Goal: Task Accomplishment & Management: Manage account settings

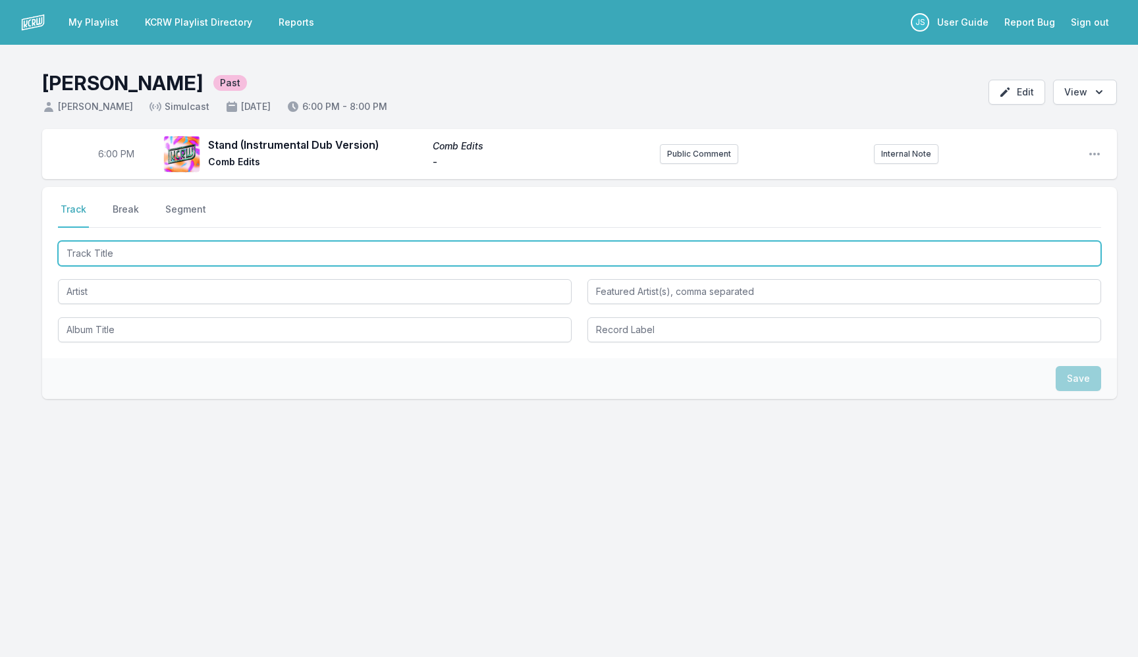
click at [189, 255] on input "Track Title" at bounding box center [579, 253] width 1043 height 25
type input "Love To The World"
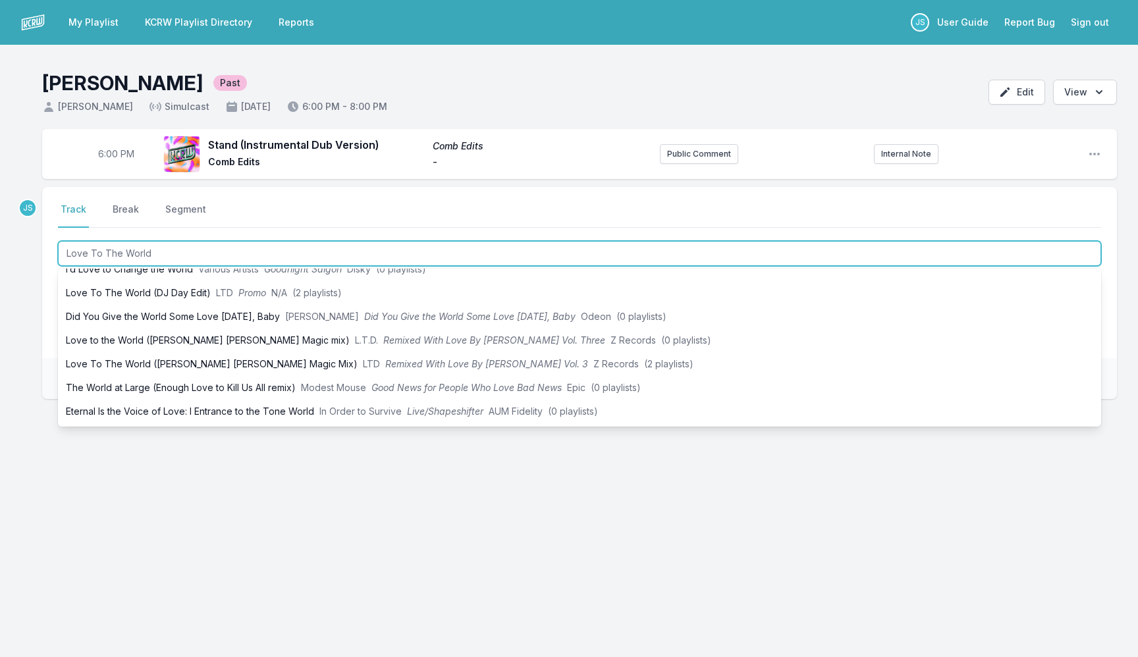
scroll to position [204, 0]
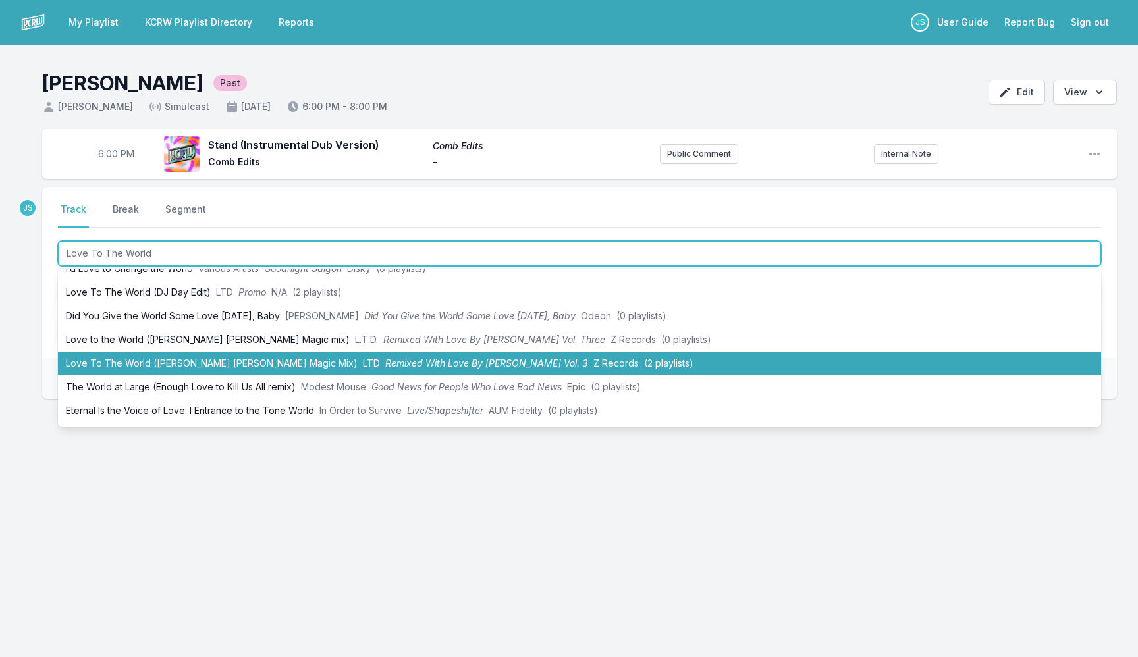
click at [254, 360] on li "Love To The World (Joey Negro Mizell Magic Mix) LTD Remixed With Love By Joey N…" at bounding box center [579, 364] width 1043 height 24
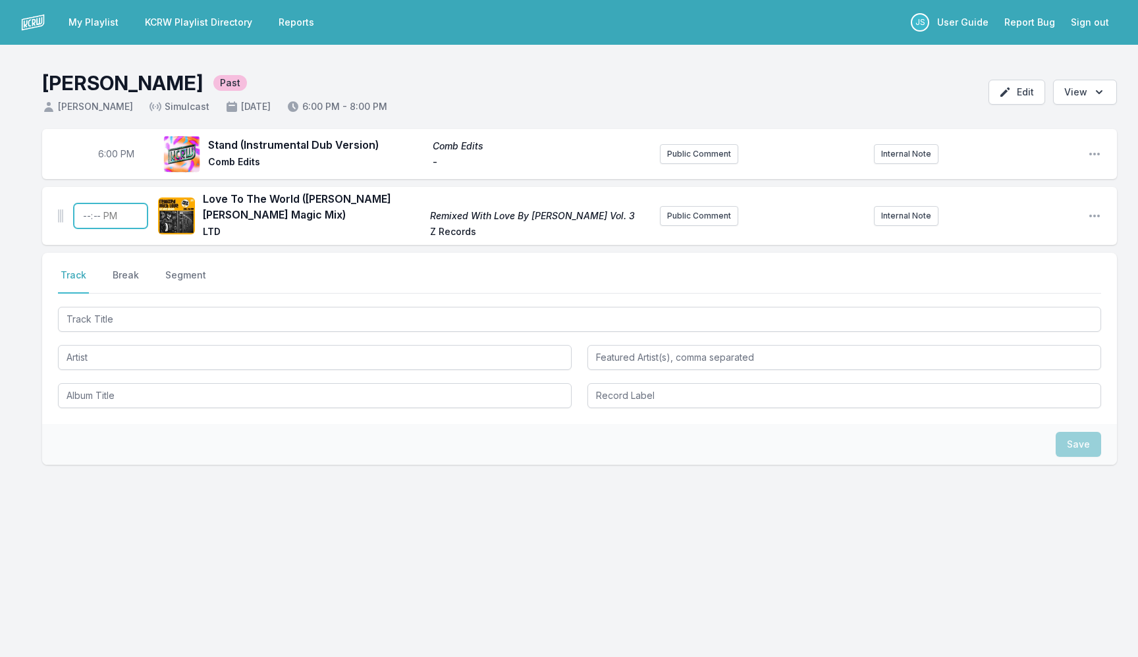
click at [83, 217] on input "Timestamp" at bounding box center [111, 215] width 74 height 25
type input "18:04"
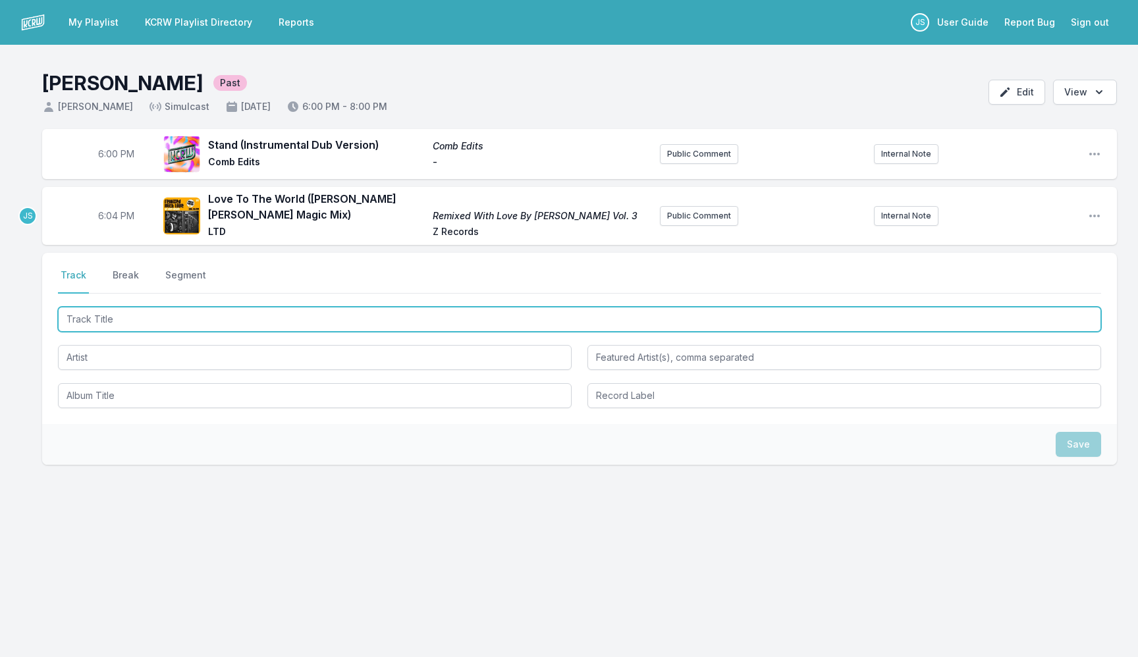
click at [212, 325] on input "Track Title" at bounding box center [579, 319] width 1043 height 25
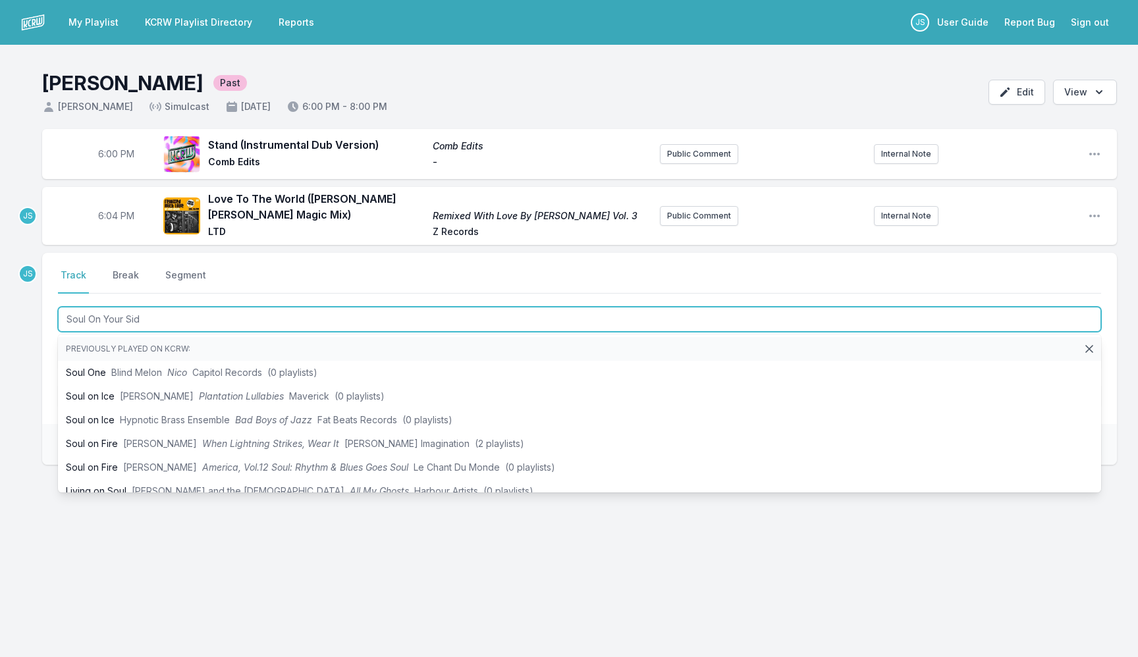
type input "Soul On Your Side"
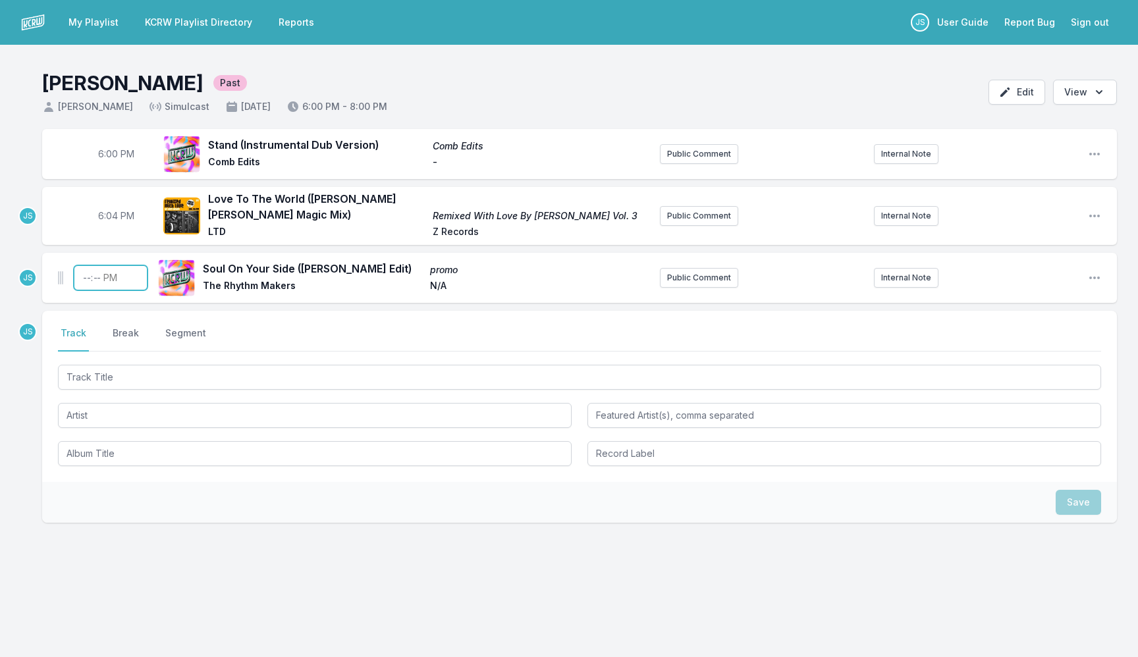
click at [85, 282] on input "Timestamp" at bounding box center [111, 277] width 74 height 25
type input "18:08"
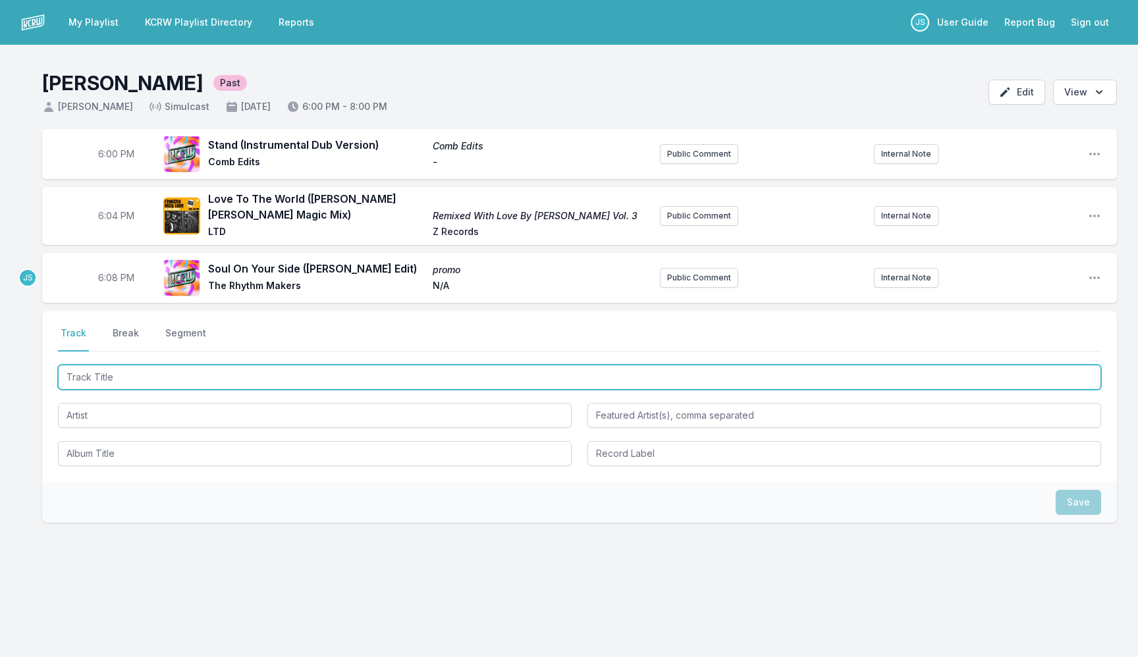
click at [222, 387] on input "Track Title" at bounding box center [579, 377] width 1043 height 25
paste input "Mordiendo El Polvo (Habré De Sobrevivir)"
type input "Mordiendo El Polvo (Habré De Sobrevivir)"
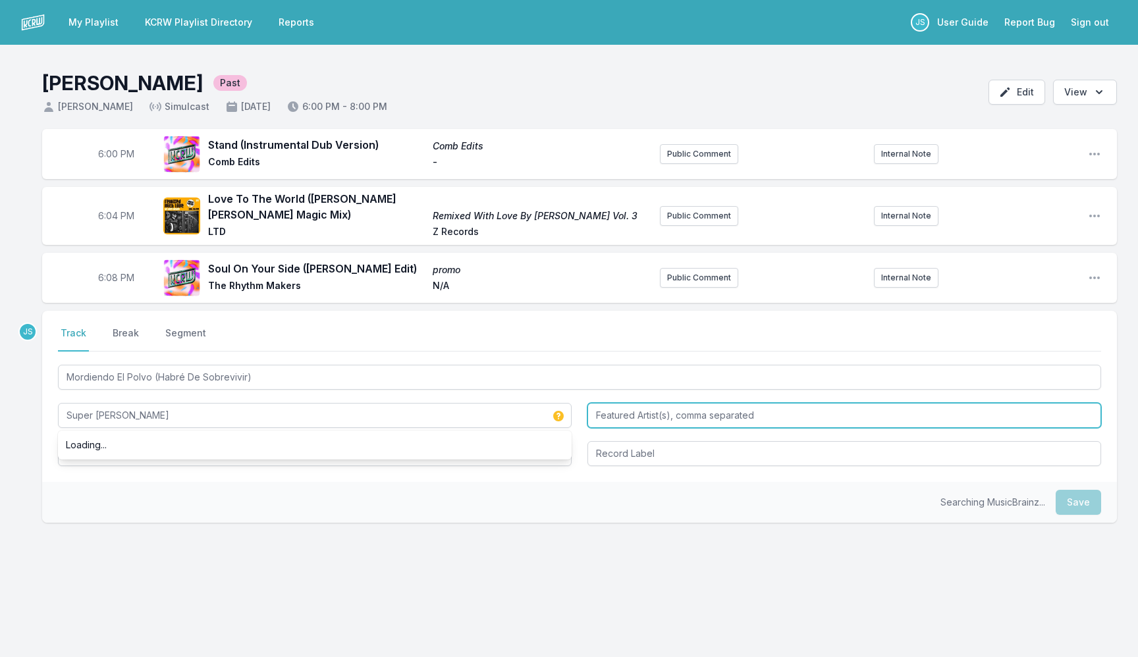
type input "Super [PERSON_NAME]"
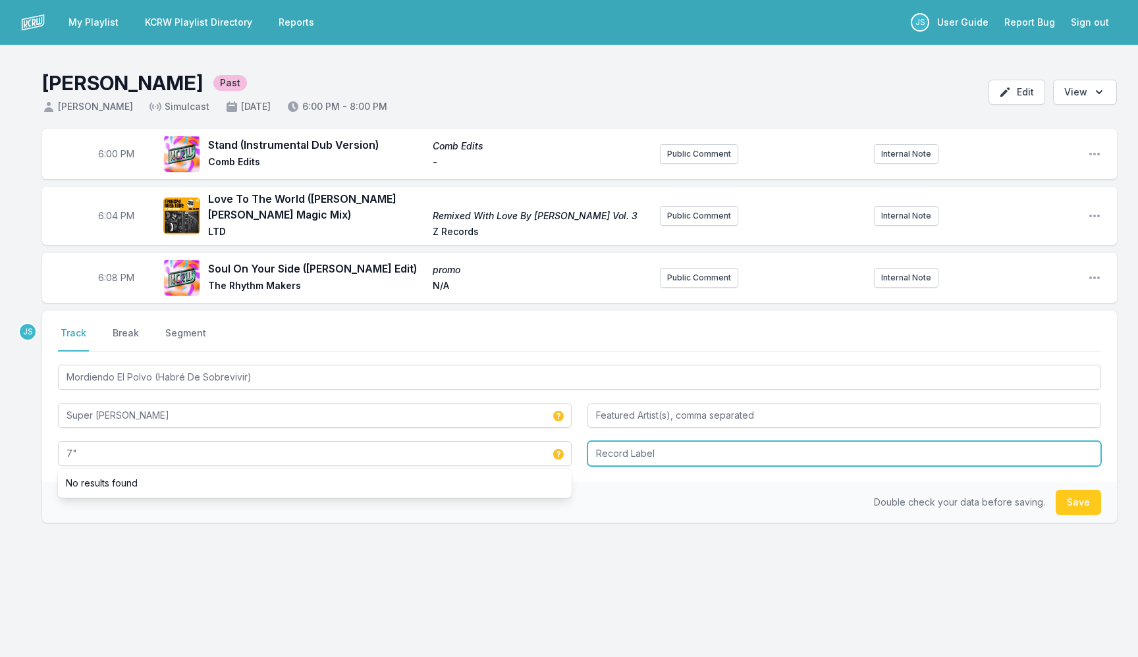
type input "7""
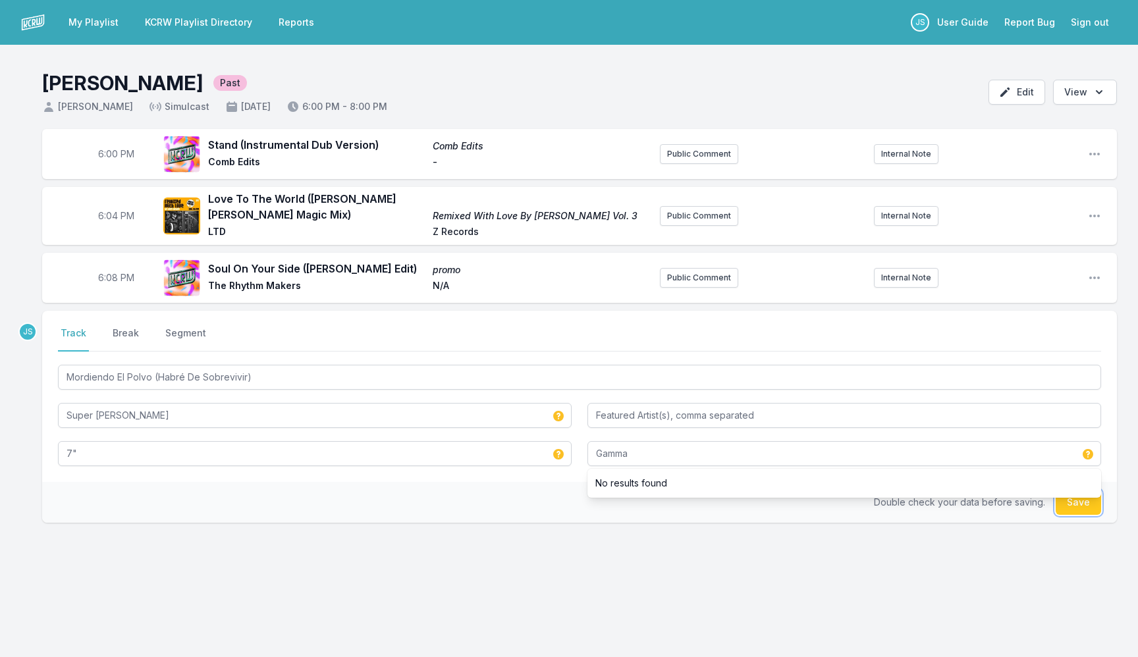
type input "Gamma"
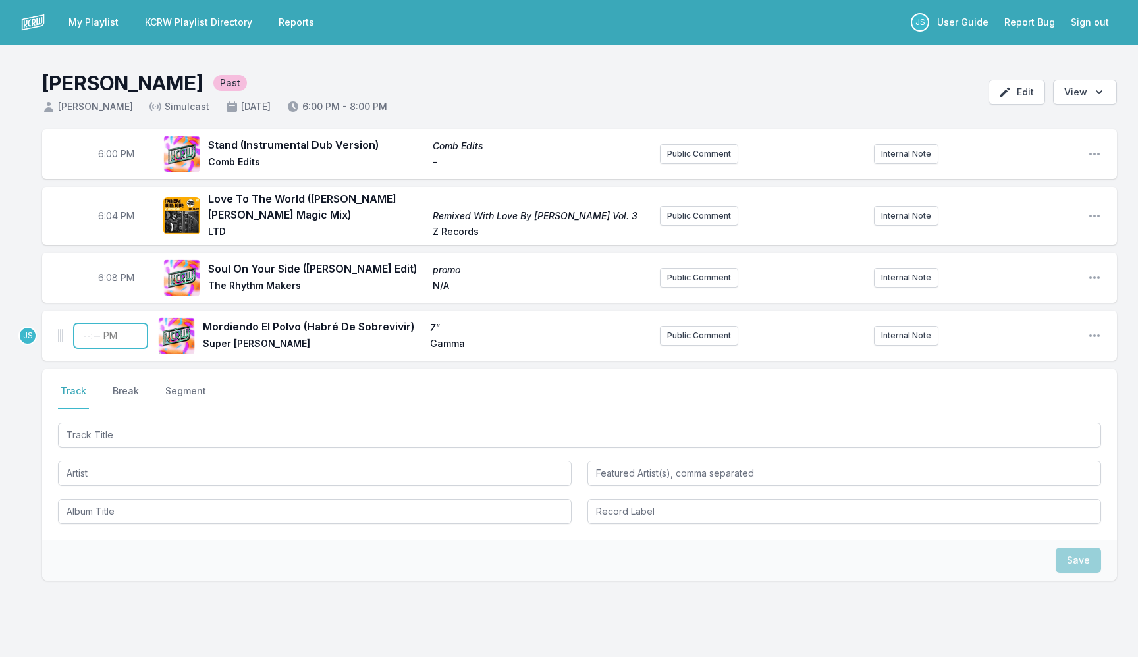
click at [83, 336] on input "Timestamp" at bounding box center [111, 335] width 74 height 25
type input "18:13"
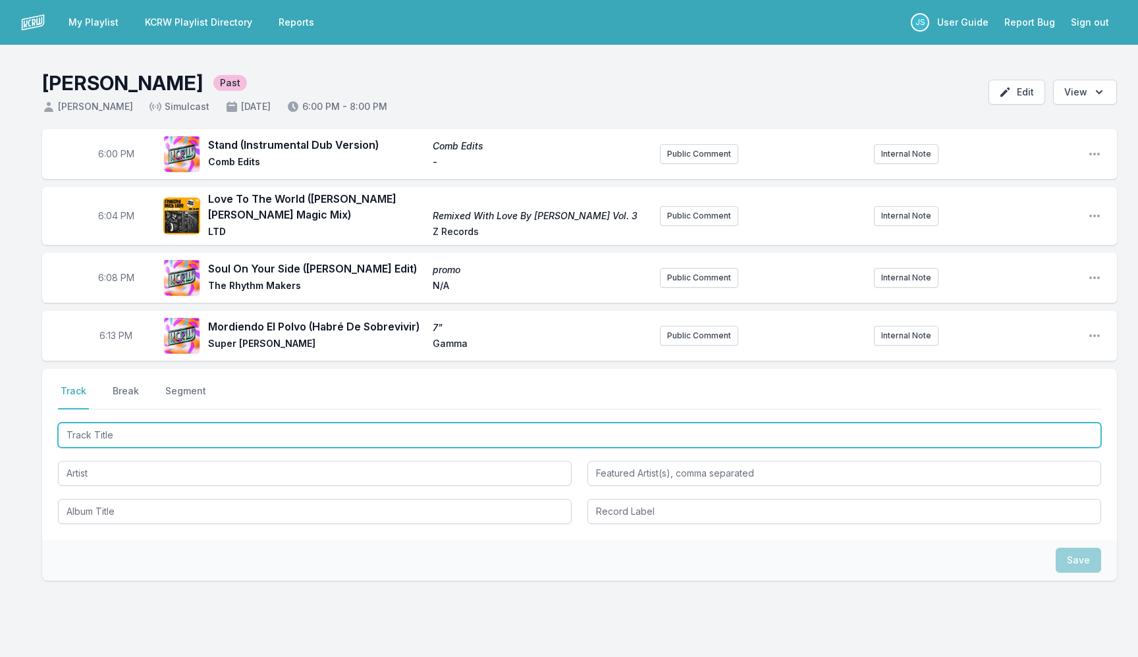
click at [157, 435] on input "Track Title" at bounding box center [579, 435] width 1043 height 25
type input "Obsidian"
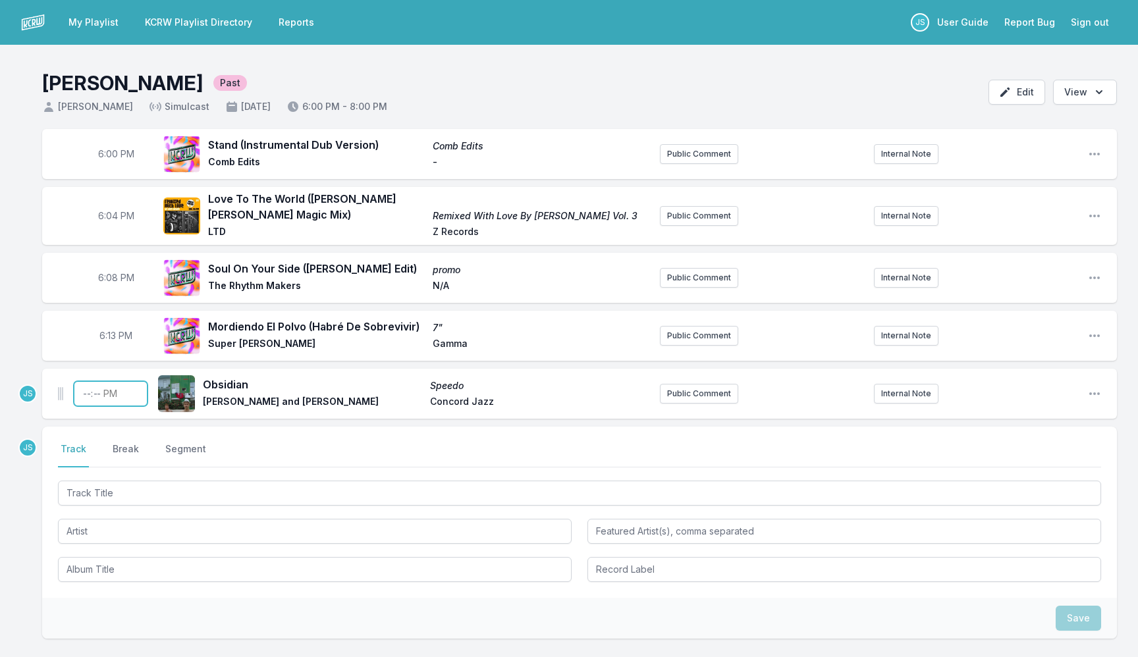
click at [82, 394] on input "Timestamp" at bounding box center [111, 393] width 74 height 25
type input "18:17"
click at [117, 450] on button "Break" at bounding box center [126, 454] width 32 height 25
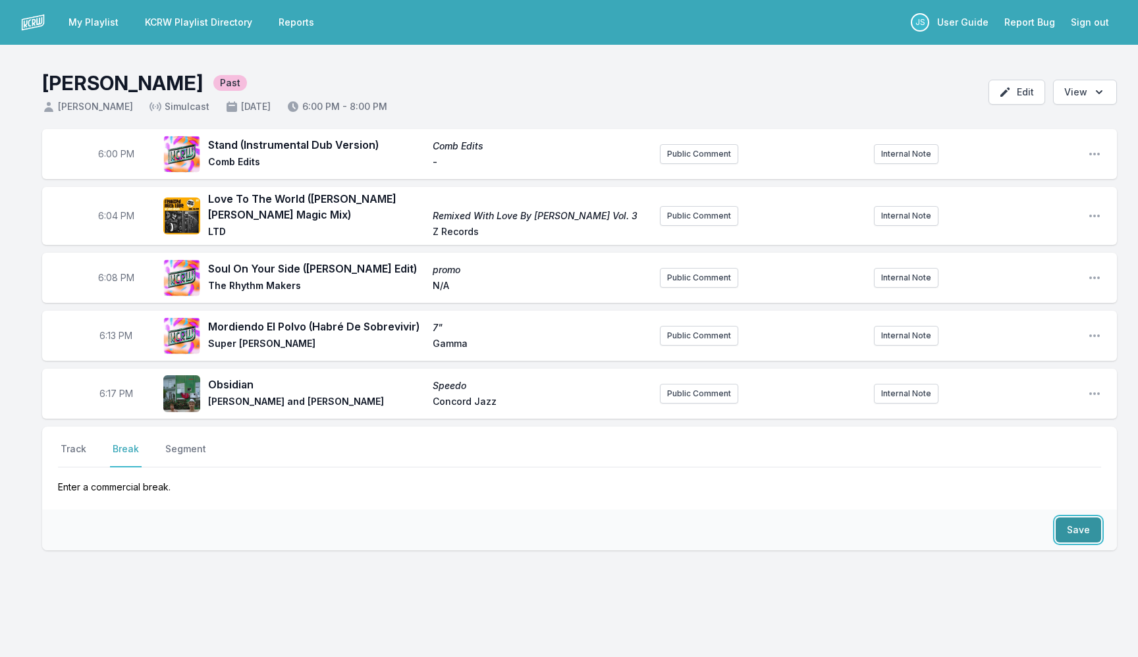
click at [1077, 526] on button "Save" at bounding box center [1077, 530] width 45 height 25
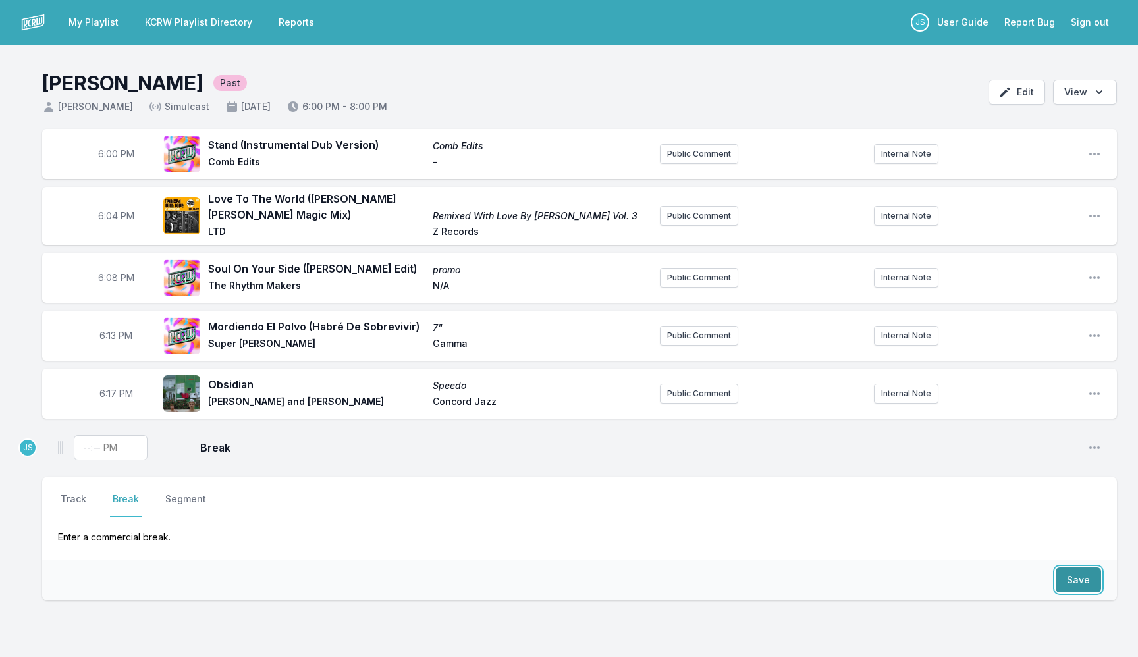
click at [1080, 581] on button "Save" at bounding box center [1077, 580] width 45 height 25
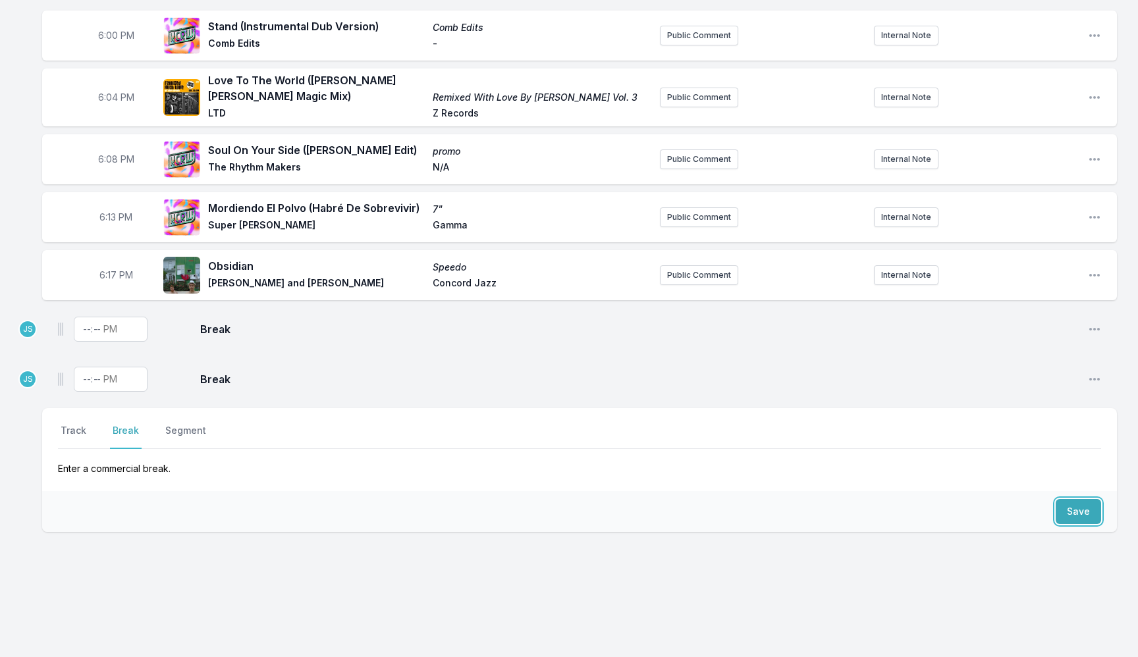
scroll to position [120, 0]
click at [1075, 502] on button "Save" at bounding box center [1077, 510] width 45 height 25
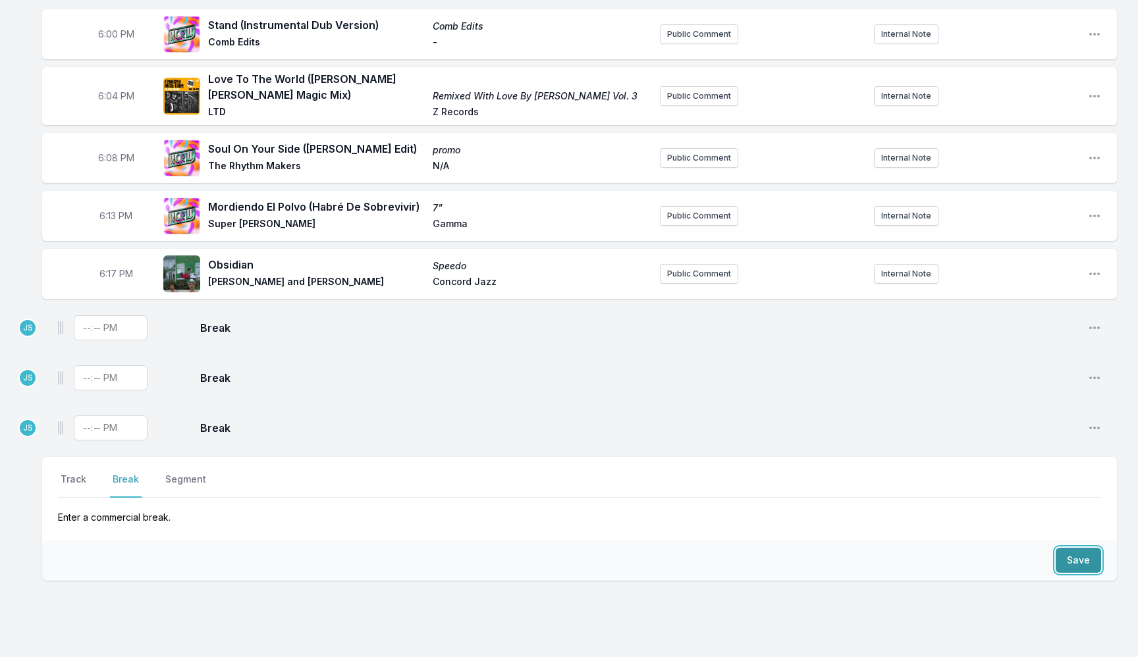
click at [1077, 567] on button "Save" at bounding box center [1077, 560] width 45 height 25
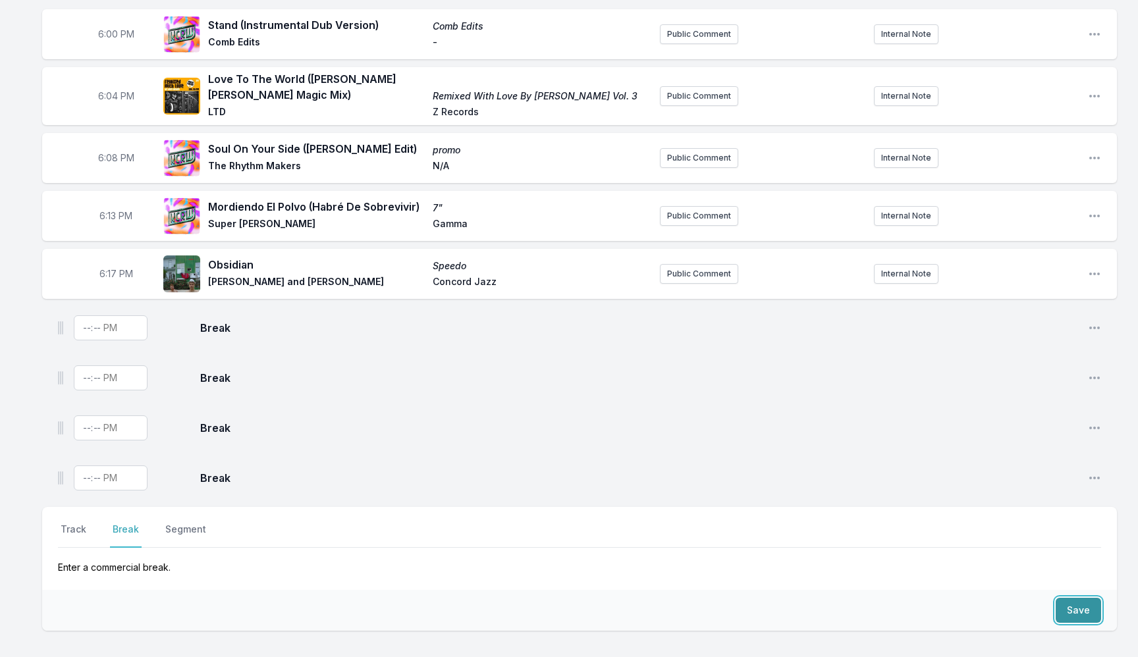
click at [1078, 608] on button "Save" at bounding box center [1077, 610] width 45 height 25
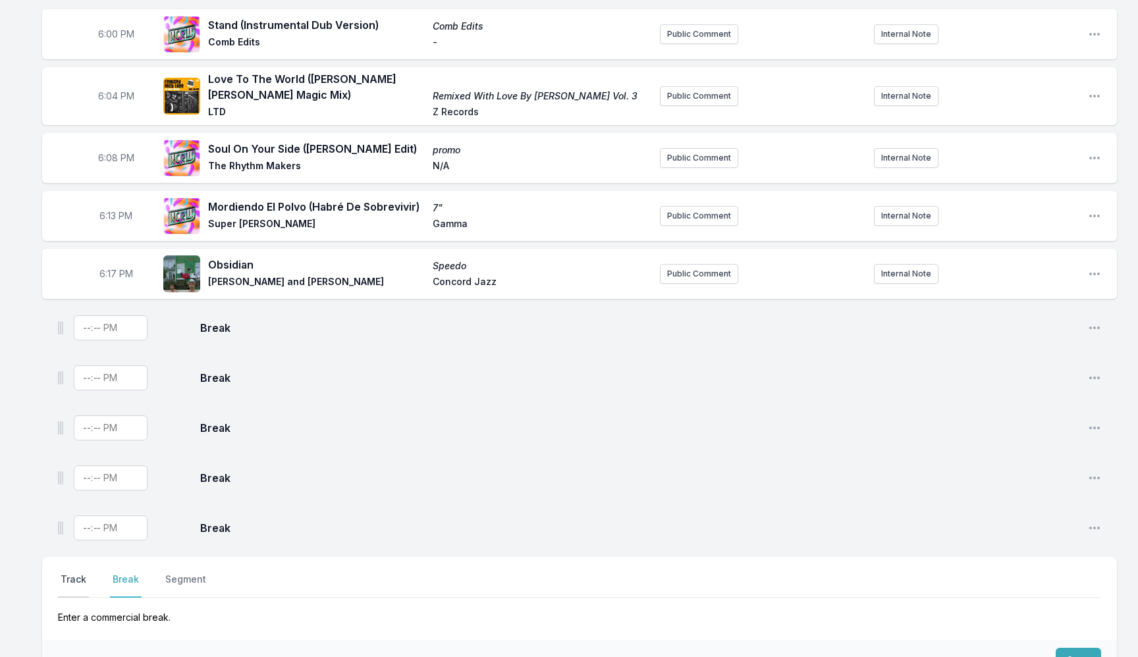
click at [73, 585] on button "Track" at bounding box center [73, 585] width 31 height 25
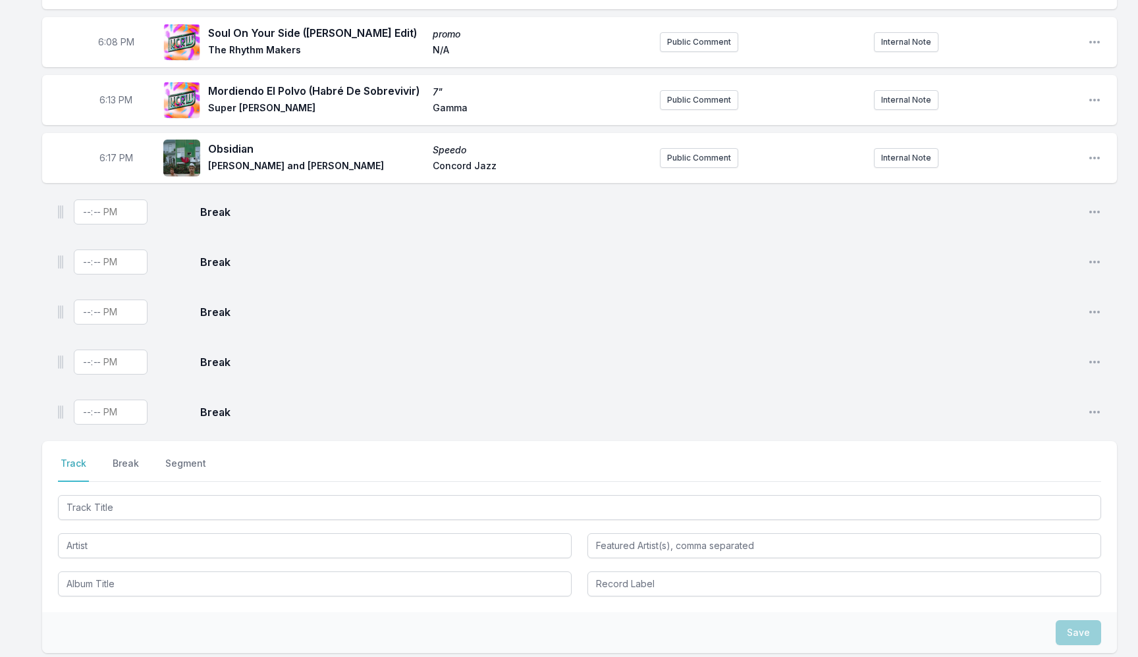
scroll to position [260, 0]
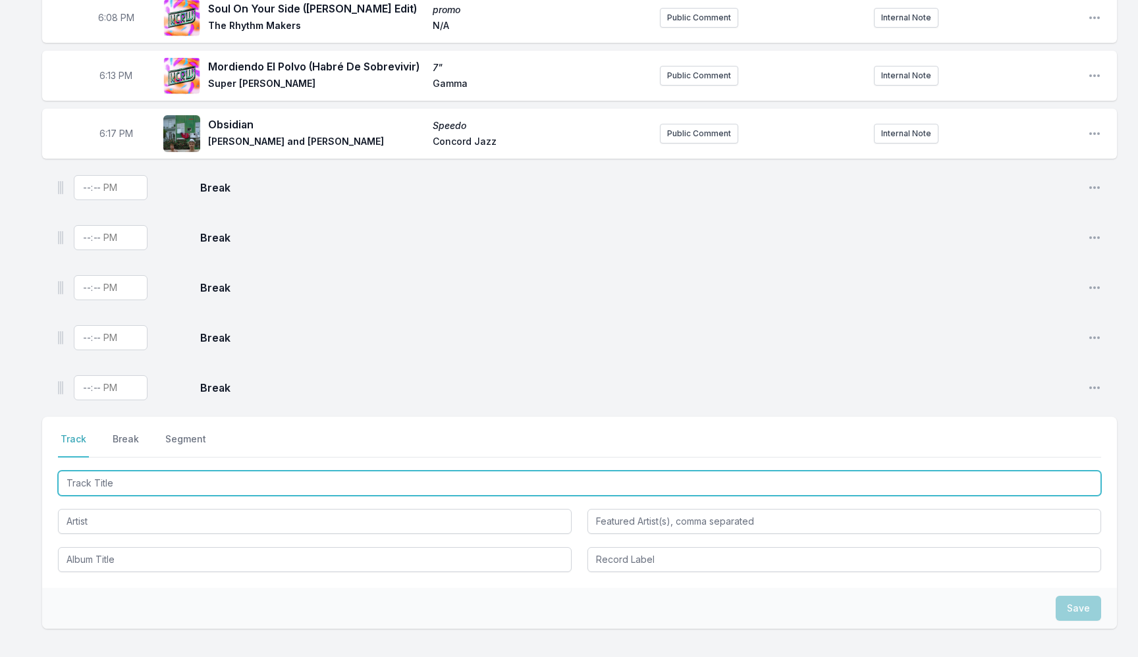
click at [172, 479] on input "Track Title" at bounding box center [579, 483] width 1043 height 25
type input "Another Life"
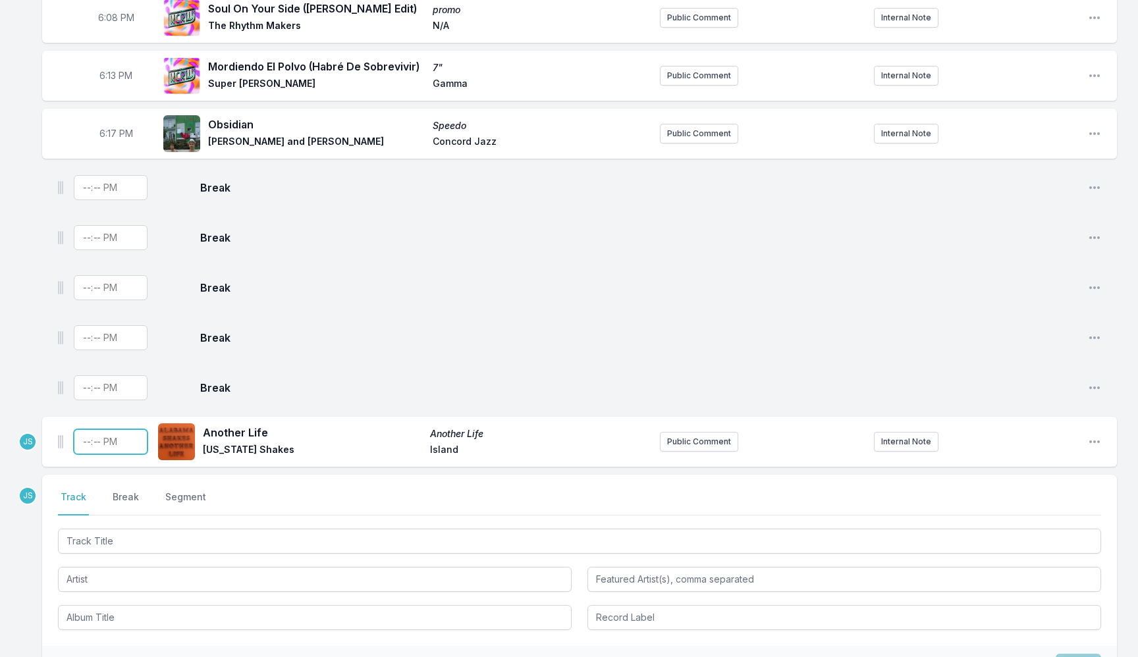
click at [80, 447] on input "Timestamp" at bounding box center [111, 441] width 74 height 25
type input "18:19"
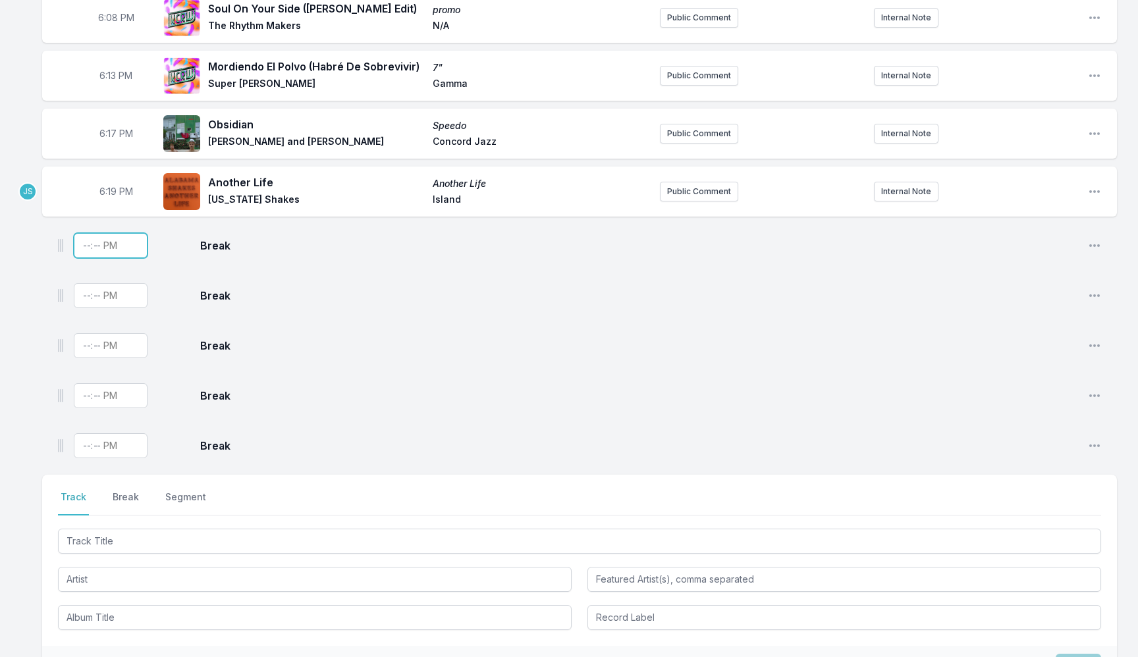
click at [87, 252] on input "Timestamp" at bounding box center [111, 245] width 74 height 25
type input "18:18"
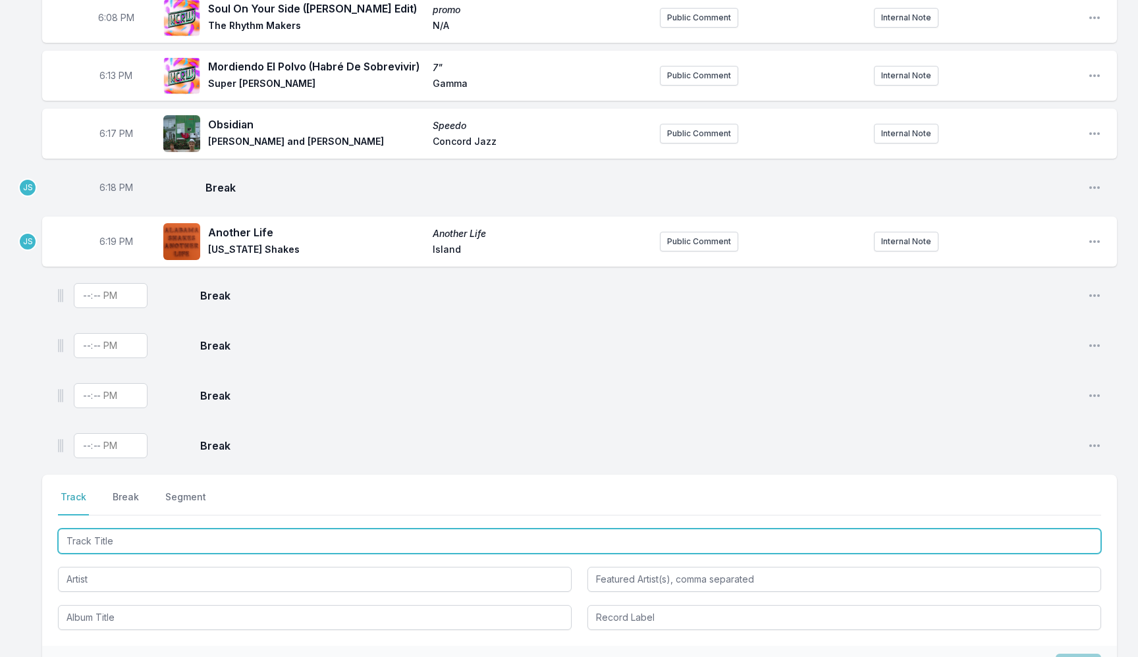
click at [107, 546] on input "Track Title" at bounding box center [579, 541] width 1043 height 25
type input "The Revolution Will Not"
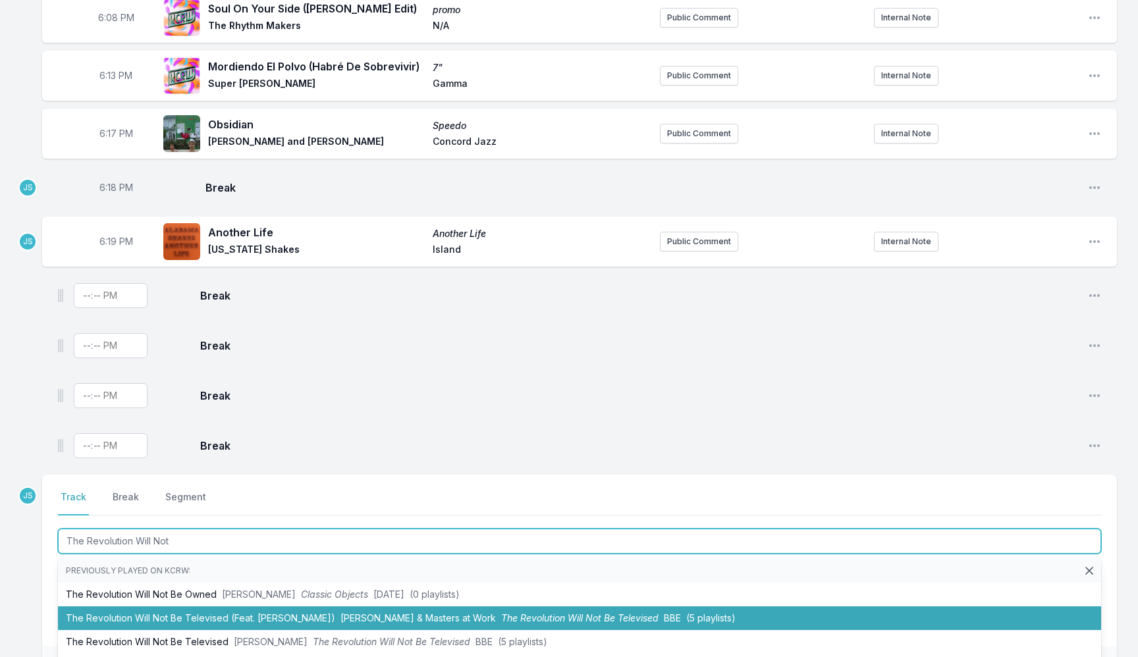
click at [285, 616] on li "The Revolution Will Not Be Televised (Feat. Black Thought) Brian Jackson & Mast…" at bounding box center [579, 618] width 1043 height 24
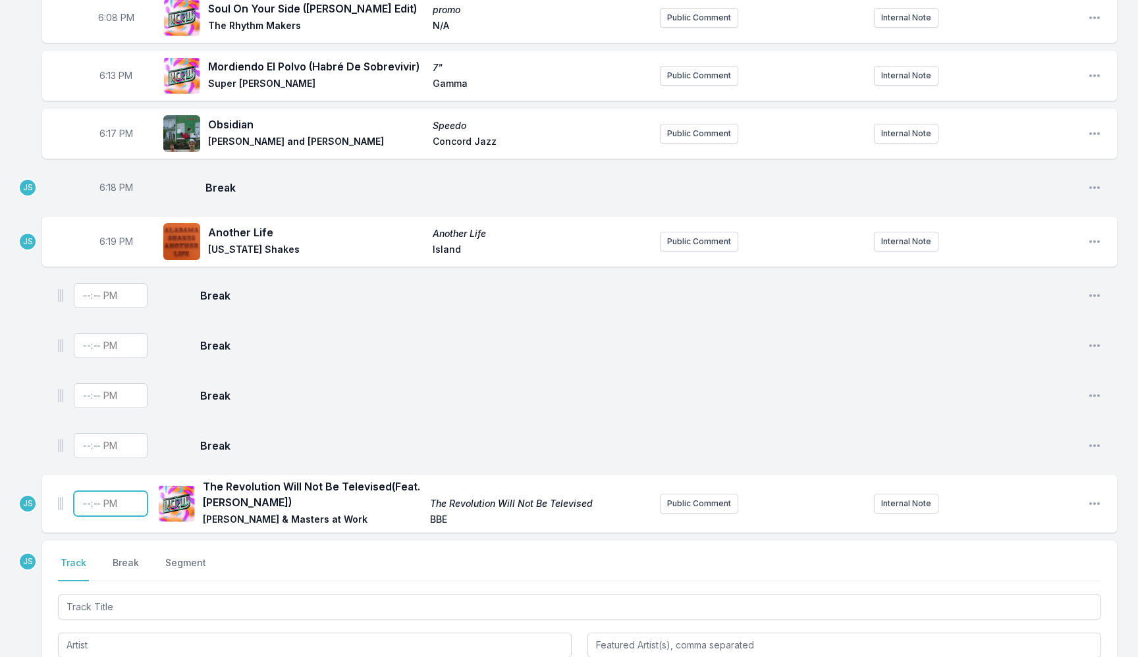
click at [84, 504] on input "Timestamp" at bounding box center [111, 503] width 74 height 25
type input "18:23"
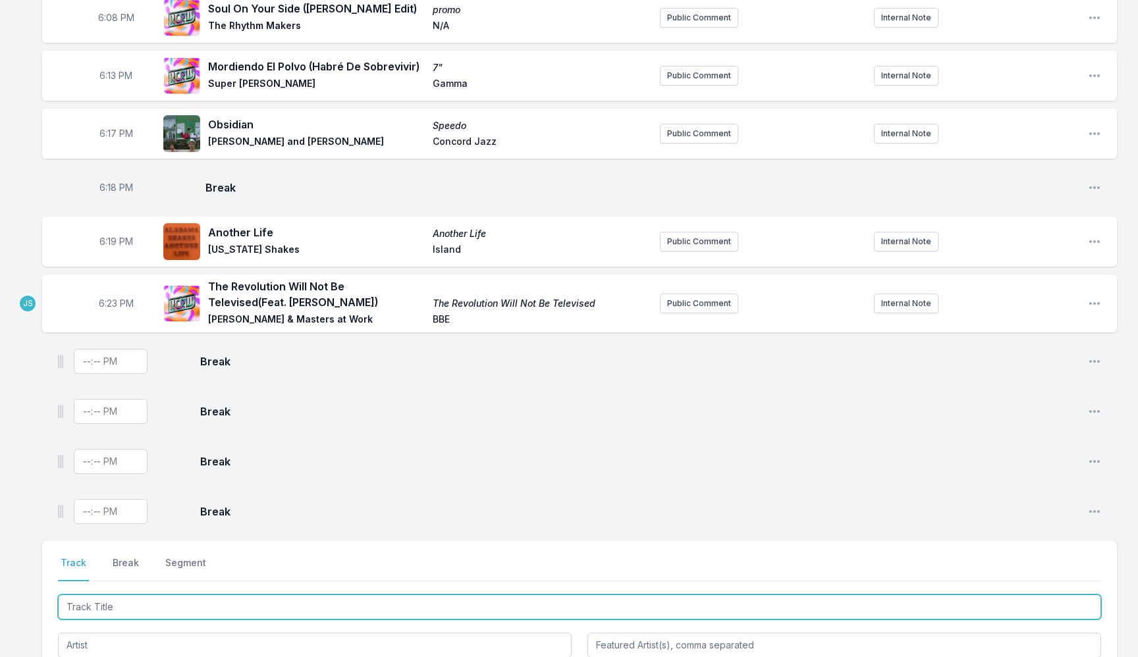
click at [128, 604] on input "Track Title" at bounding box center [579, 607] width 1043 height 25
type input "Anger (jere"
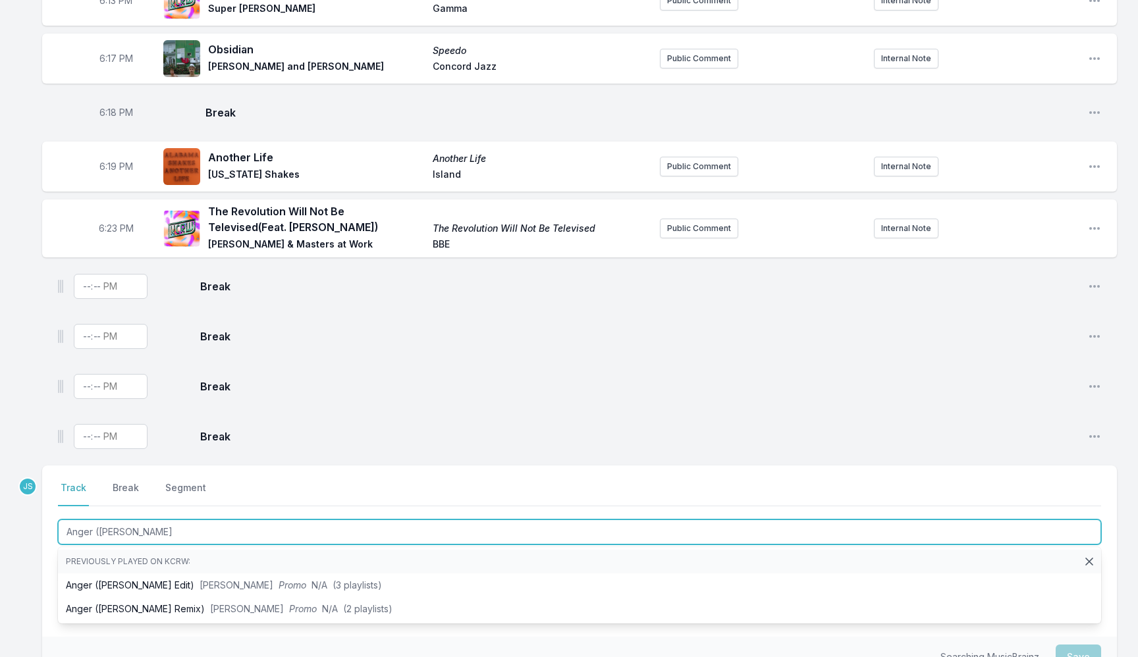
scroll to position [347, 0]
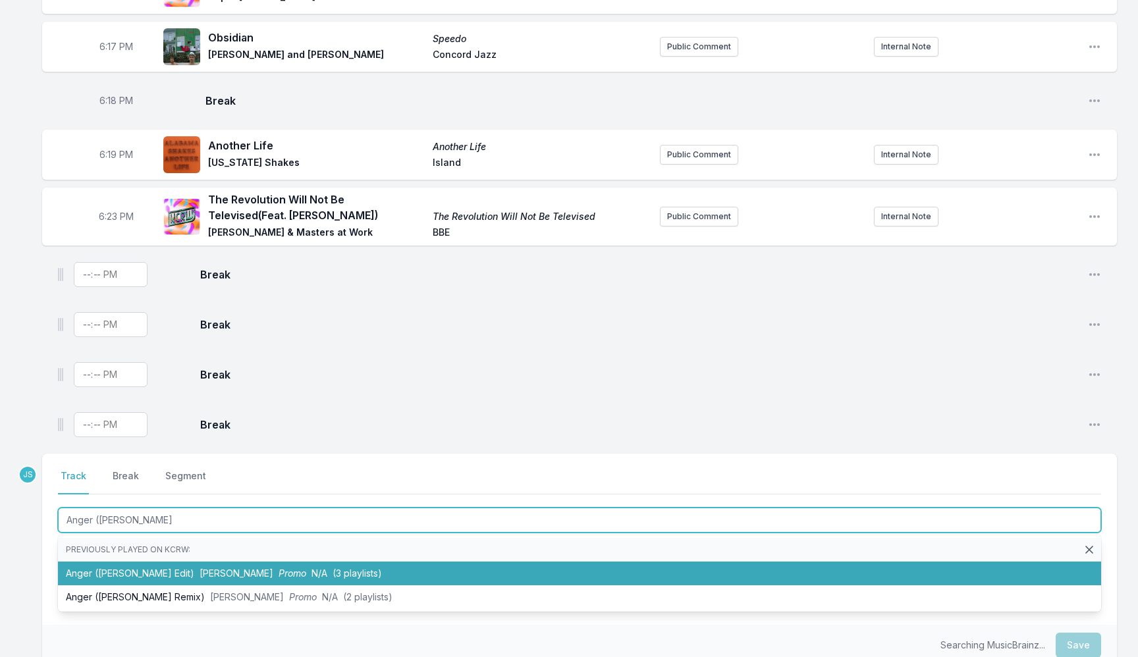
click at [279, 572] on span "Promo" at bounding box center [293, 573] width 28 height 11
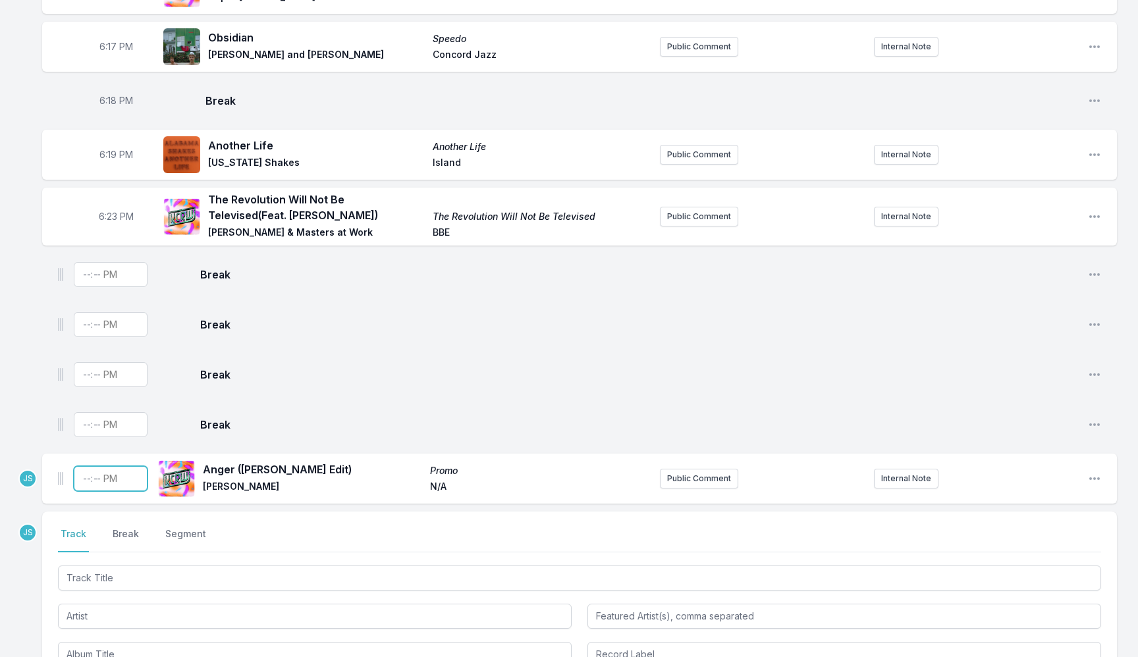
click at [83, 482] on input "Timestamp" at bounding box center [111, 478] width 74 height 25
type input "18:27"
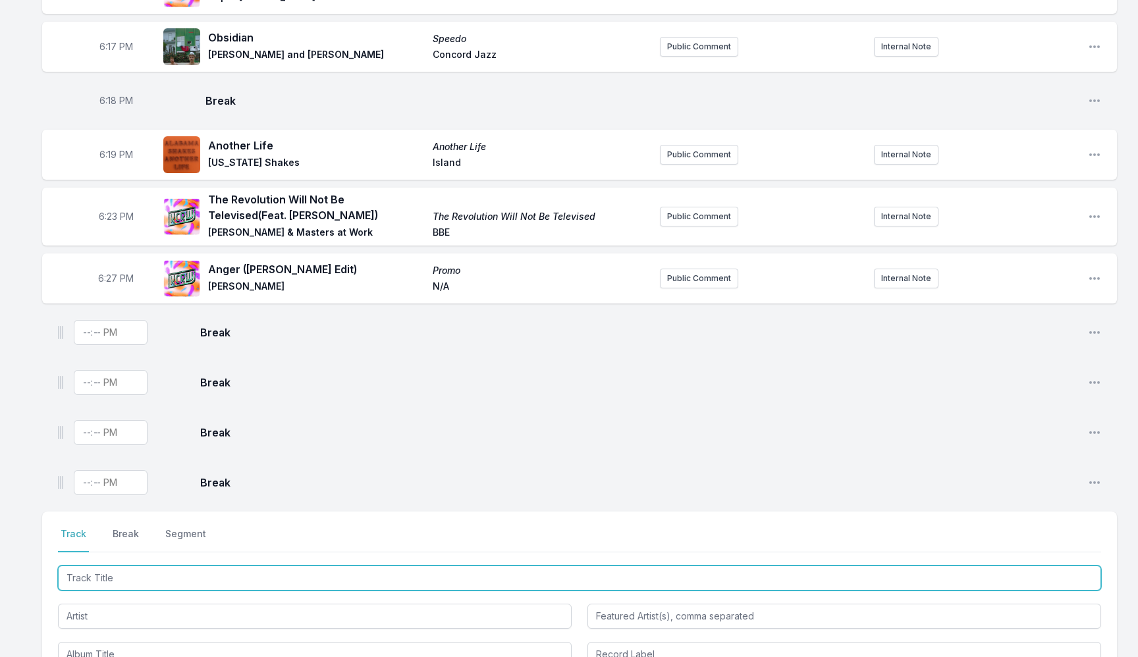
click at [122, 581] on input "Track Title" at bounding box center [579, 578] width 1043 height 25
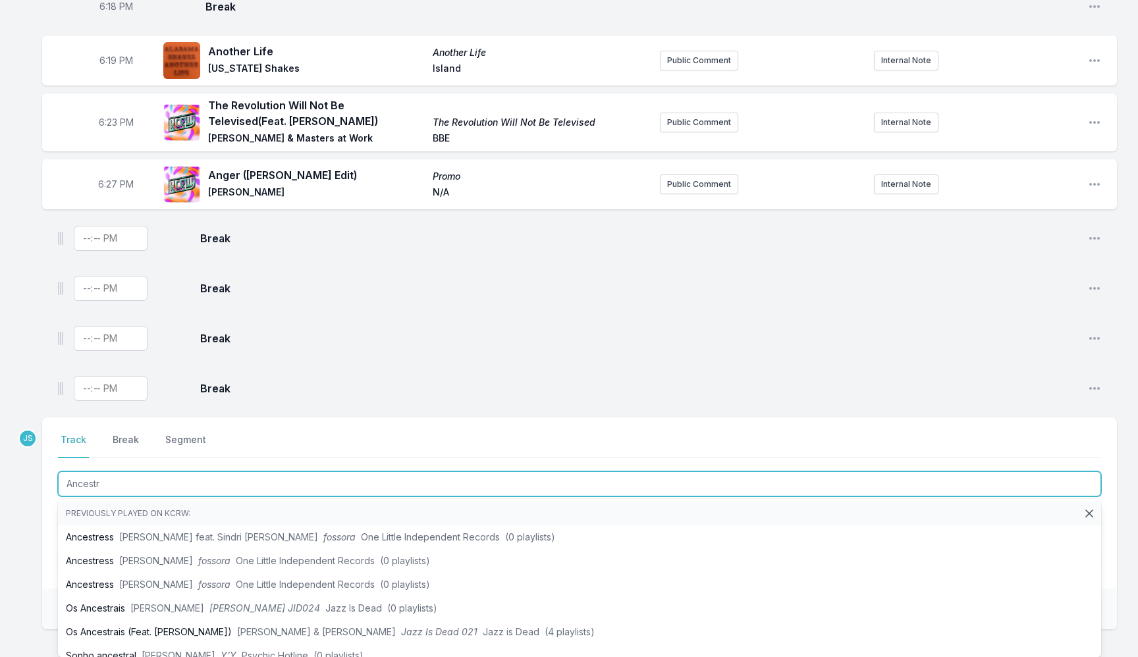
scroll to position [445, 0]
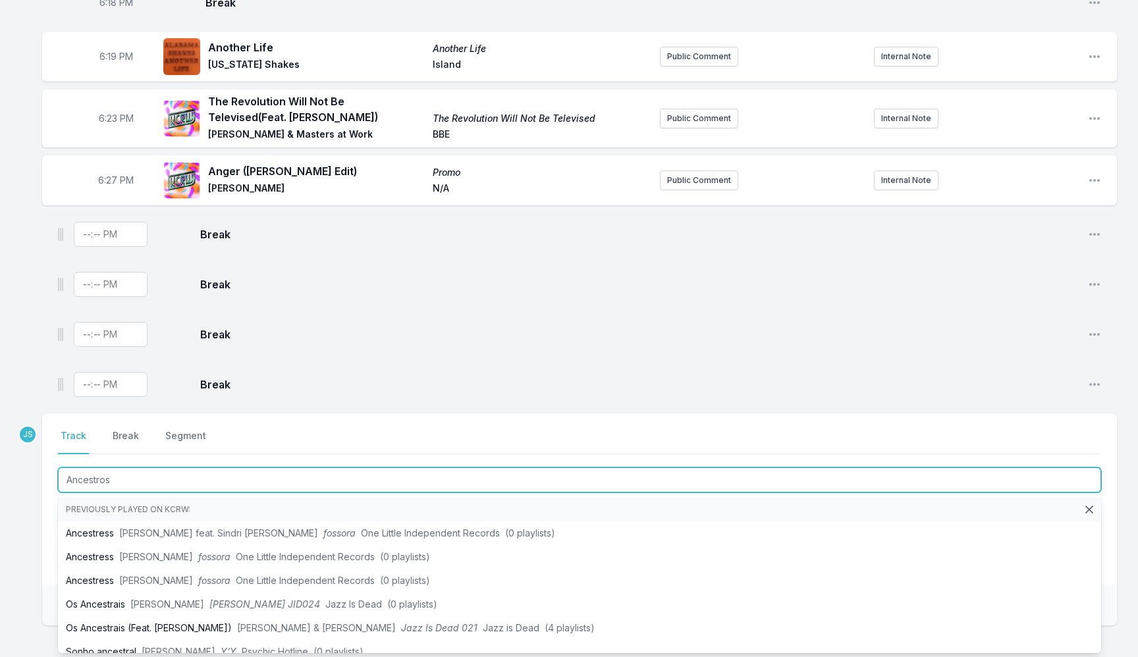
type input "Ancestros"
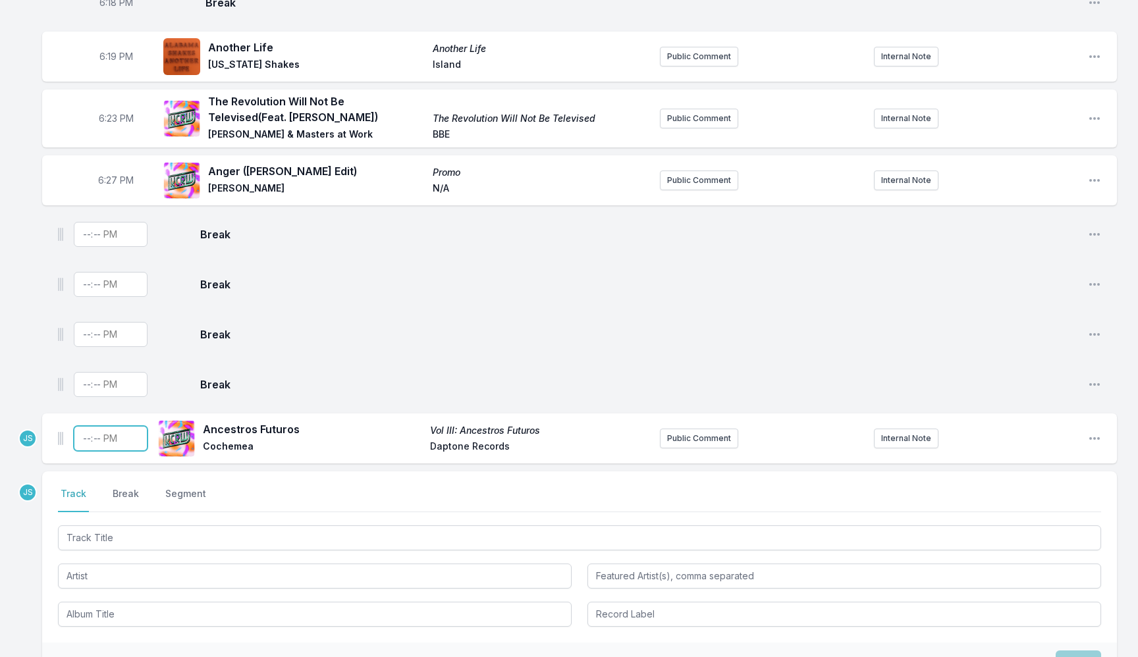
click at [83, 429] on input "Timestamp" at bounding box center [111, 438] width 74 height 25
type input "18:33"
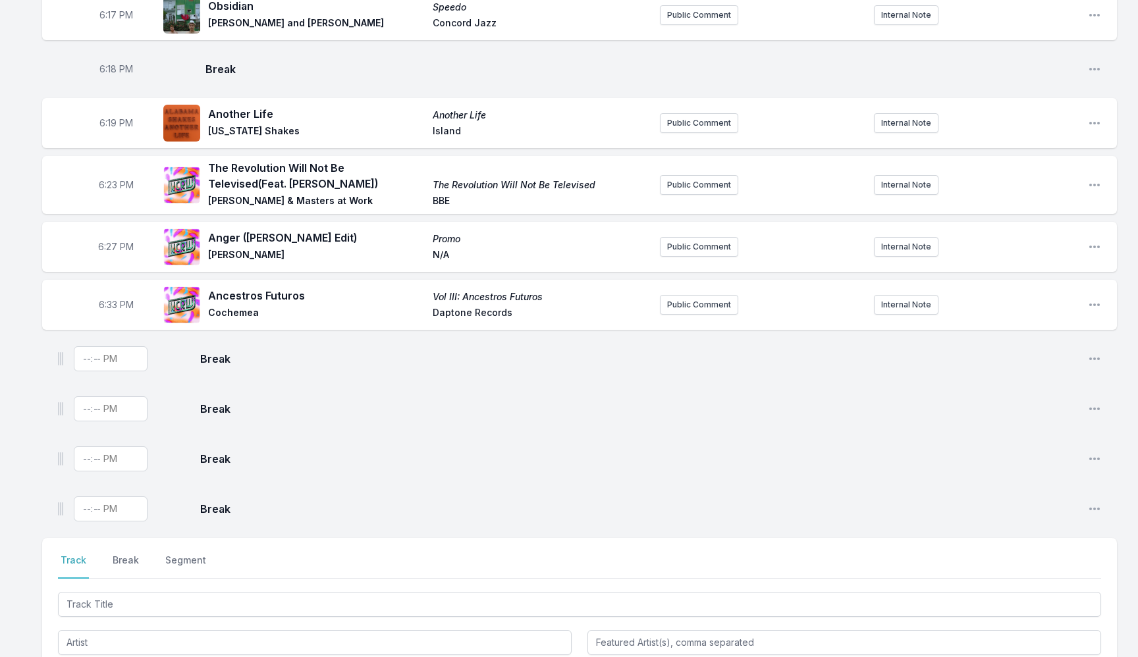
scroll to position [391, 0]
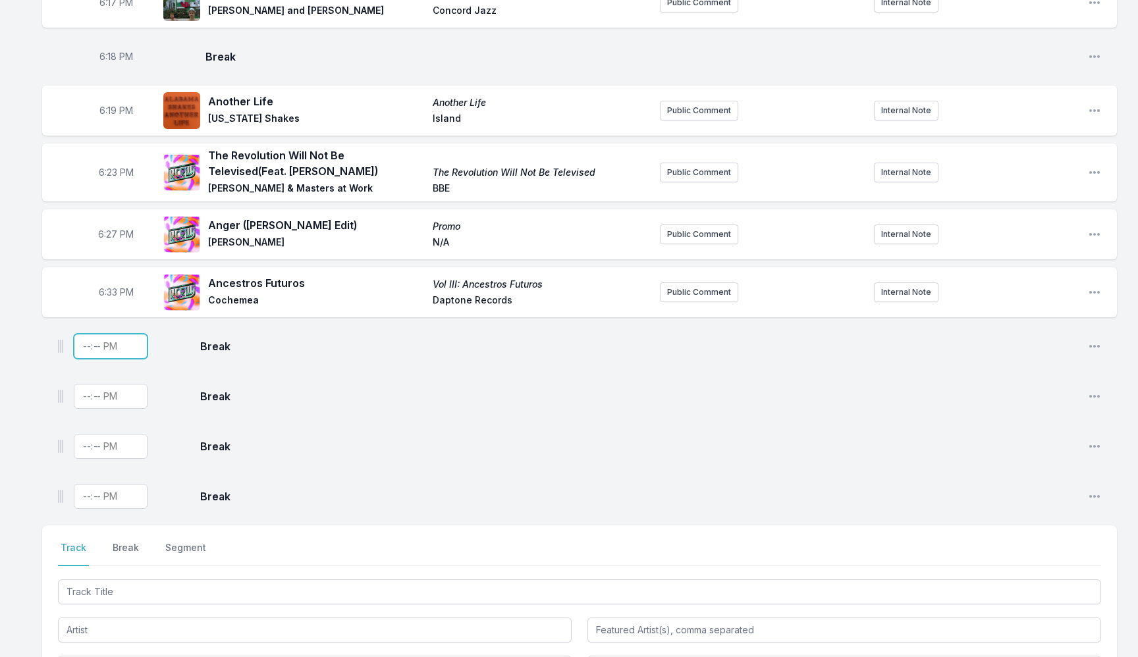
click at [88, 347] on input "Timestamp" at bounding box center [111, 346] width 74 height 25
type input "18:36"
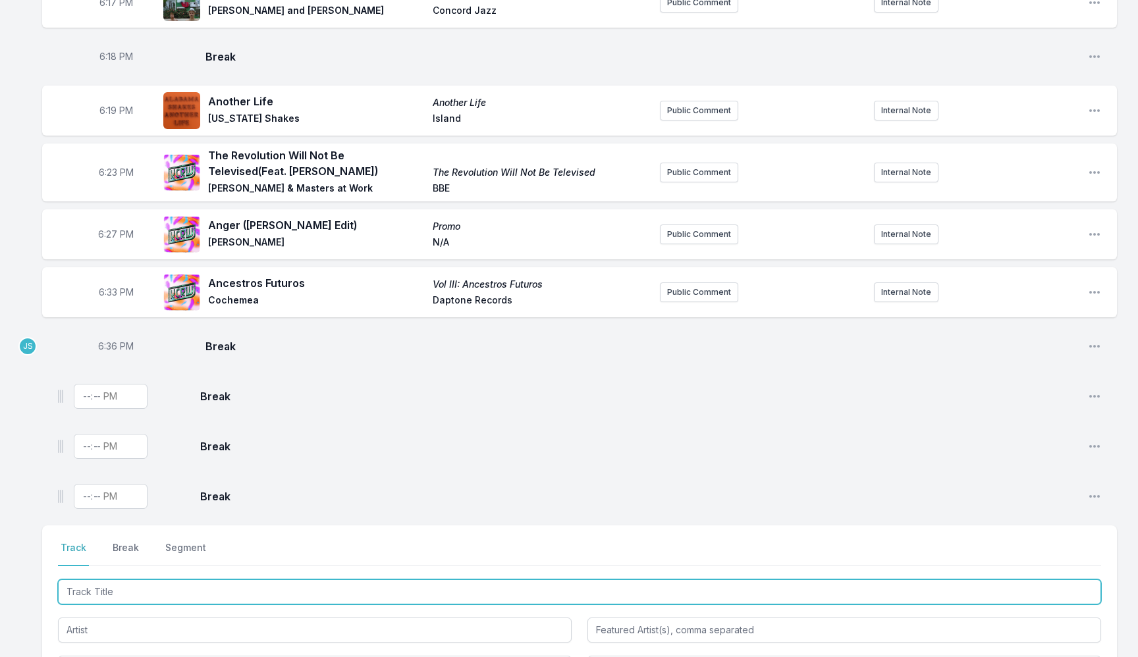
click at [103, 601] on input "Track Title" at bounding box center [579, 591] width 1043 height 25
type input "Black Leaves"
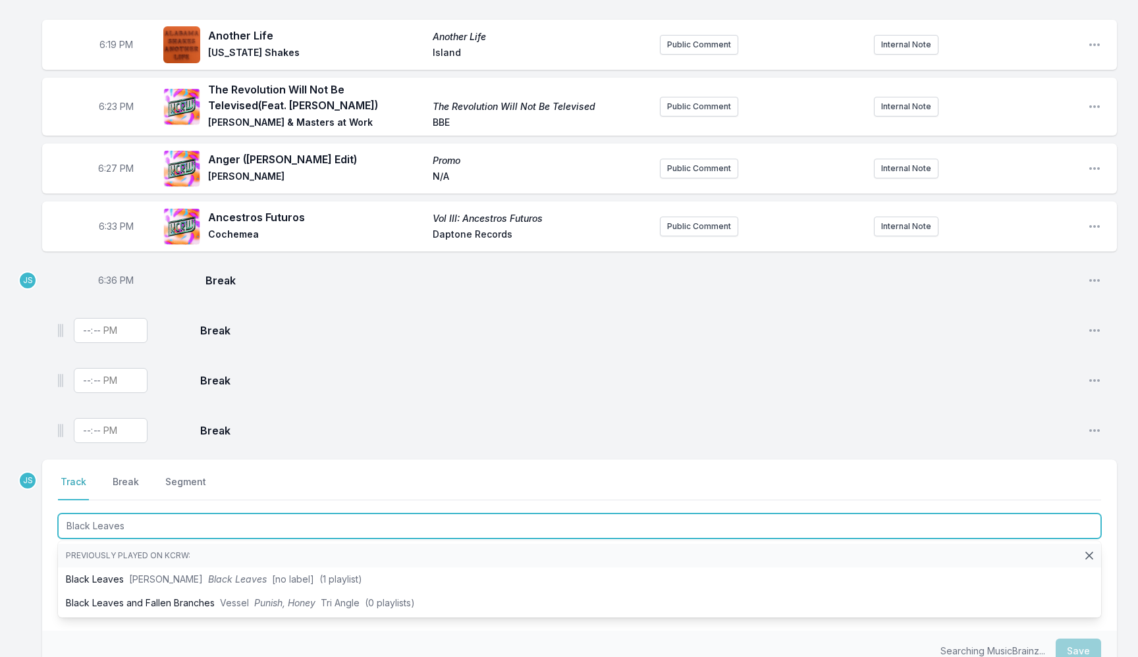
scroll to position [472, 0]
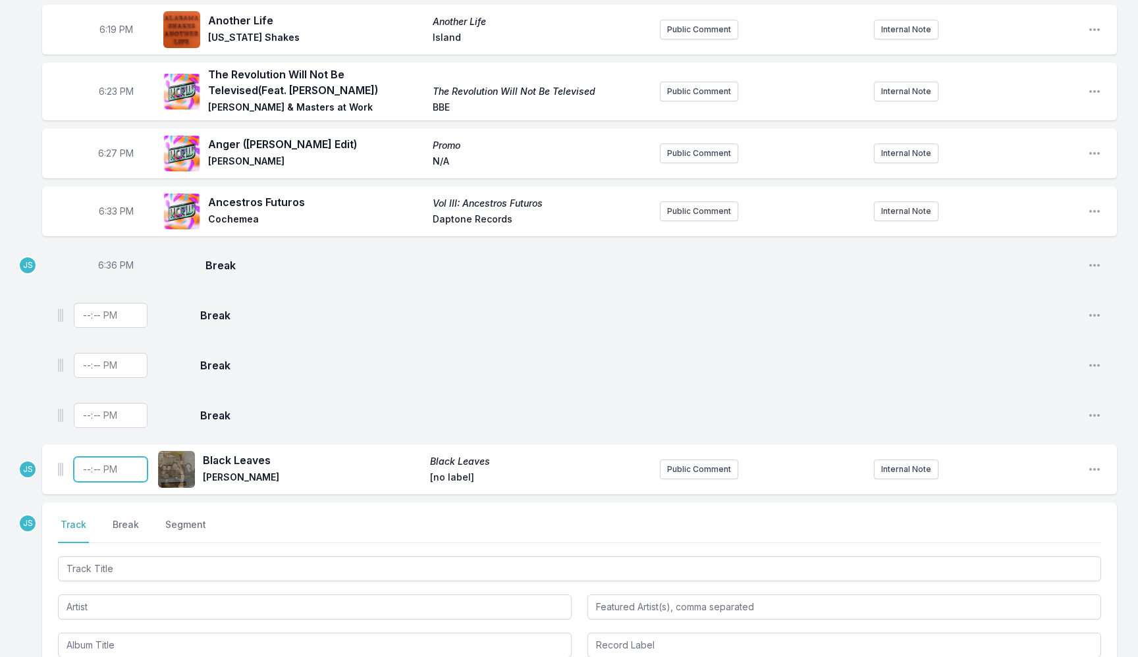
click at [76, 469] on input "Timestamp" at bounding box center [111, 469] width 74 height 25
type input "18:37"
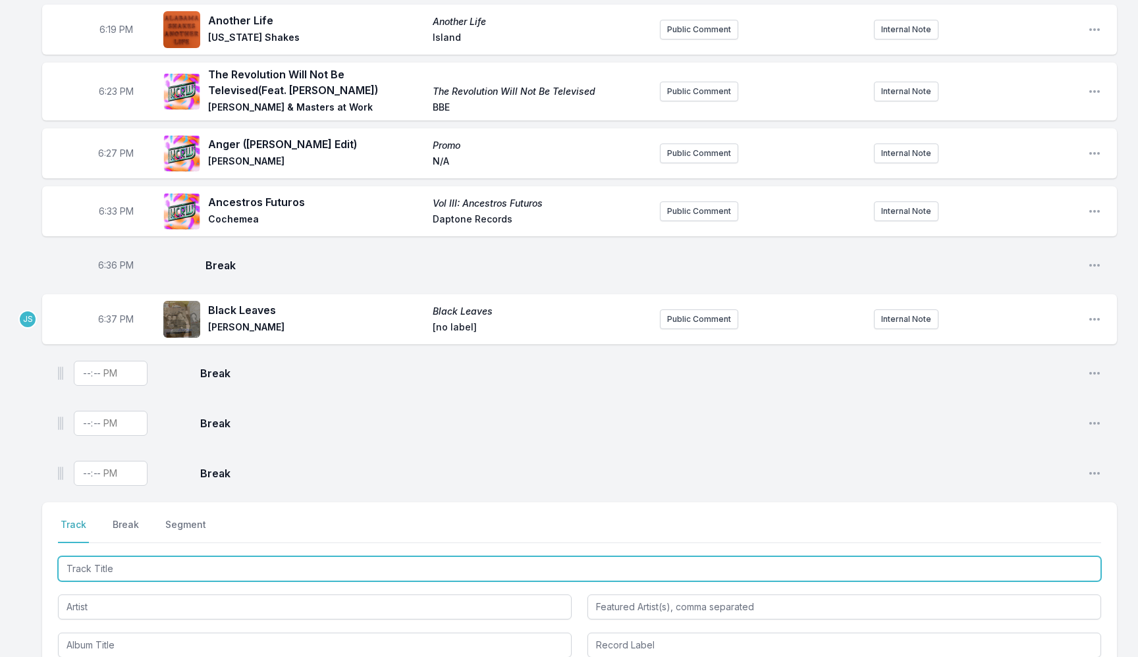
click at [136, 574] on input "Track Title" at bounding box center [579, 568] width 1043 height 25
type input "C"
type input "Cumbia Del Silbido"
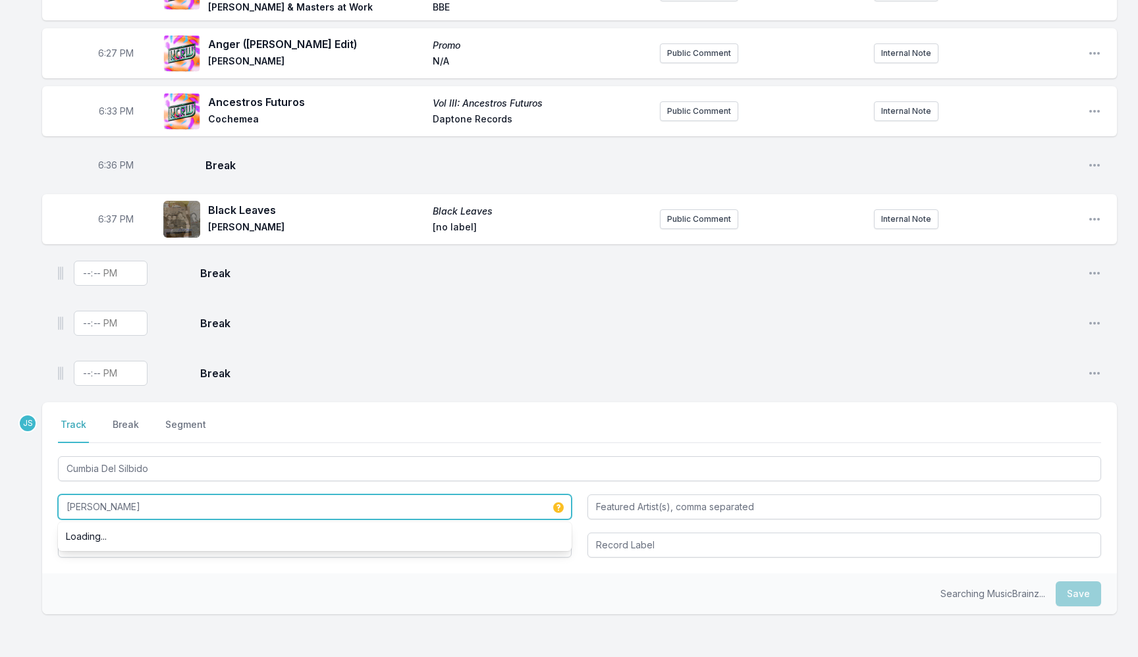
scroll to position [568, 0]
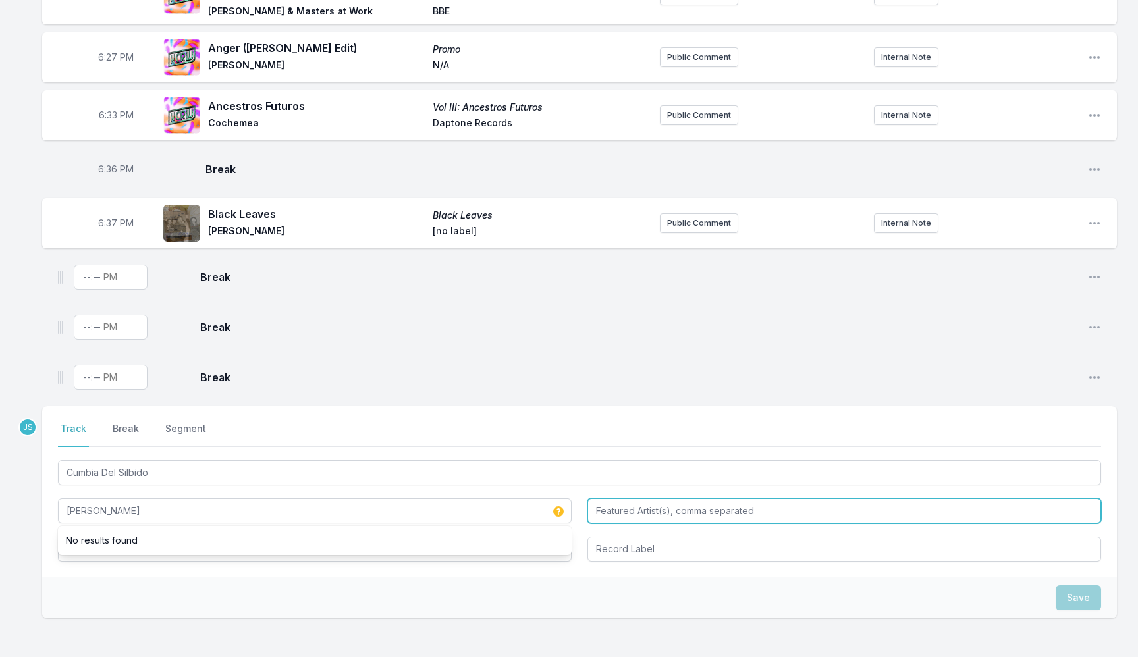
type input "[PERSON_NAME]"
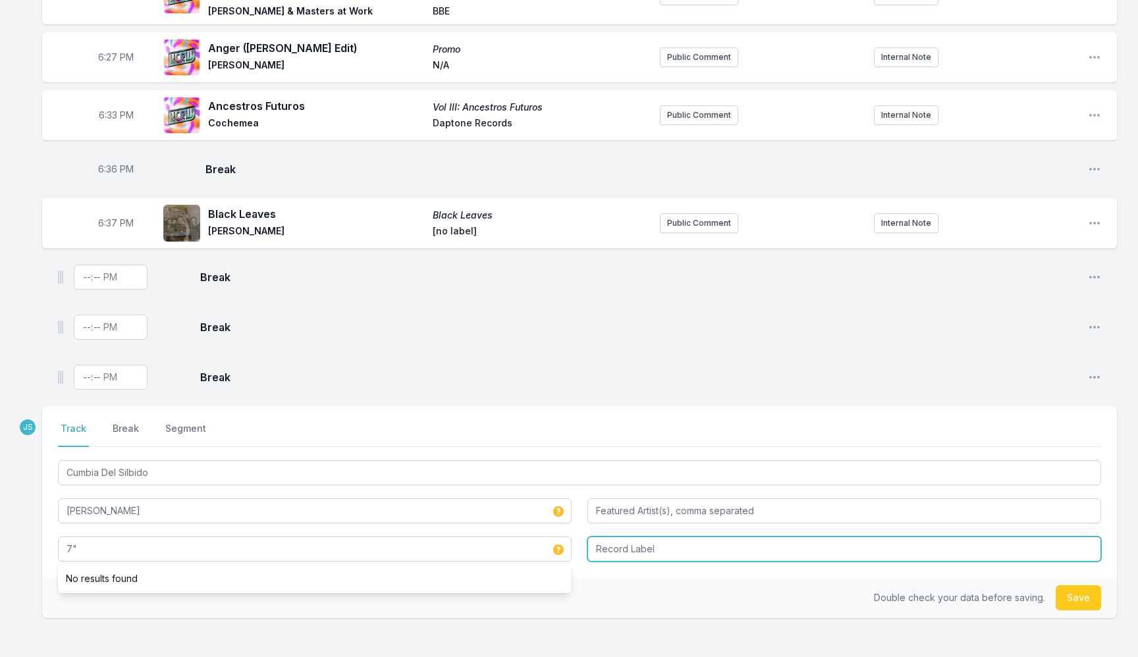
type input "7""
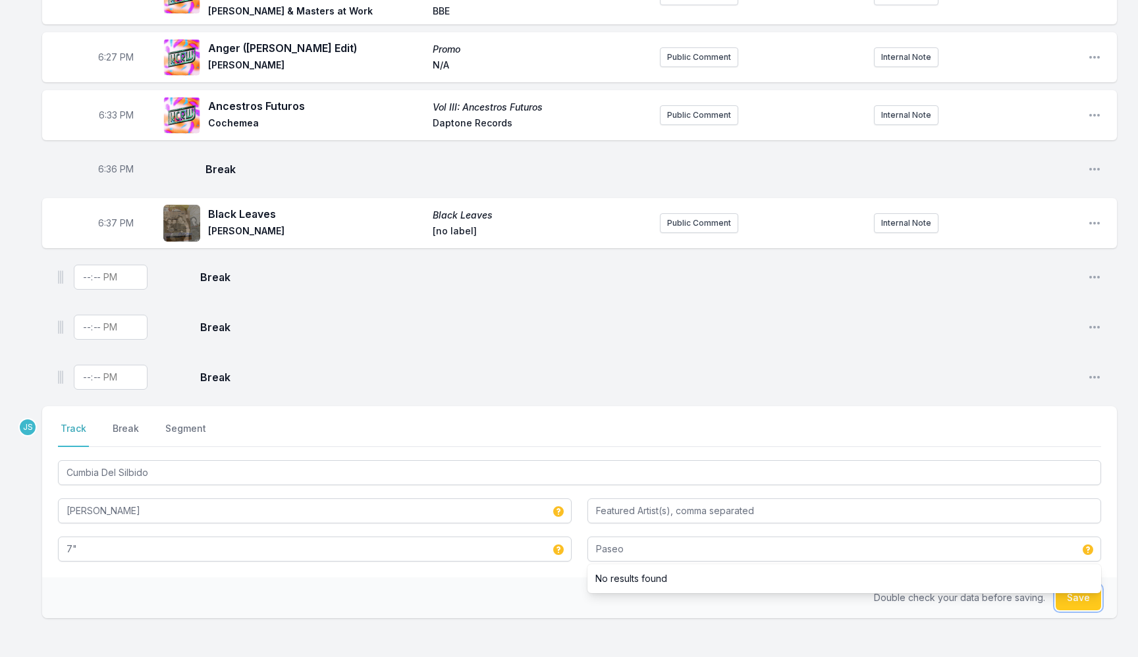
type input "Paseo"
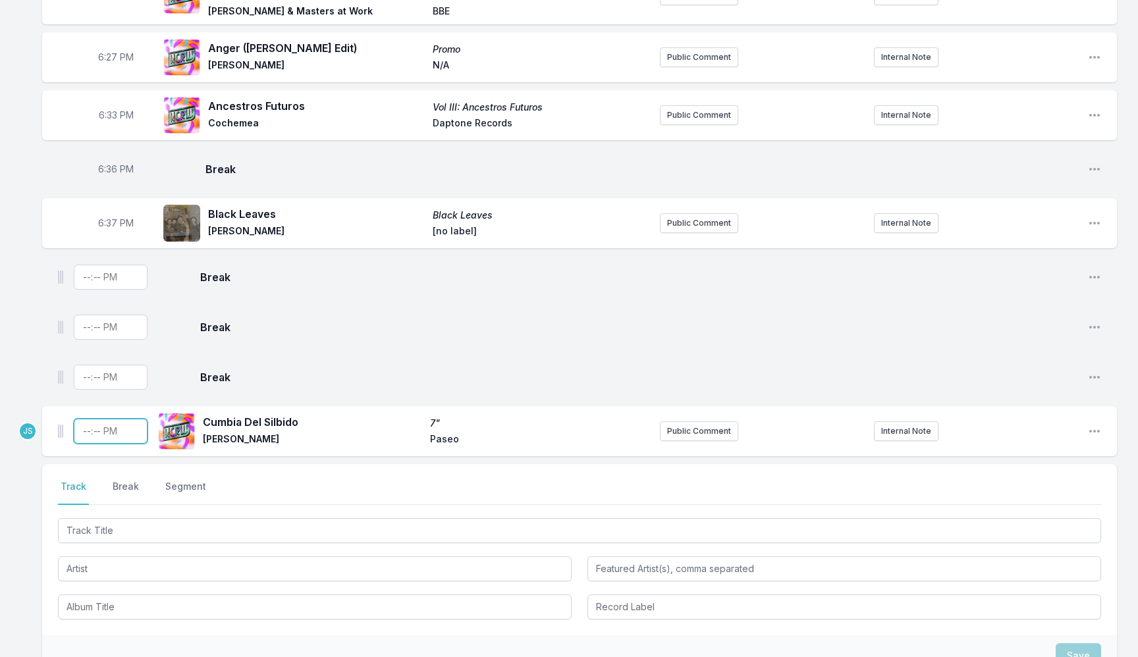
click at [87, 433] on input "Timestamp" at bounding box center [111, 431] width 74 height 25
type input "18:39"
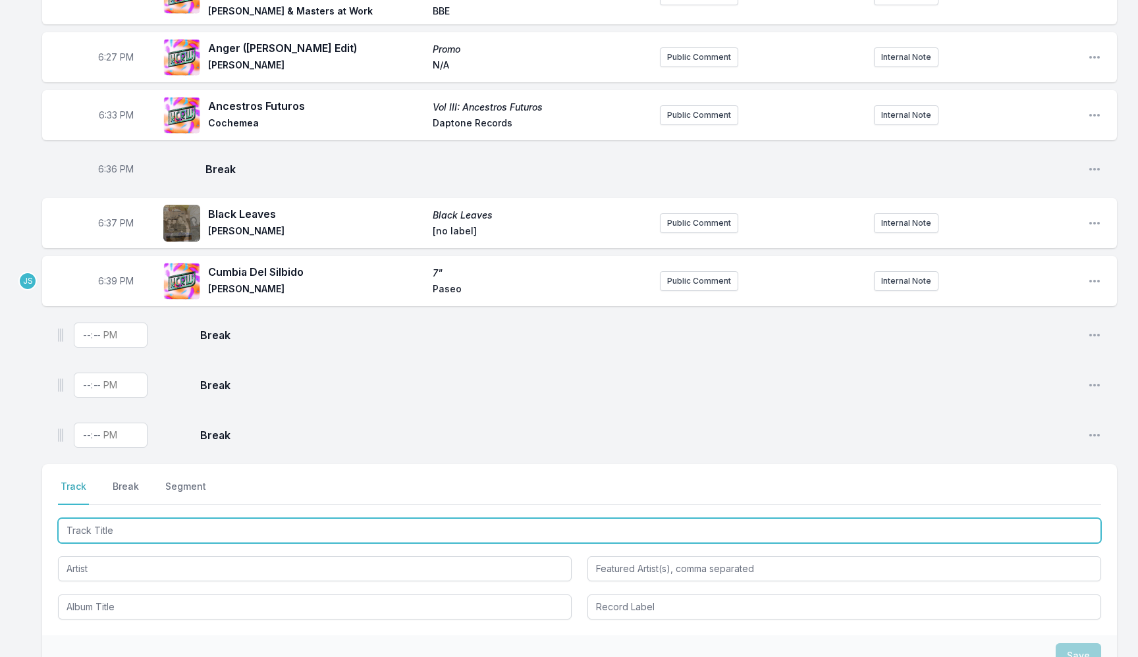
click at [170, 530] on input "Track Title" at bounding box center [579, 530] width 1043 height 25
paste input "No [PERSON_NAME] Sin Saber"
type input "No [PERSON_NAME] Sin Saber"
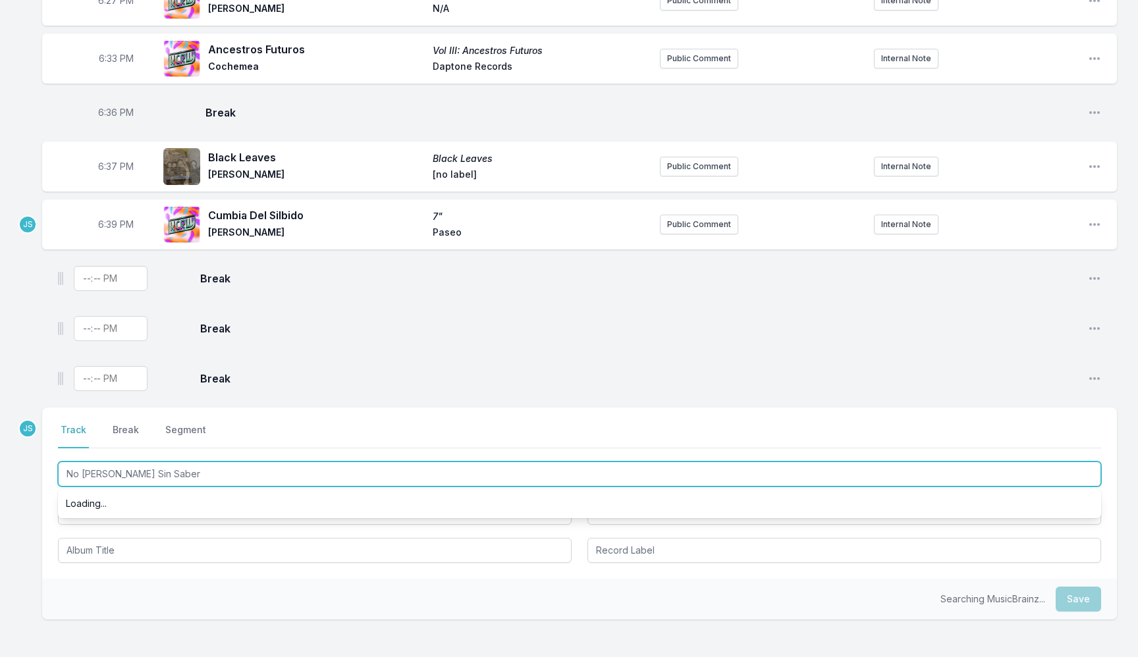
scroll to position [639, 0]
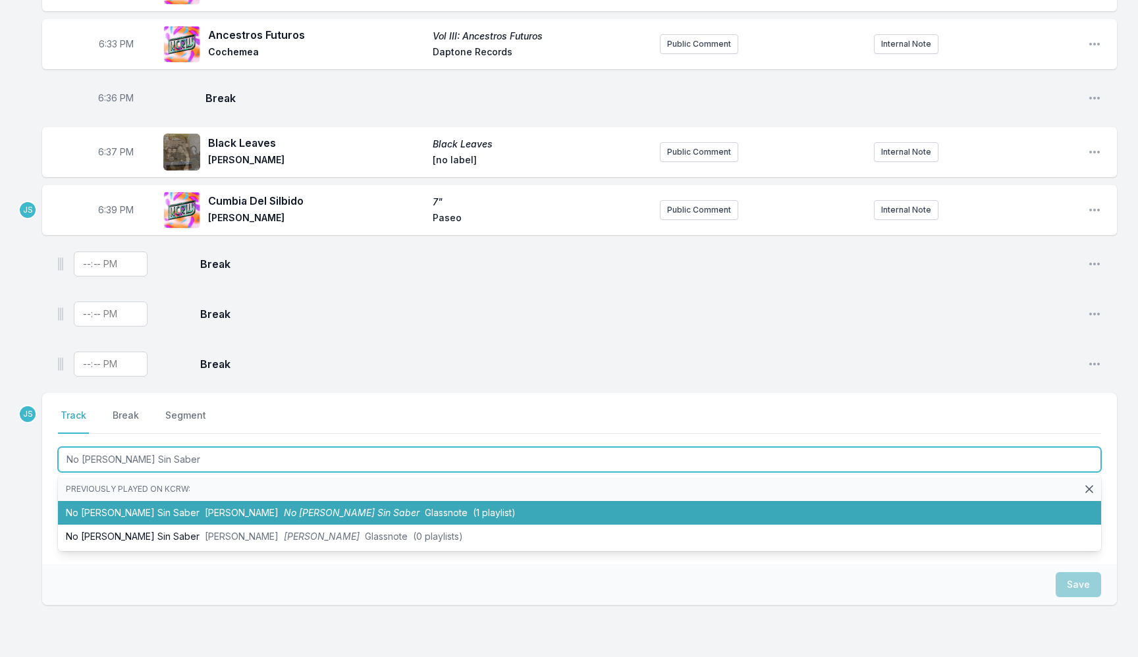
click at [229, 512] on span "[PERSON_NAME]" at bounding box center [242, 512] width 74 height 11
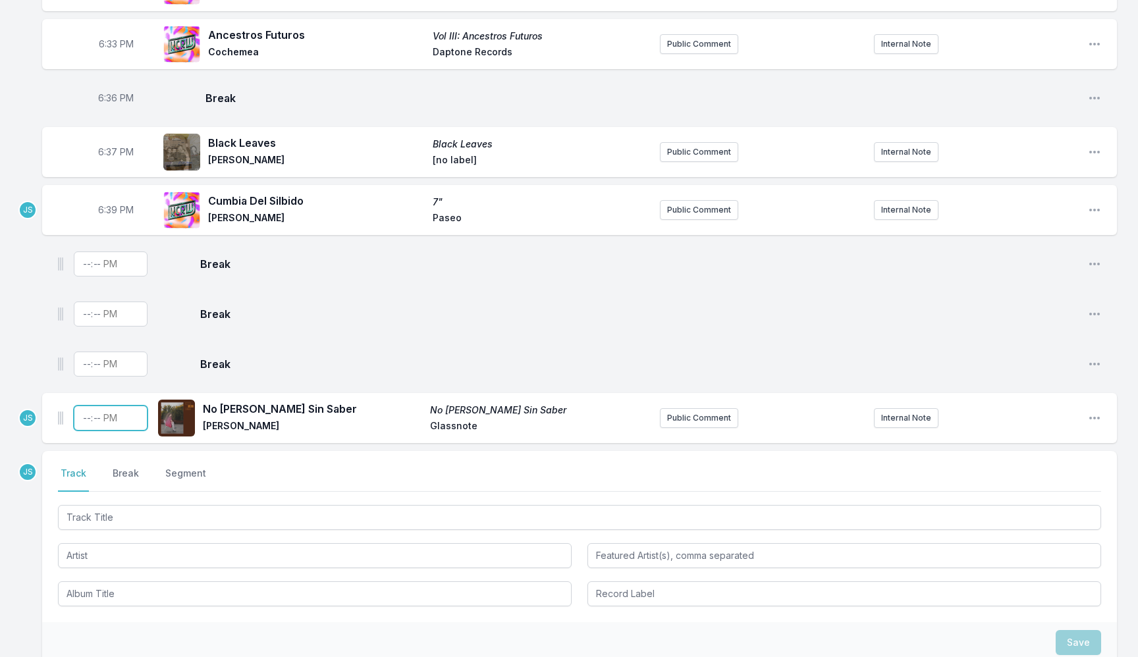
click at [88, 421] on input "Timestamp" at bounding box center [111, 418] width 74 height 25
type input "18:42"
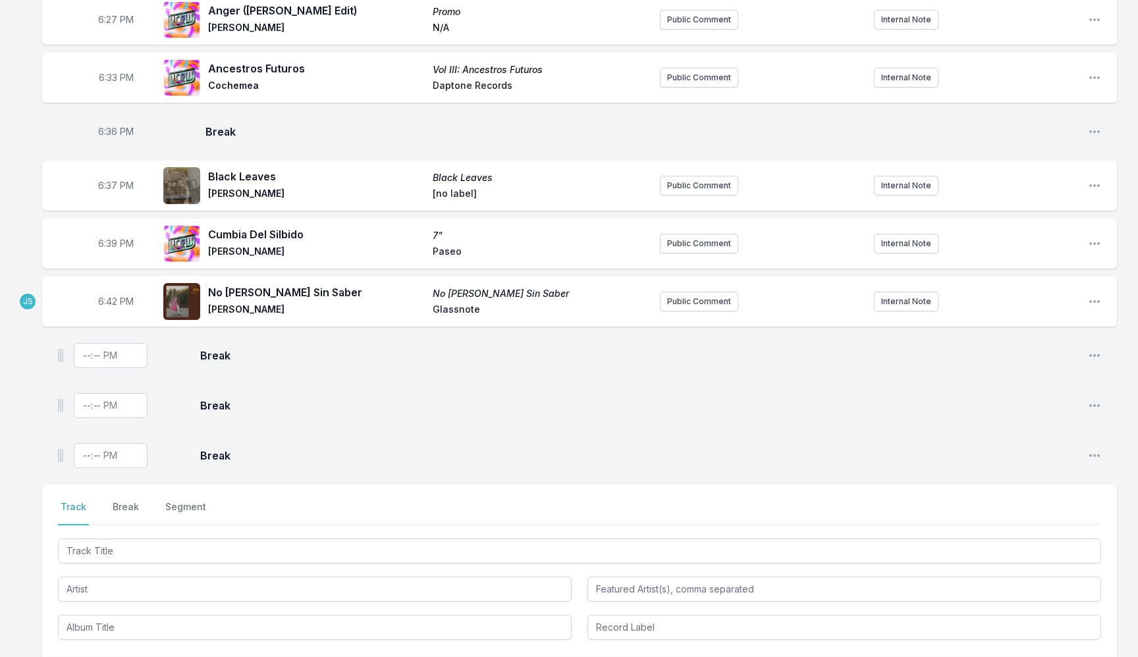
scroll to position [618, 0]
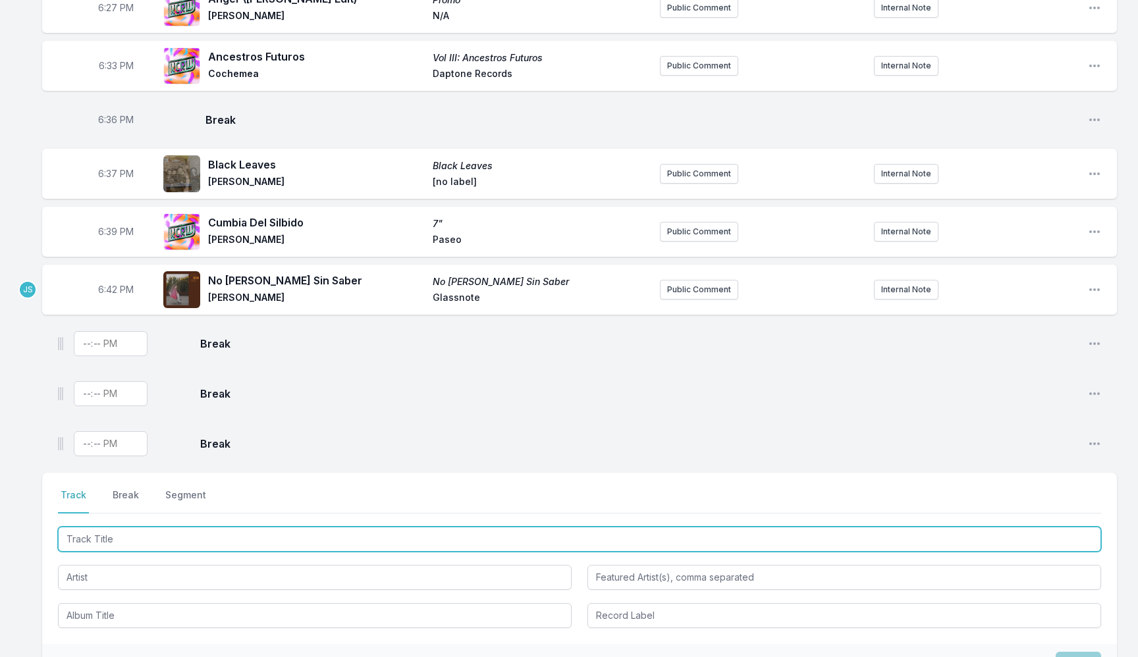
click at [189, 547] on input "Track Title" at bounding box center [579, 539] width 1043 height 25
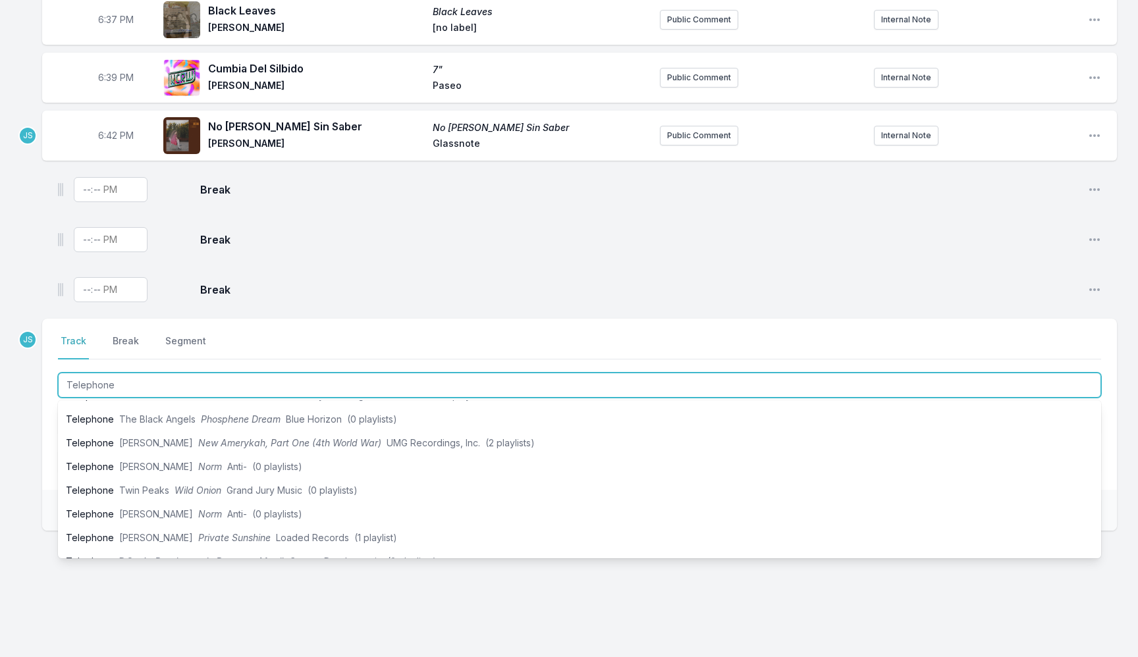
scroll to position [137, 0]
type input "Telephone"
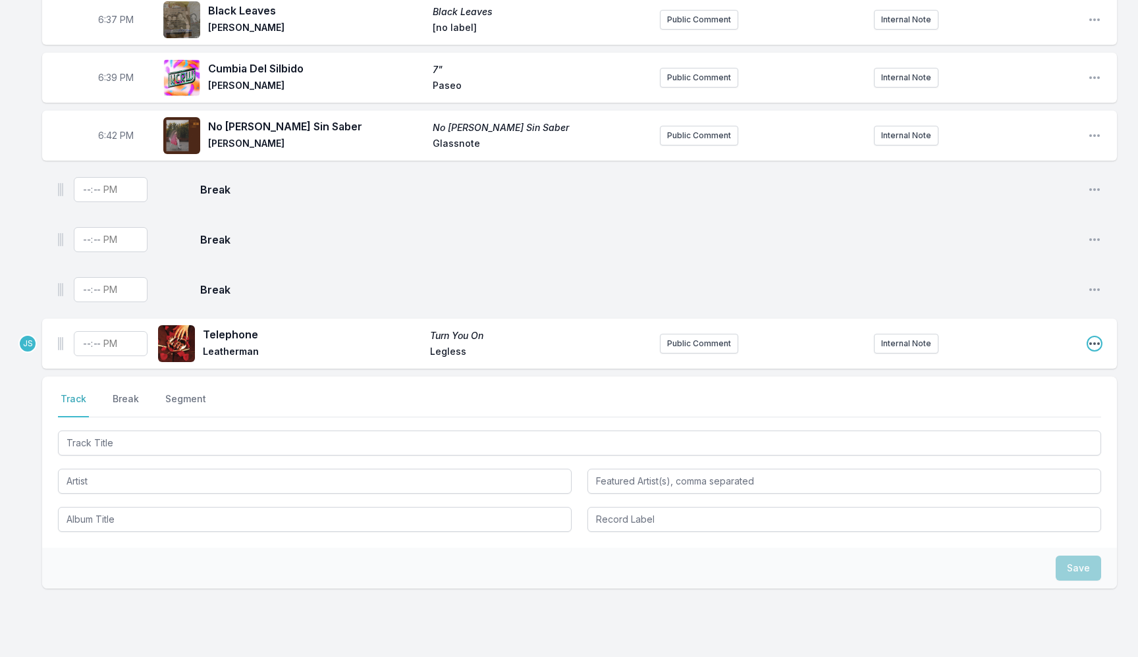
click at [1094, 344] on icon "Open playlist item options" at bounding box center [1094, 343] width 11 height 3
click at [1004, 419] on button "Delete Entry" at bounding box center [1026, 418] width 147 height 24
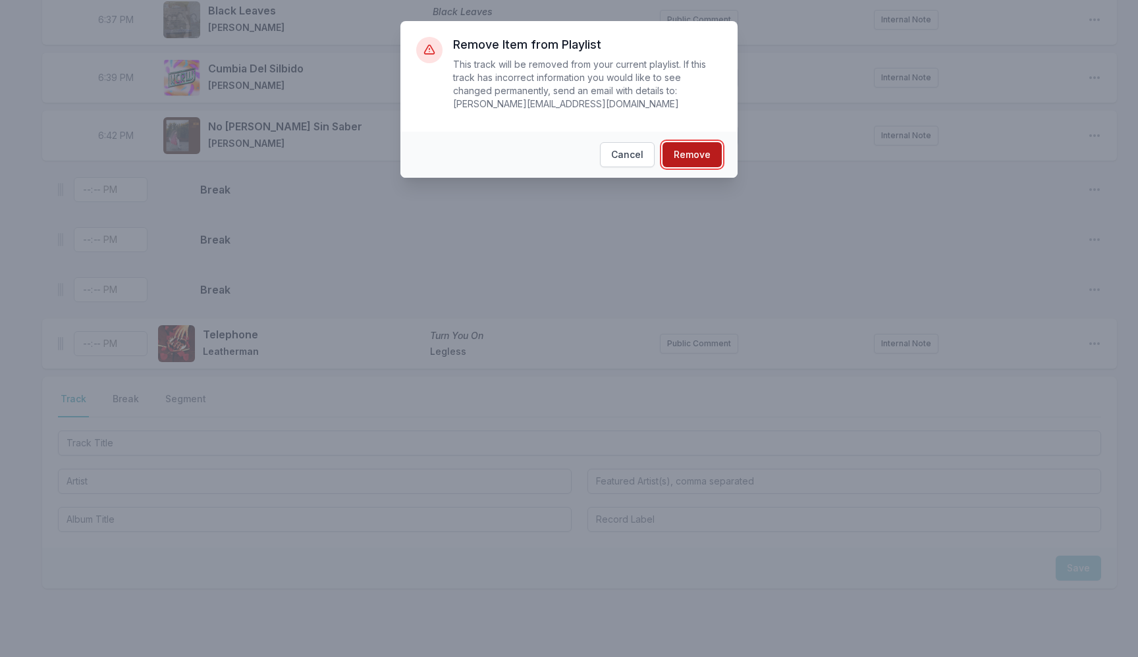
click at [688, 166] on button "Remove" at bounding box center [691, 154] width 59 height 25
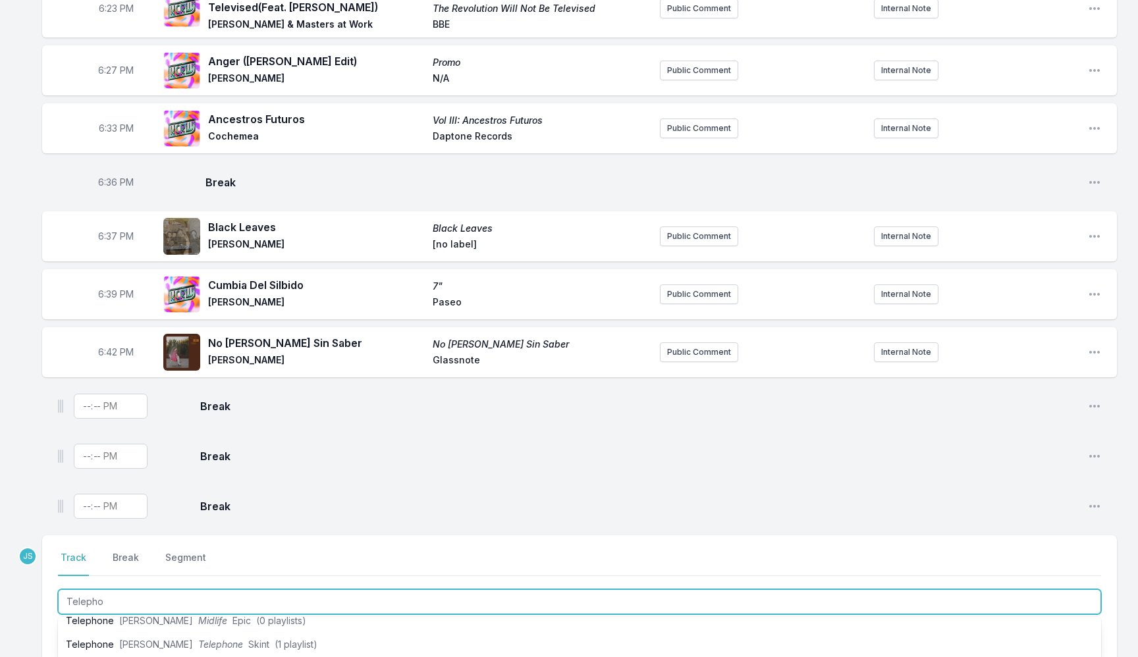
scroll to position [558, 0]
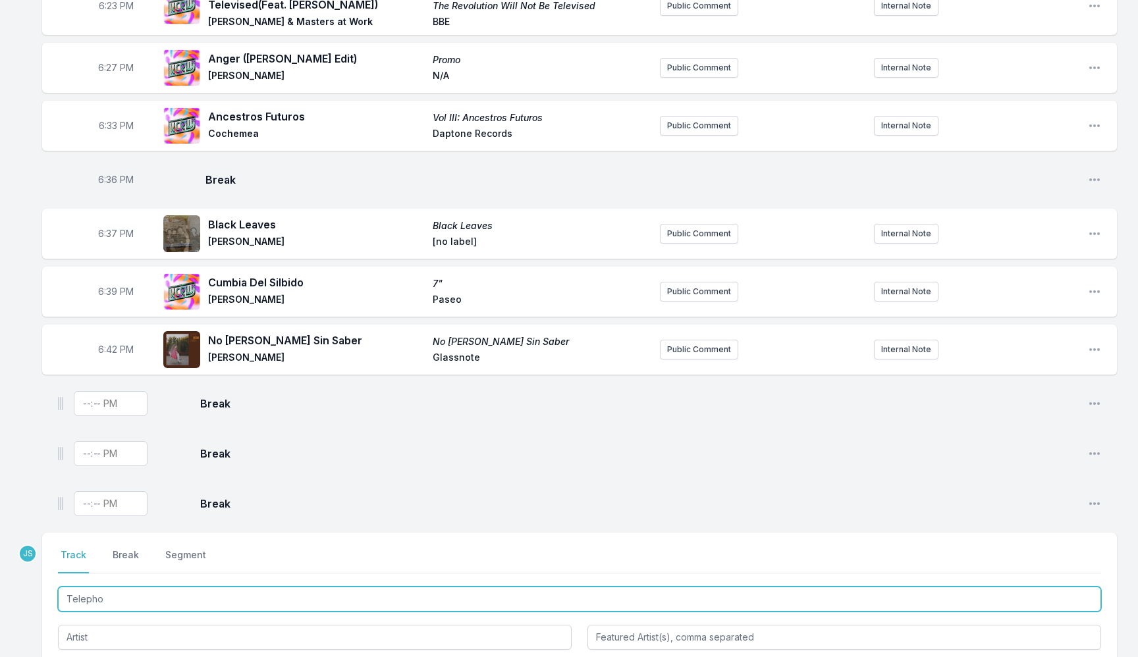
click at [130, 598] on input "Telepho" at bounding box center [579, 599] width 1043 height 25
paste input "Track Title"
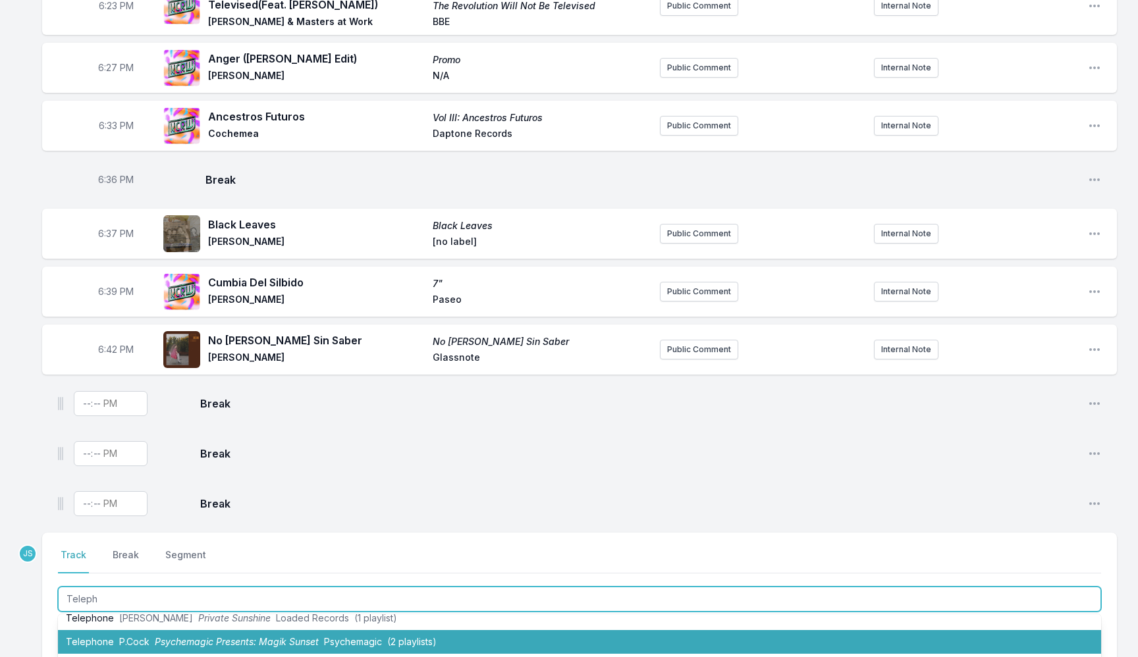
scroll to position [145, 0]
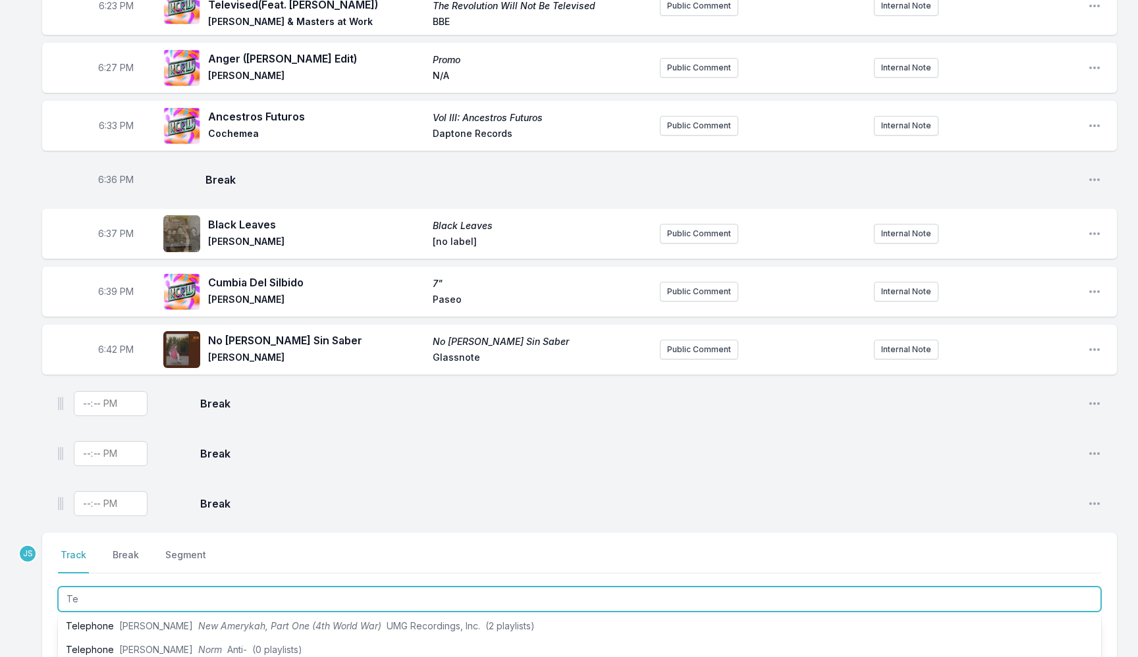
type input "T"
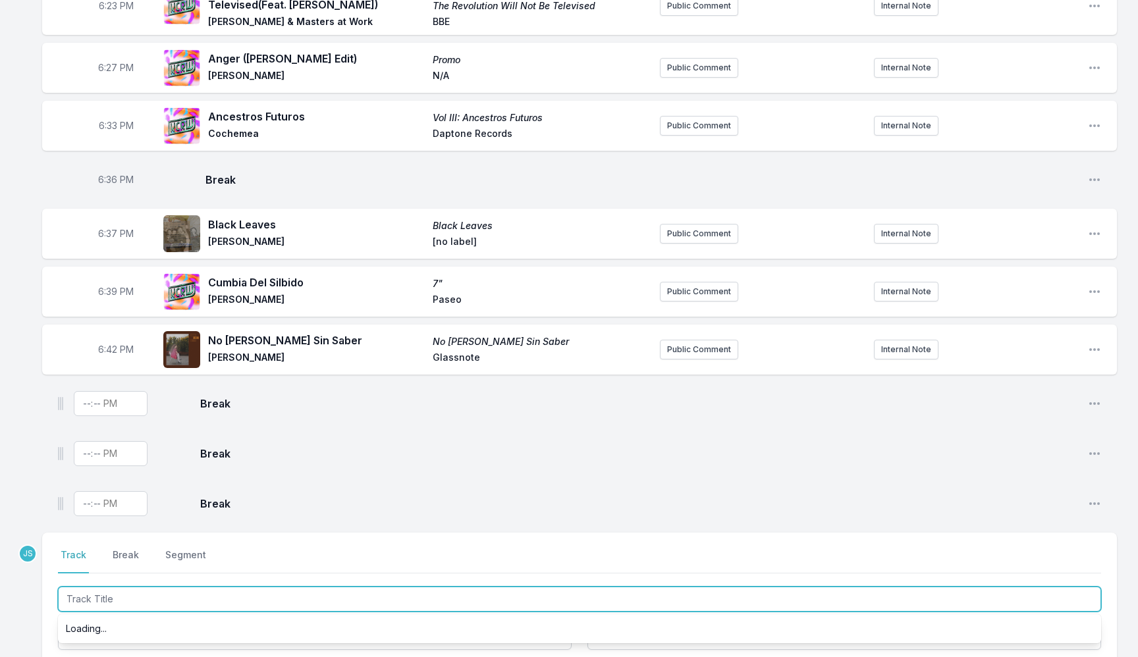
paste input "Track Title"
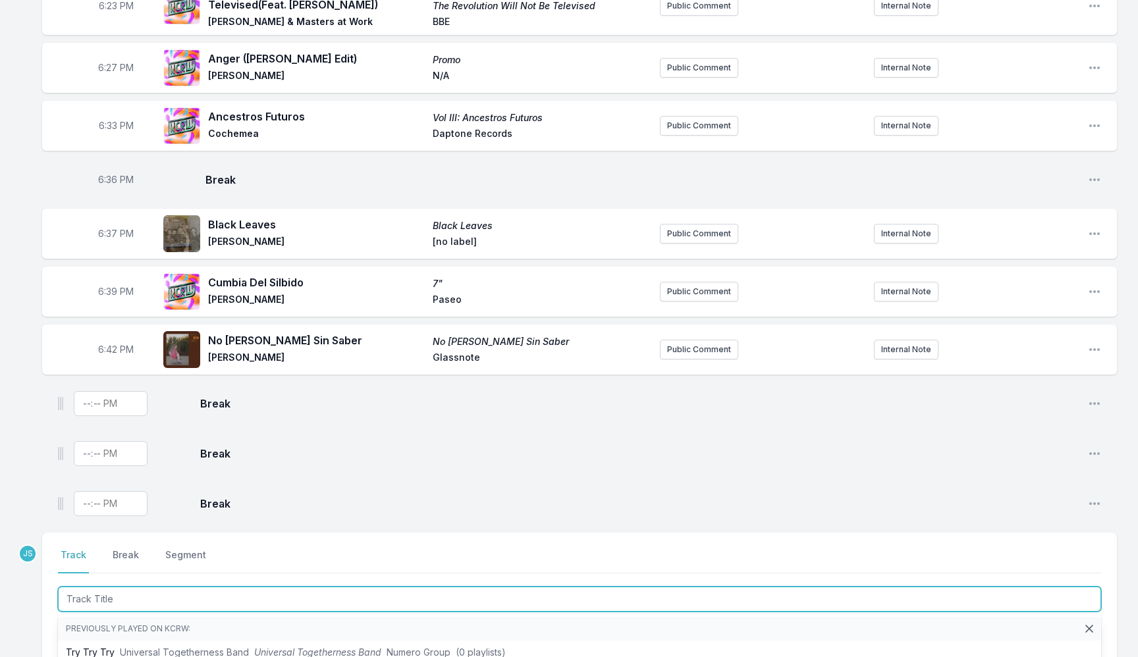
paste input "Track Title"
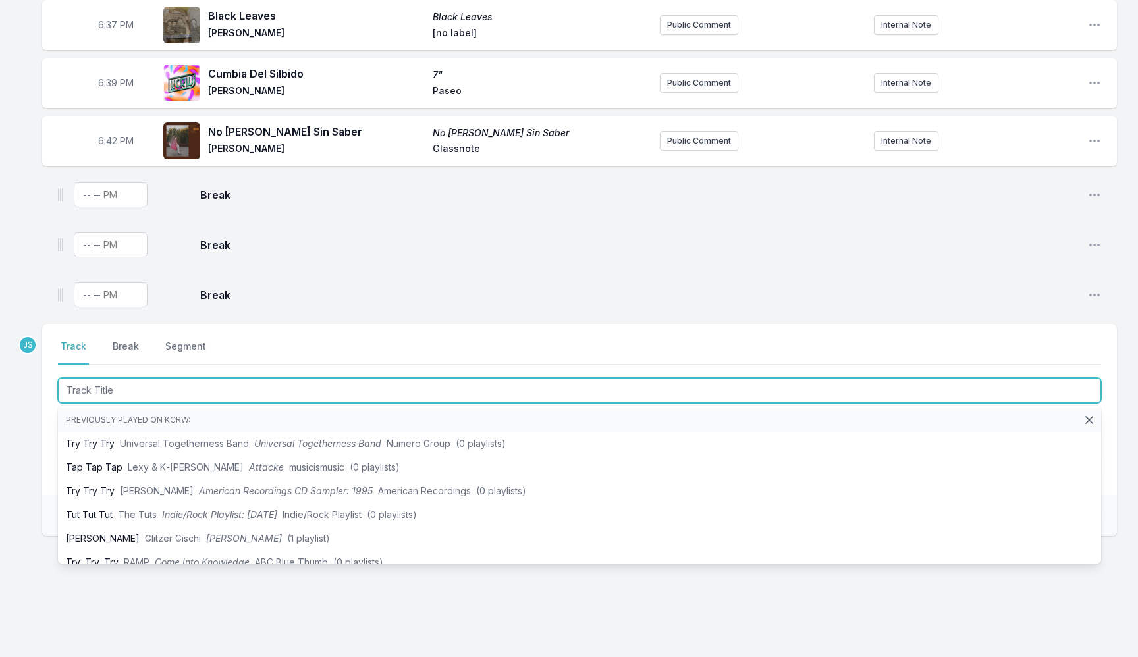
scroll to position [763, 0]
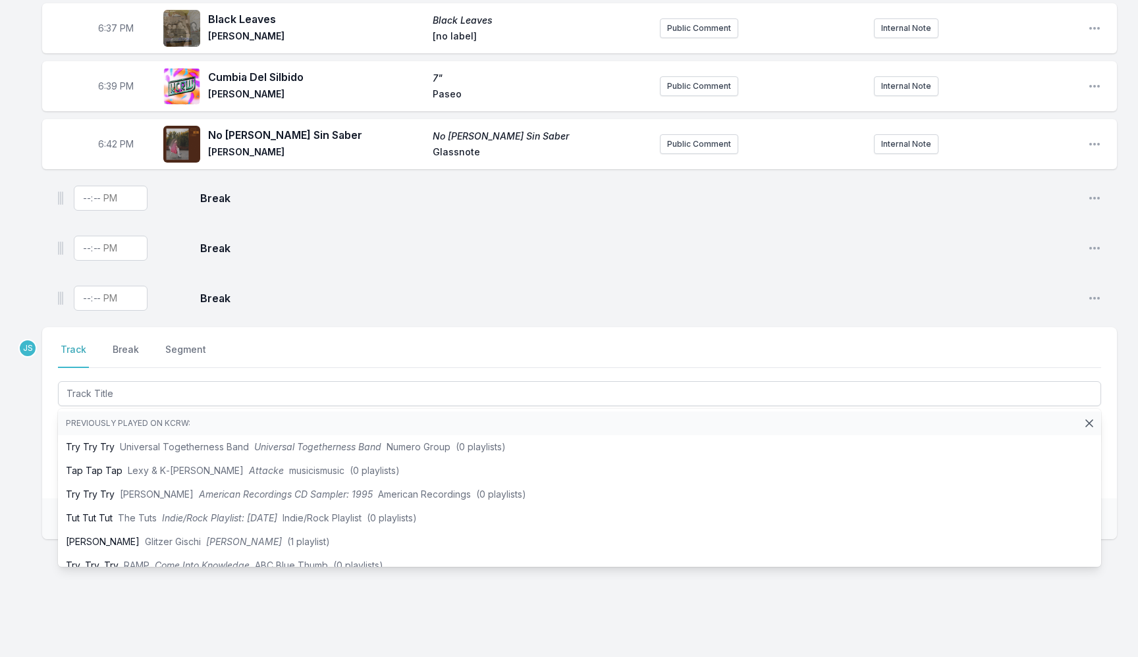
click at [281, 326] on div "6:00 PM Stand (Instrumental Dub Version) Comb Edits Comb Edits - Public Comment…" at bounding box center [569, 16] width 1138 height 1300
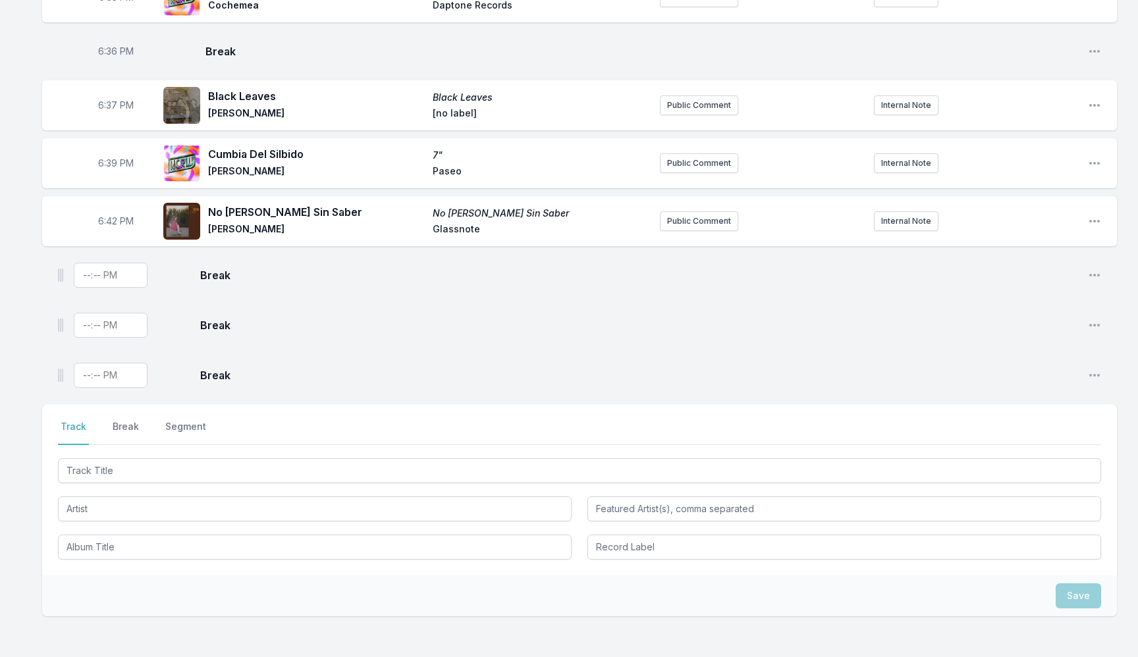
scroll to position [697, 0]
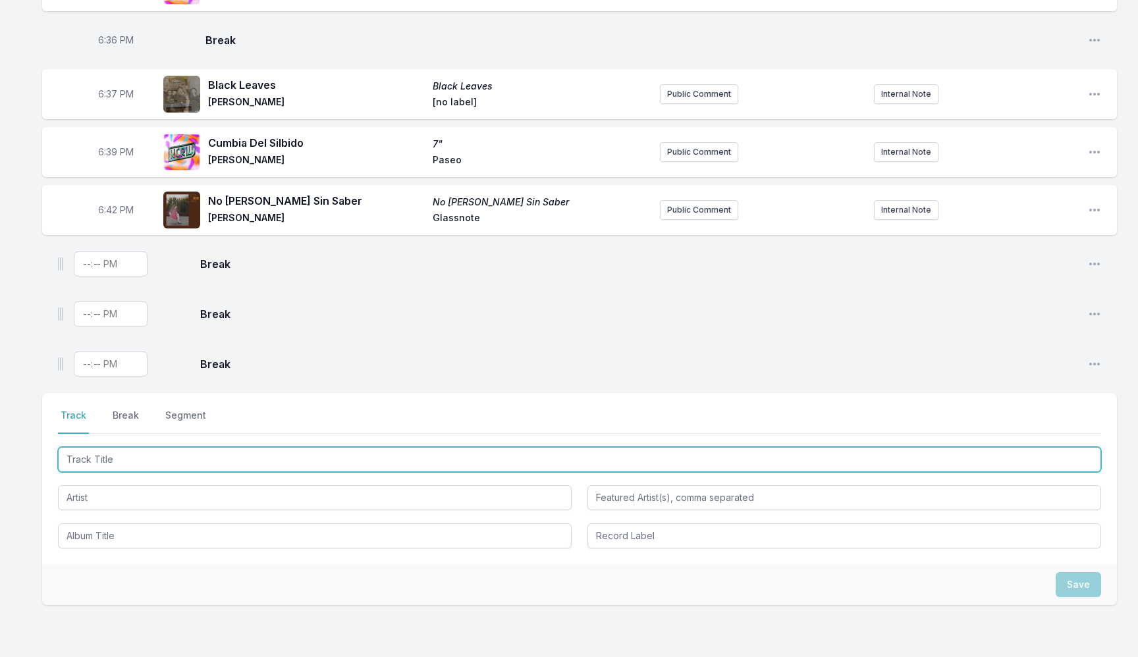
click at [189, 464] on input "Track Title" at bounding box center [579, 459] width 1043 height 25
paste input "Telephone"
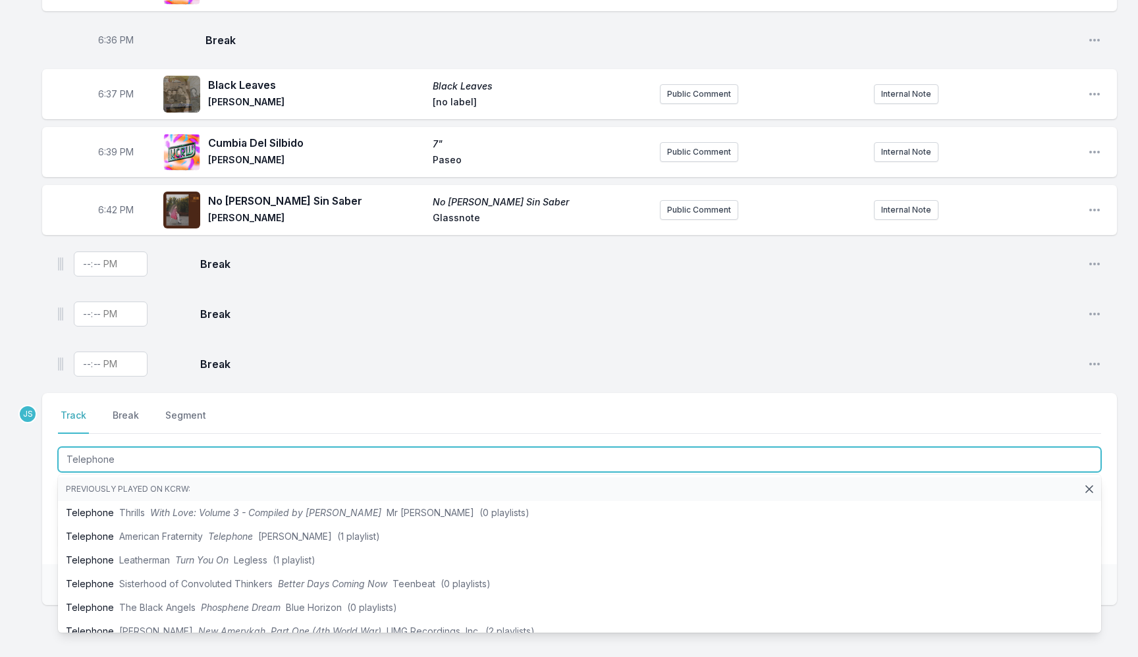
type input "Telephone"
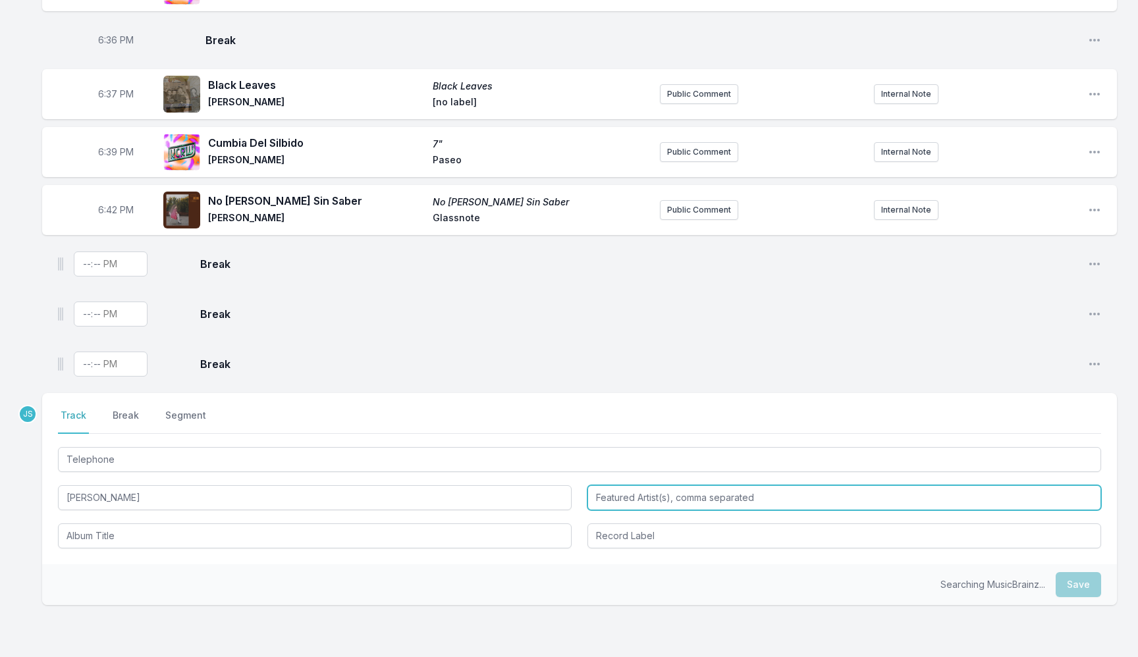
type input "Natalie Slade"
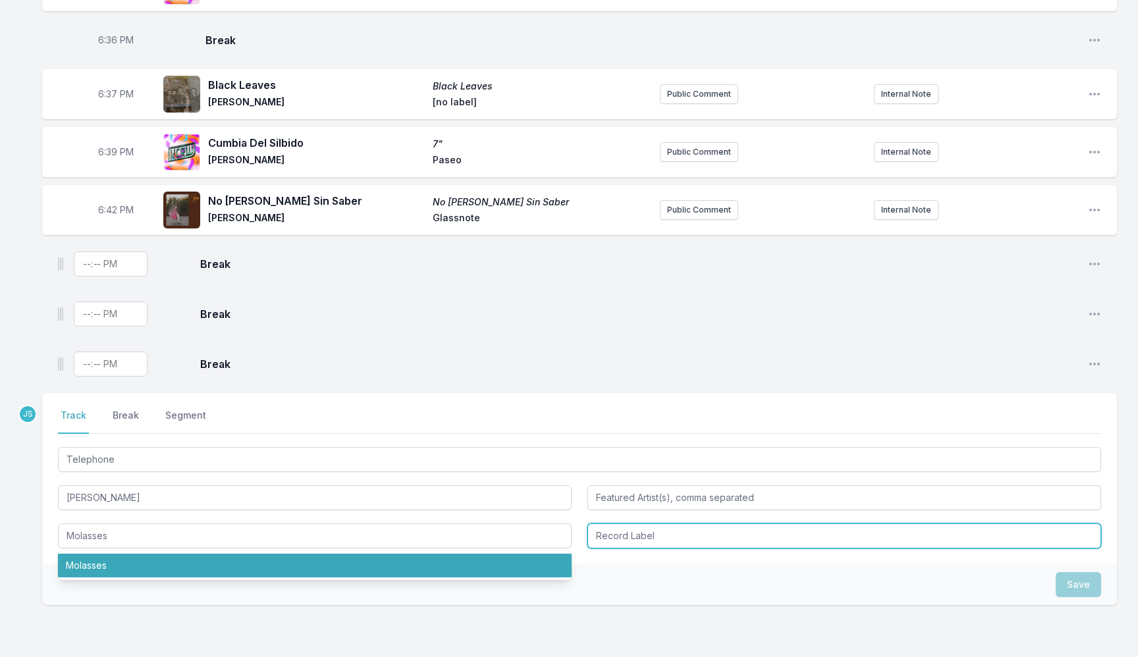
type input "Molasses"
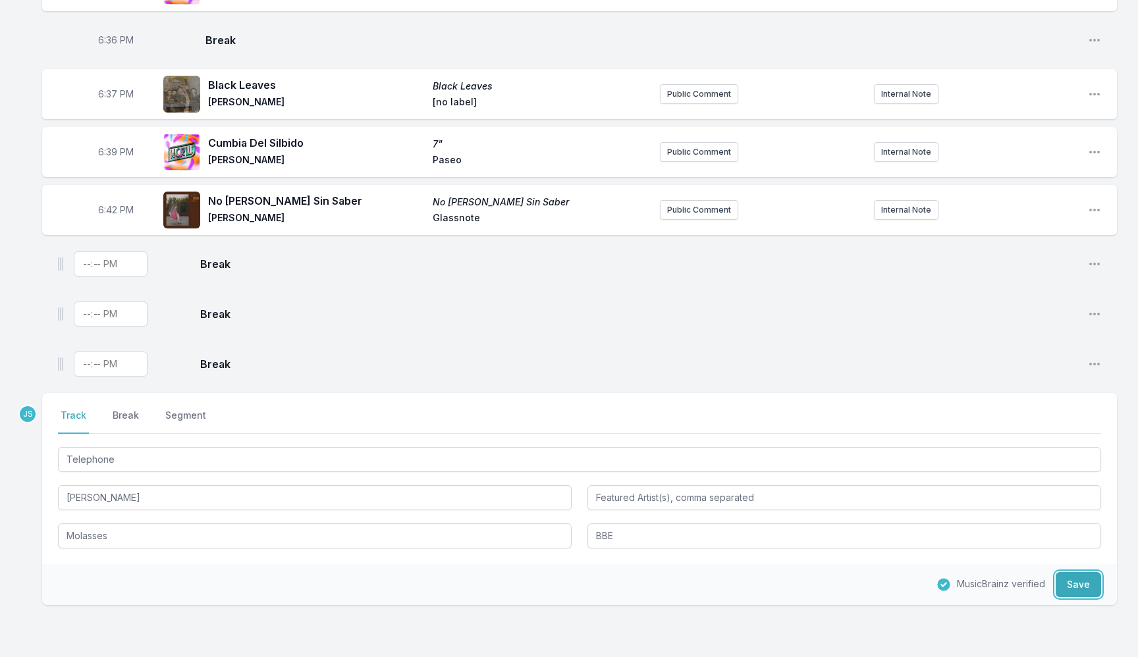
type input "BBE"
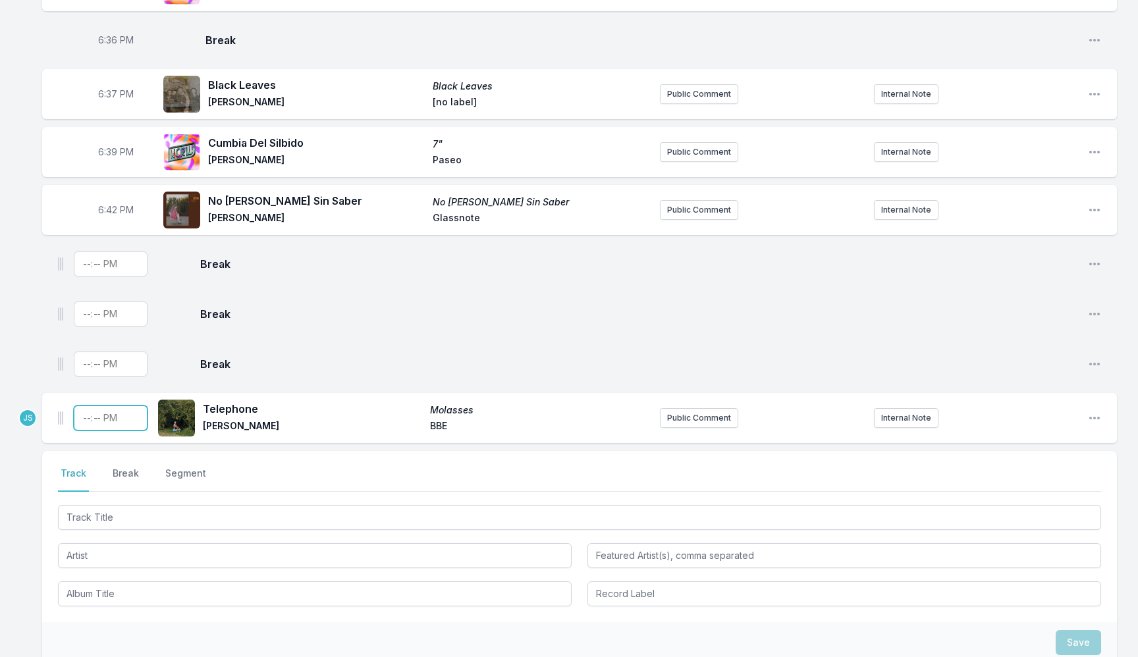
click at [90, 425] on input "Timestamp" at bounding box center [111, 418] width 74 height 25
type input "18:46"
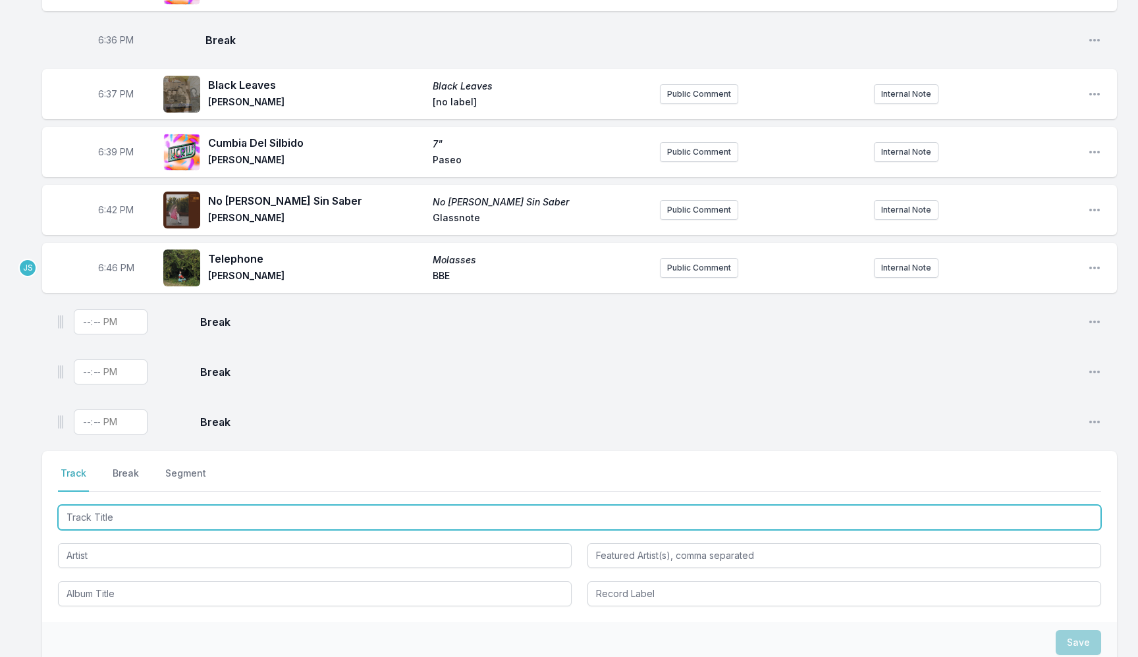
click at [117, 514] on input "Track Title" at bounding box center [579, 517] width 1043 height 25
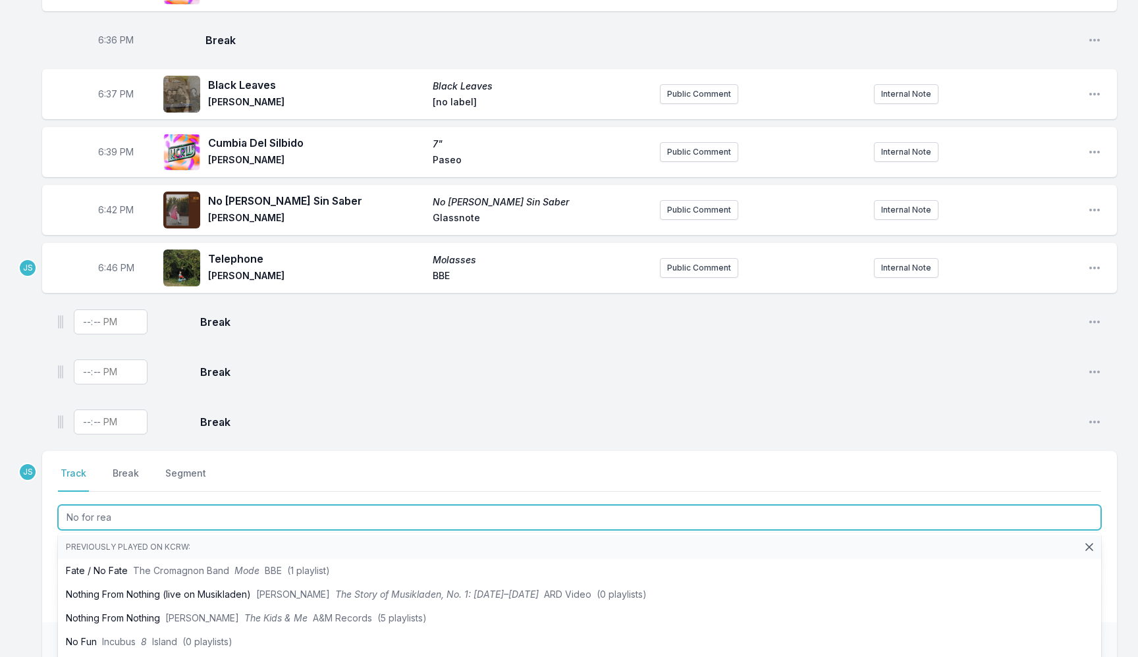
type input "No for real"
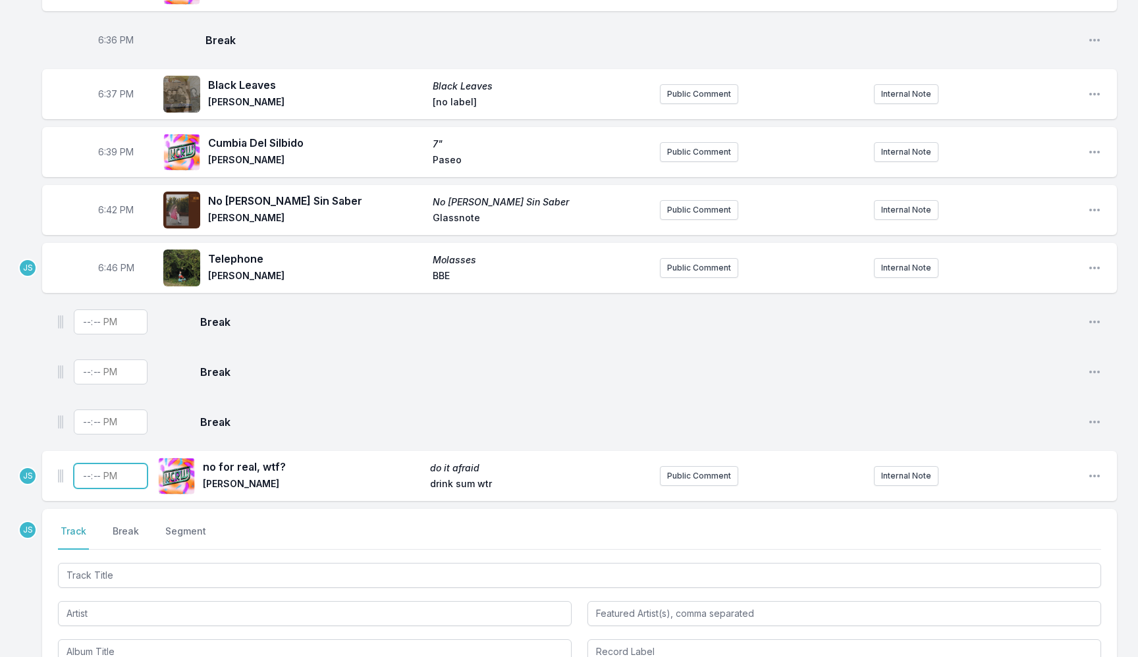
click at [79, 482] on input "Timestamp" at bounding box center [111, 476] width 74 height 25
type input "18:49"
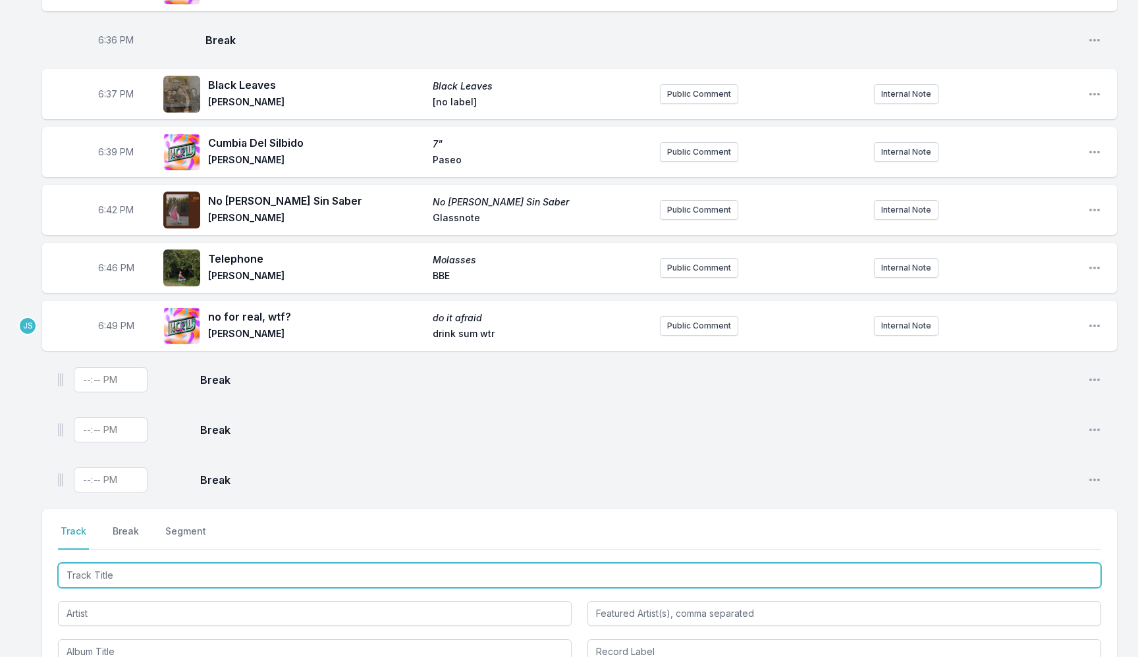
click at [118, 583] on input "Track Title" at bounding box center [579, 575] width 1043 height 25
type input "N"
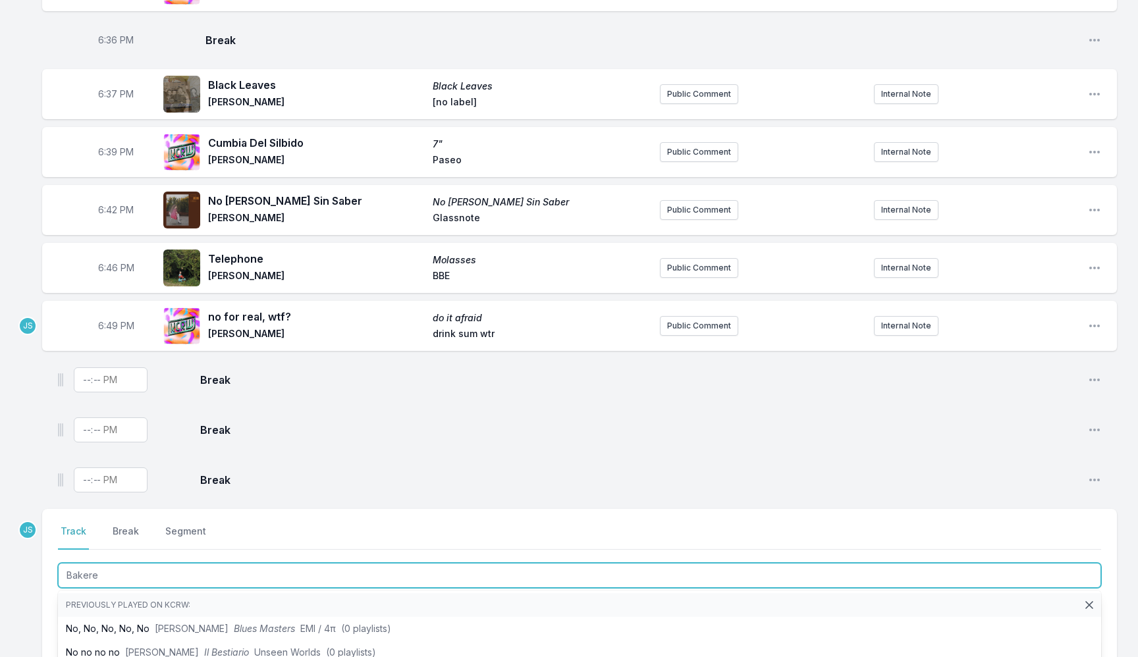
type input "Bakeren"
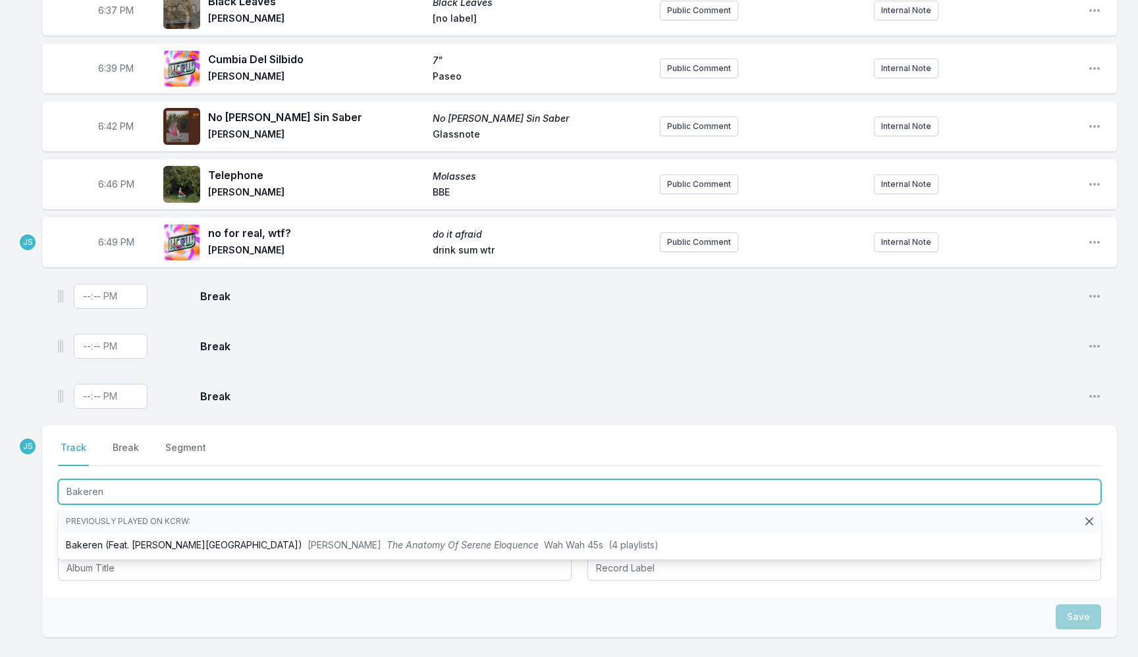
scroll to position [790, 0]
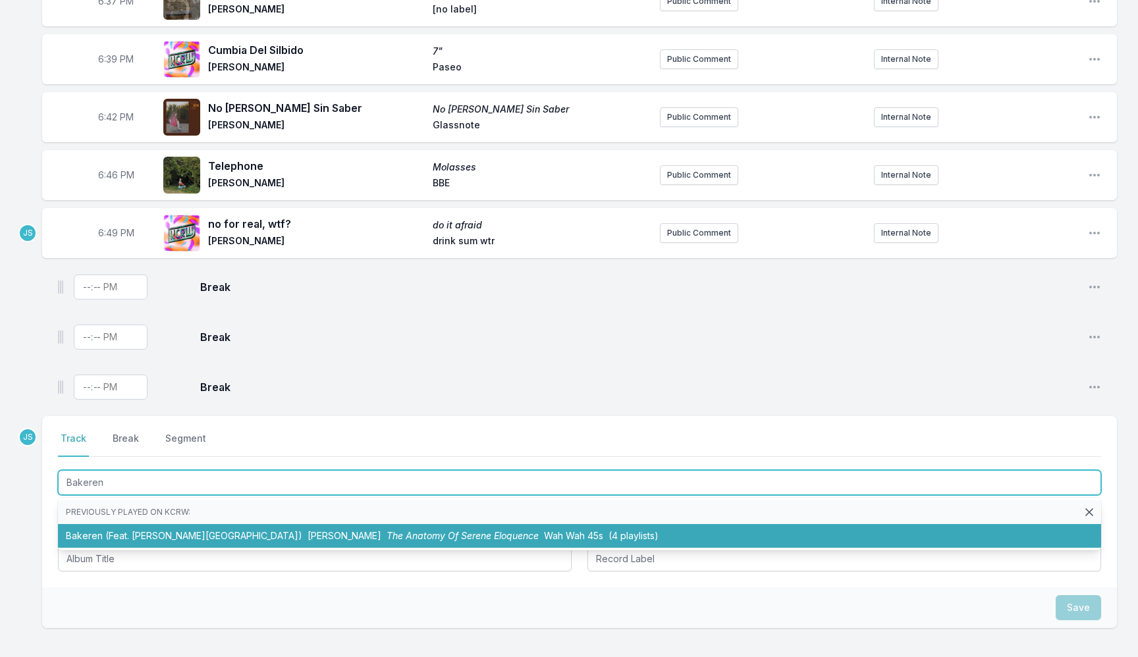
click at [387, 535] on span "The Anatomy Of Serene Eloquence" at bounding box center [463, 535] width 152 height 11
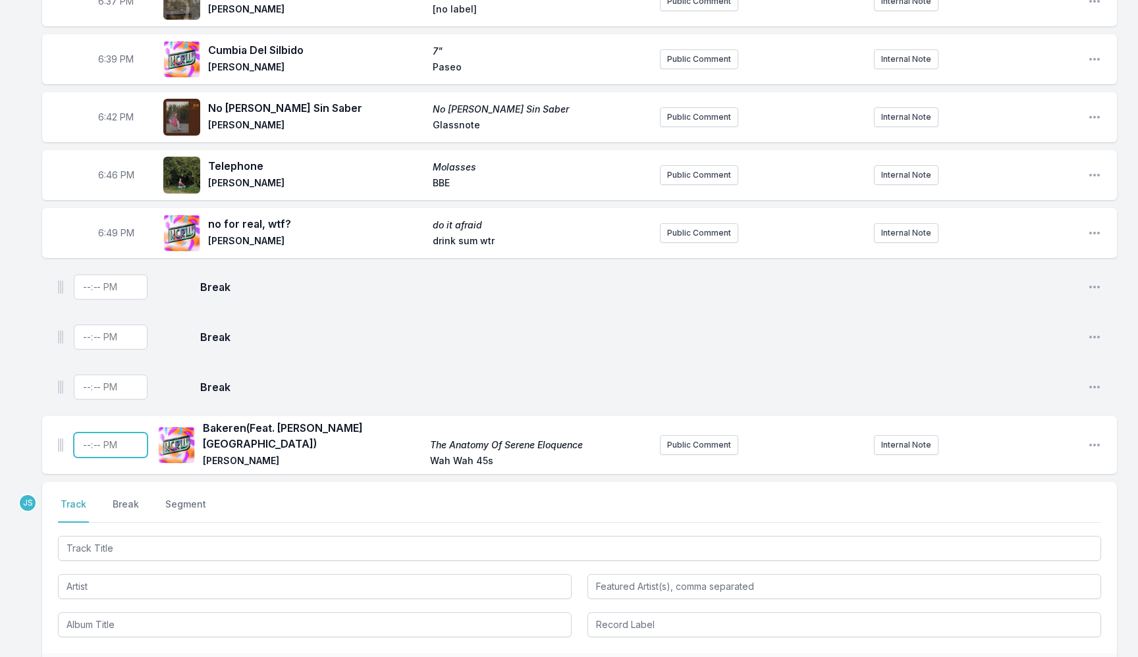
click at [92, 449] on input "Timestamp" at bounding box center [111, 445] width 74 height 25
type input "18:52"
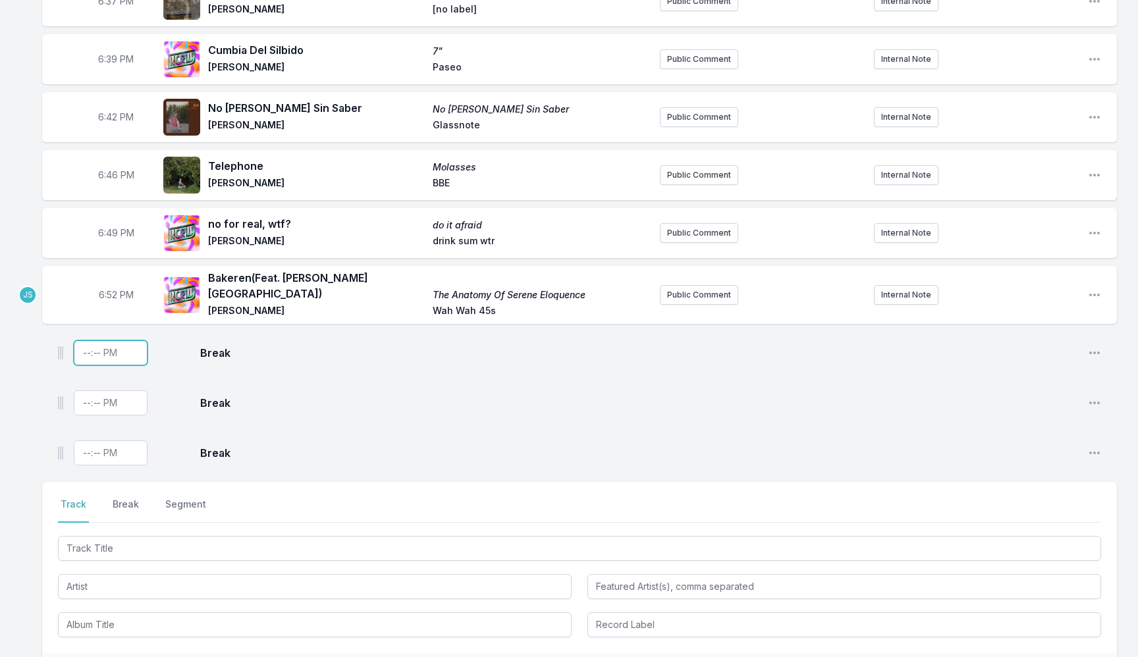
click at [92, 350] on input "Timestamp" at bounding box center [111, 352] width 74 height 25
type input "18:55"
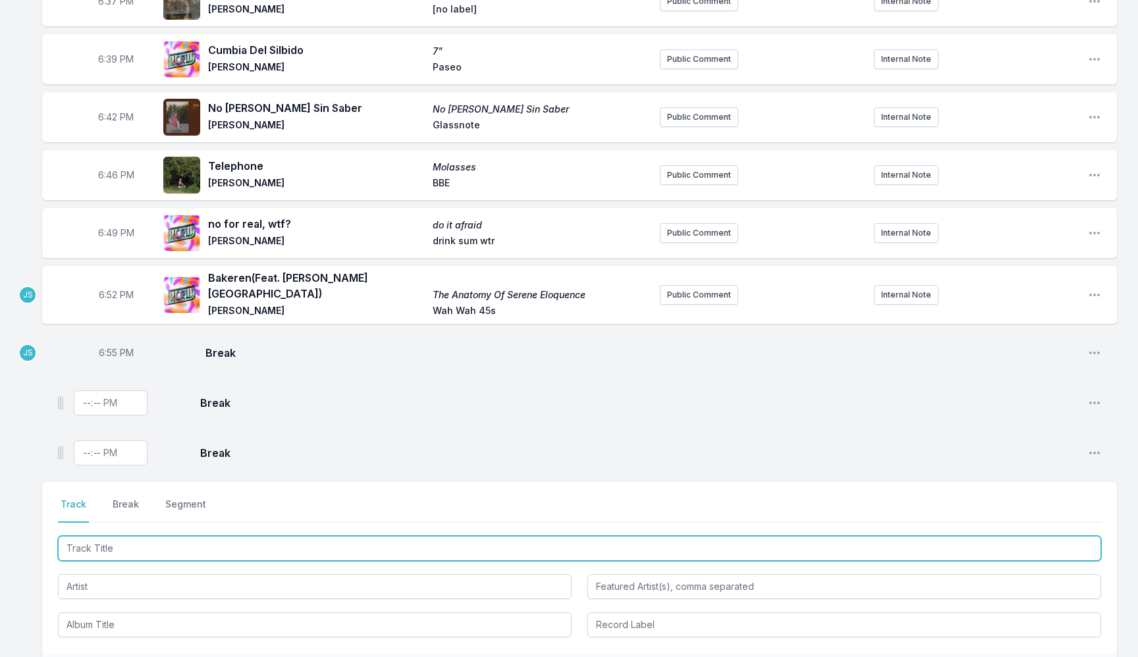
click at [112, 537] on input "Track Title" at bounding box center [579, 548] width 1043 height 25
type input "Zannik"
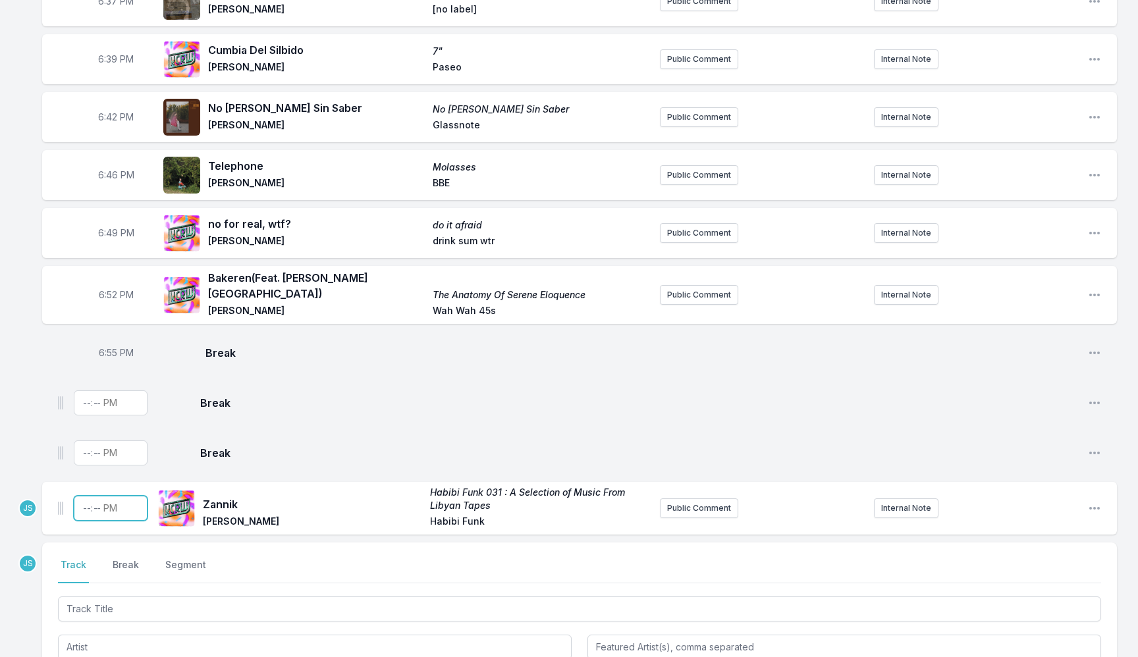
click at [88, 504] on input "Timestamp" at bounding box center [111, 508] width 74 height 25
type input "18:58"
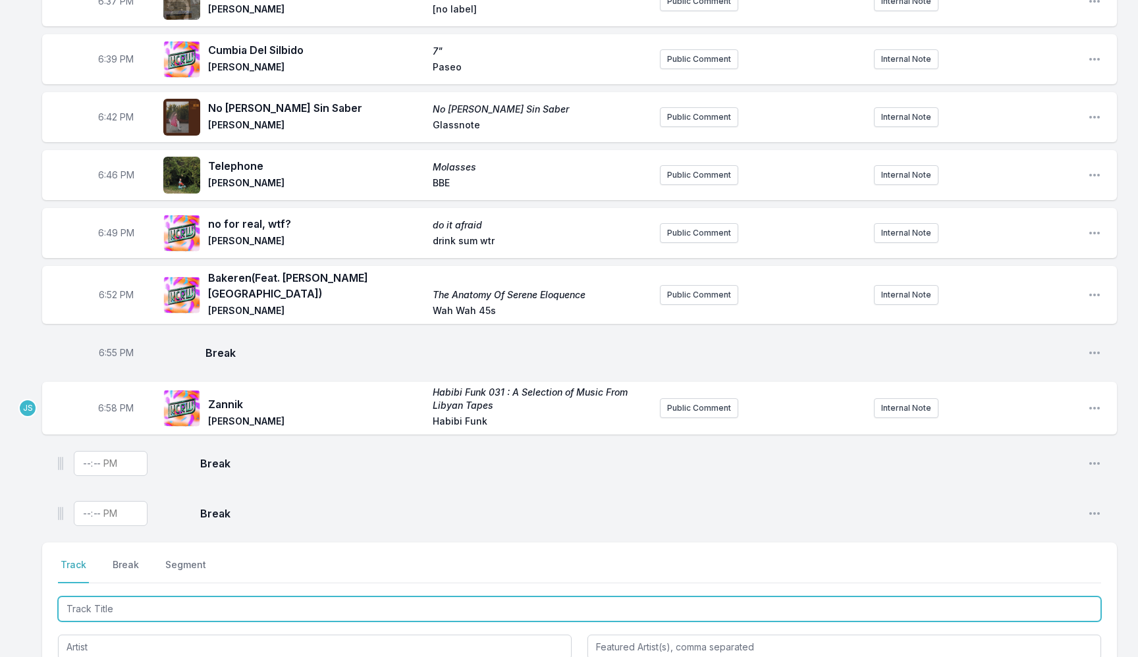
click at [128, 598] on input "Track Title" at bounding box center [579, 609] width 1043 height 25
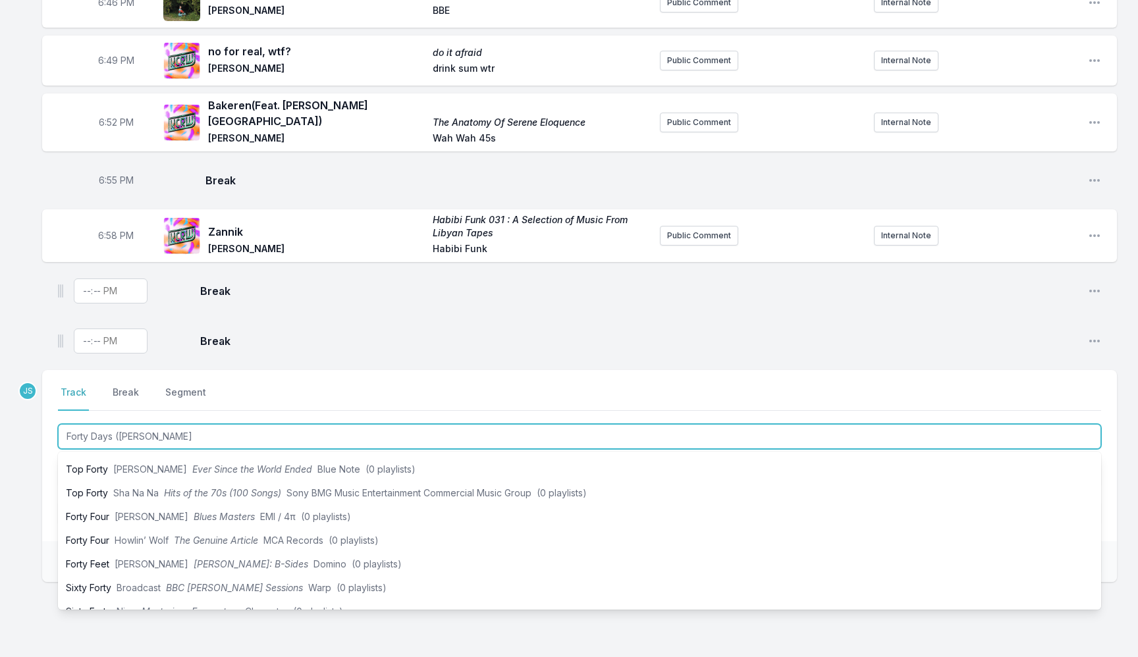
scroll to position [0, 0]
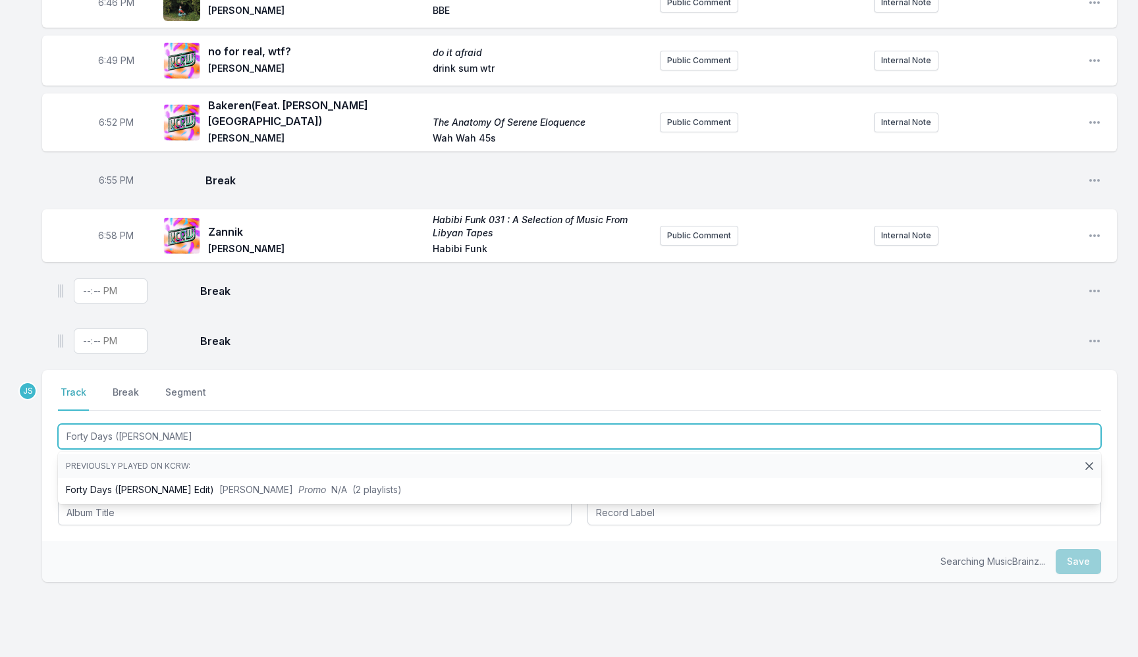
type input "Forty Days (Jeremy Sole edit"
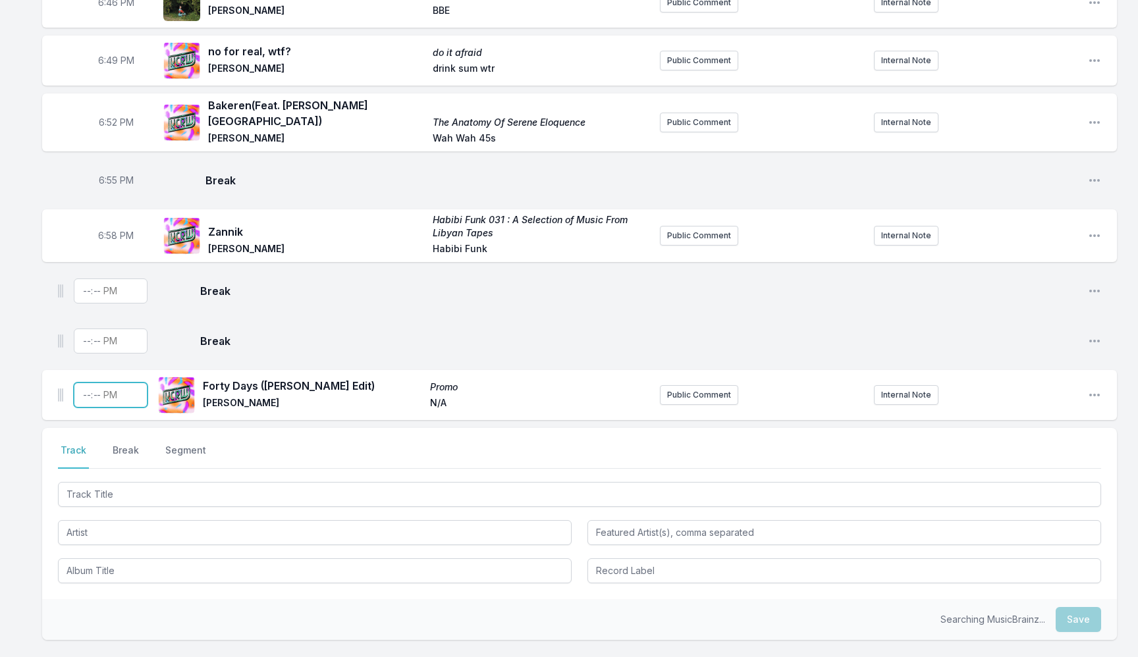
click at [90, 387] on input "Timestamp" at bounding box center [111, 395] width 74 height 25
type input "19:02"
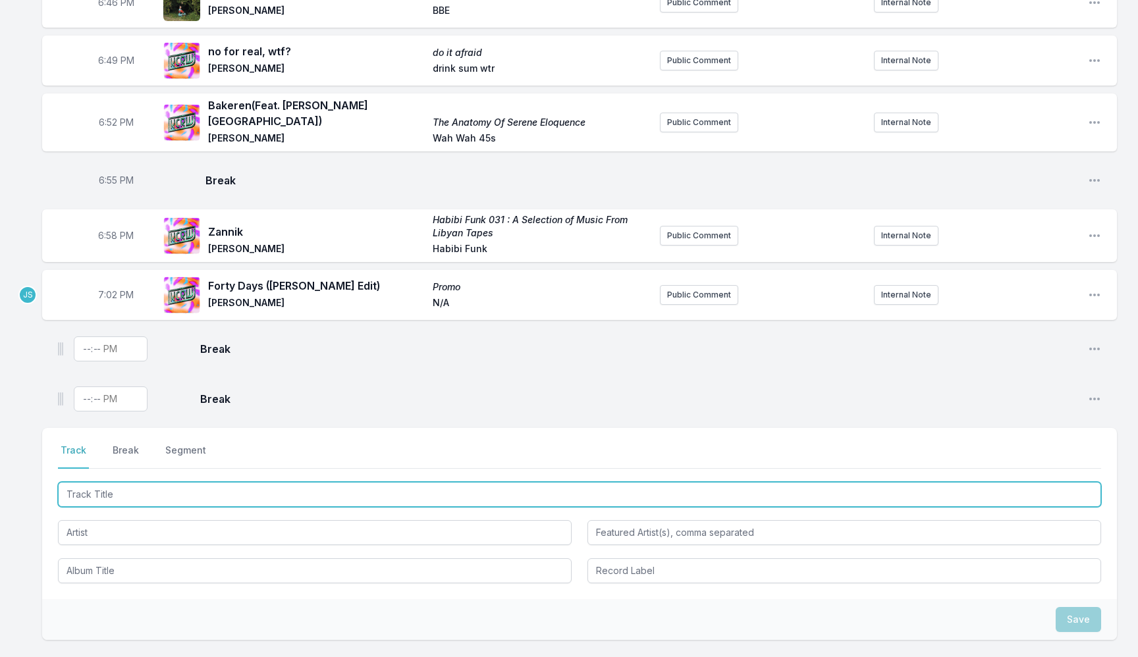
click at [127, 489] on input "Track Title" at bounding box center [579, 494] width 1043 height 25
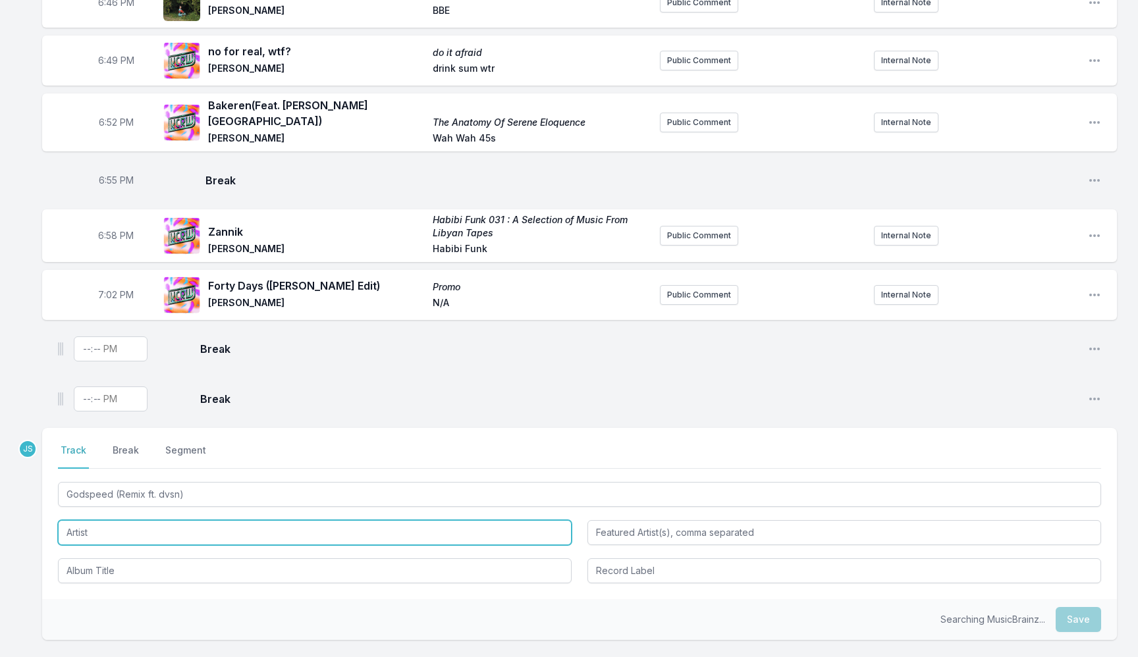
type input "Godspeed (Remix"
type input "dvsn"
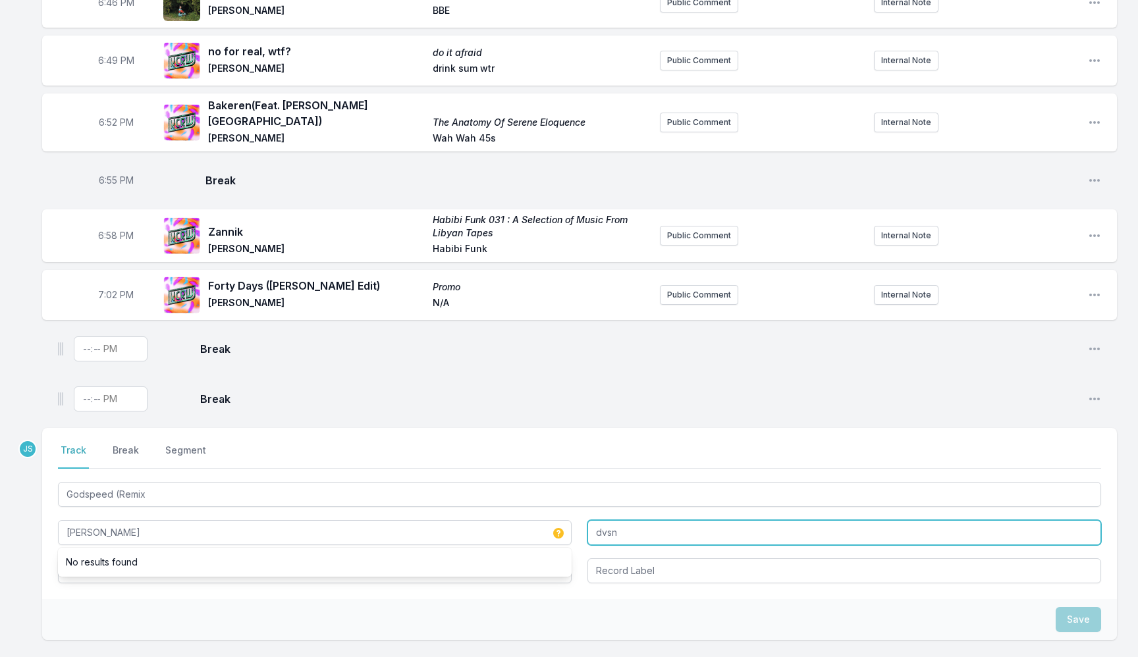
type input "Frank Ocean"
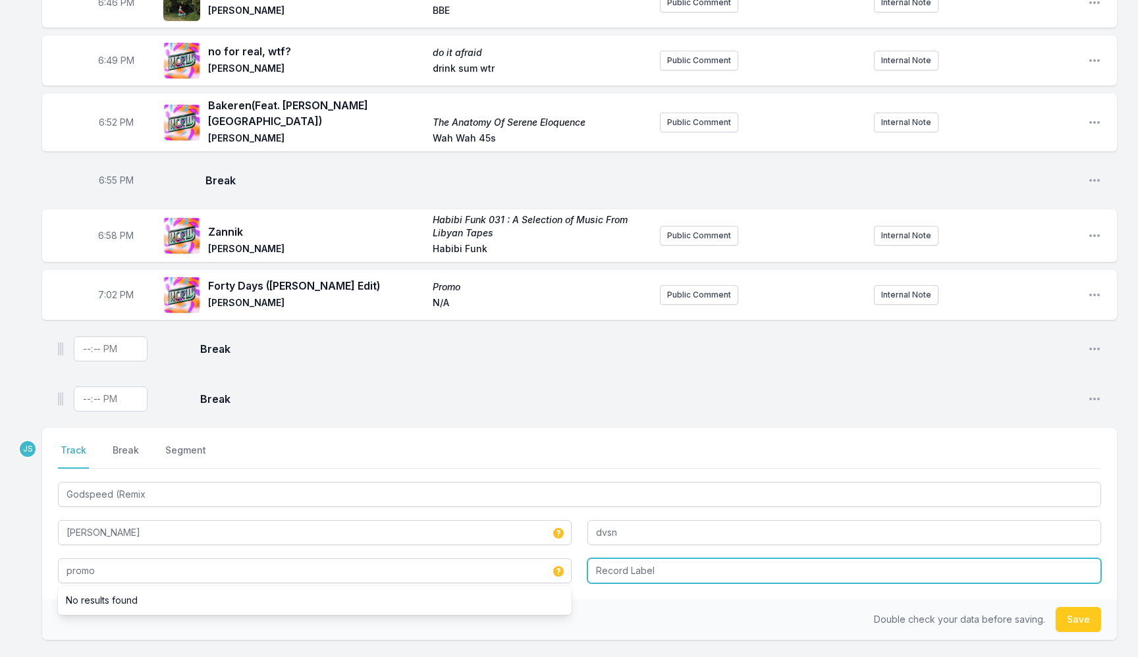
type input "promo"
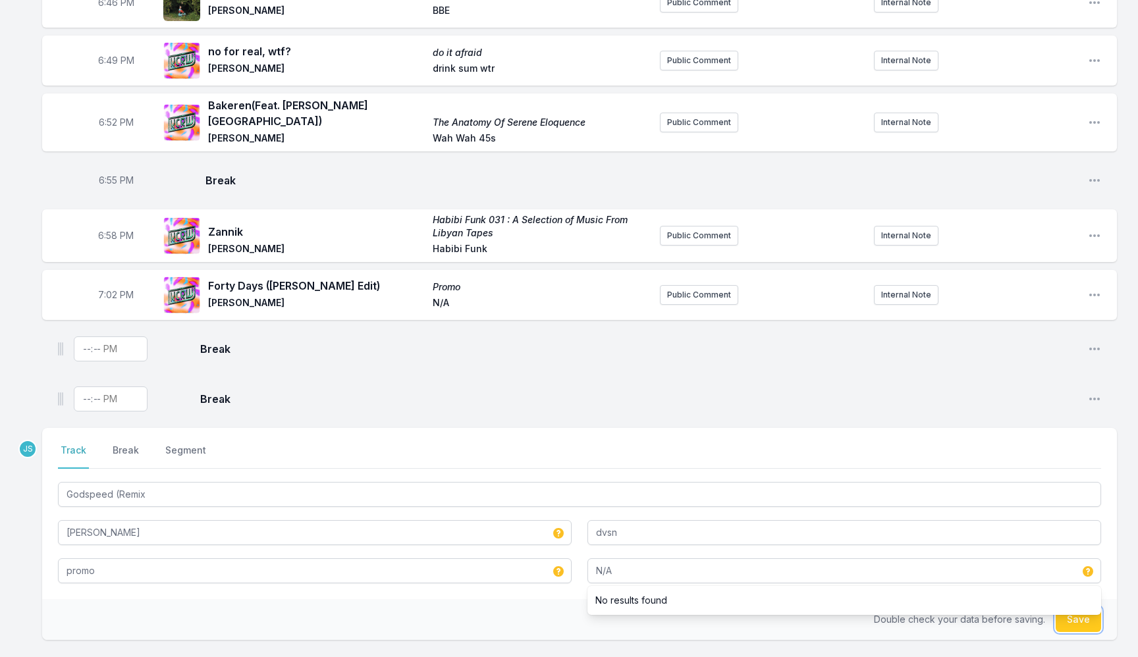
type input "N/A"
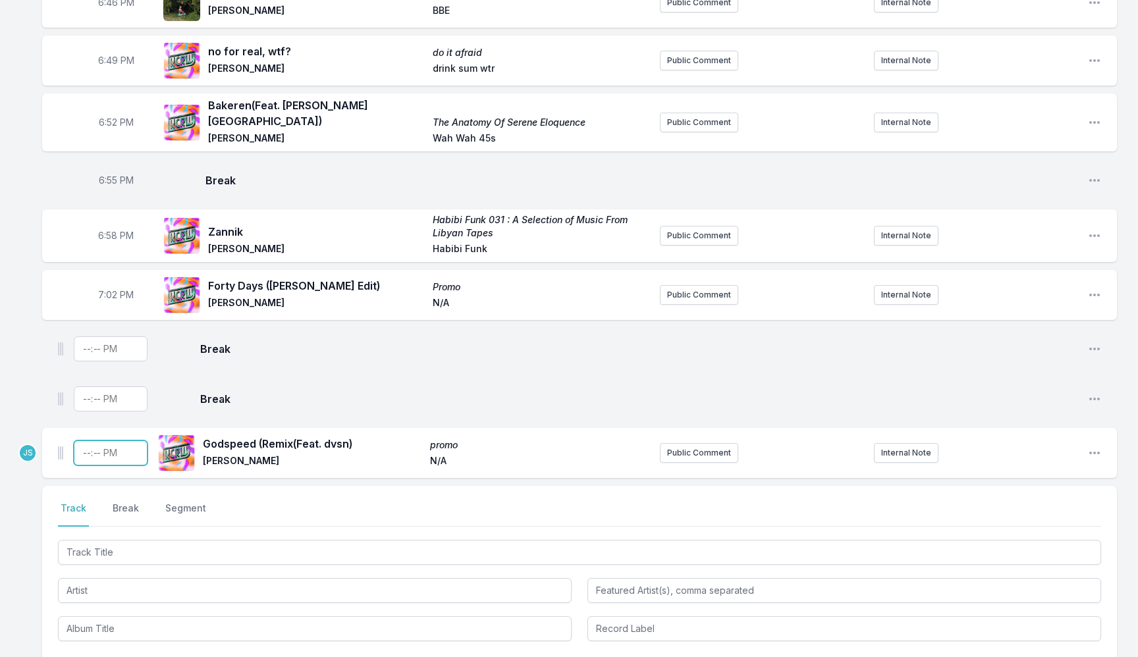
click at [81, 443] on input "Timestamp" at bounding box center [111, 453] width 74 height 25
type input "19:04"
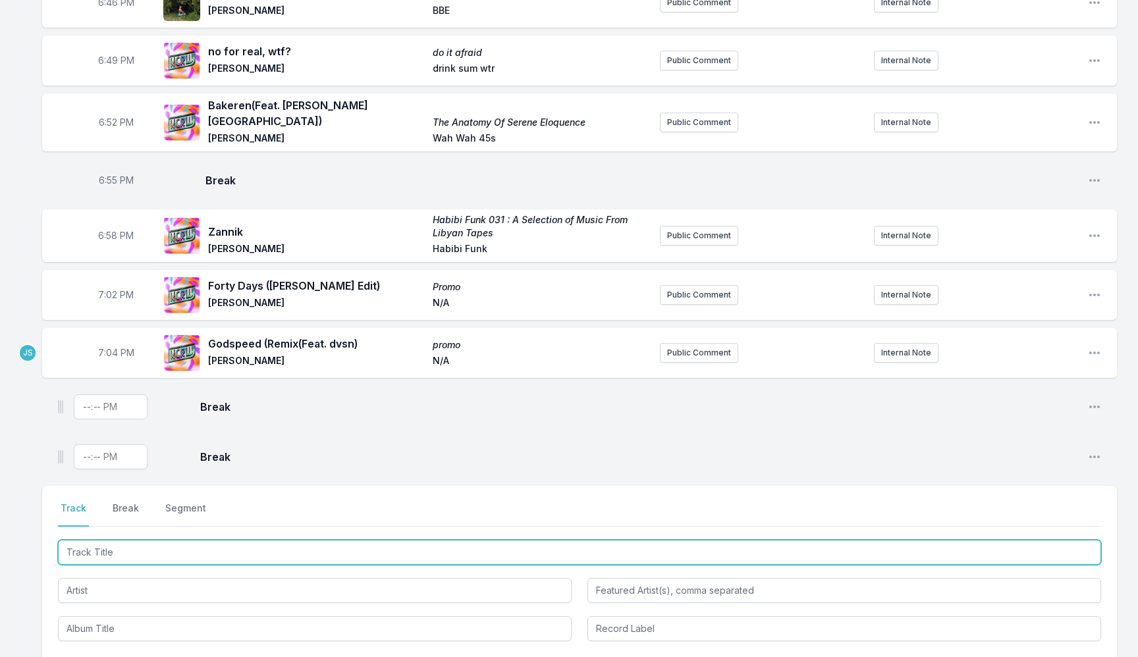
click at [131, 540] on input "Track Title" at bounding box center [579, 552] width 1043 height 25
type input "blue"
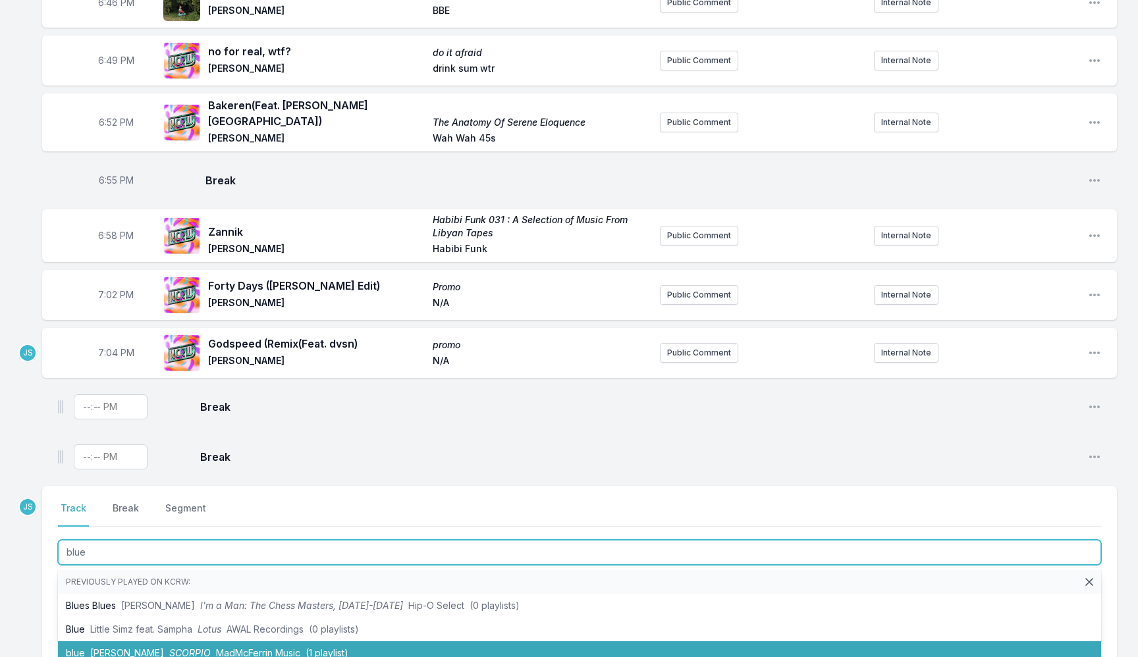
click at [242, 647] on span "MadMcFerrin Music" at bounding box center [258, 652] width 84 height 11
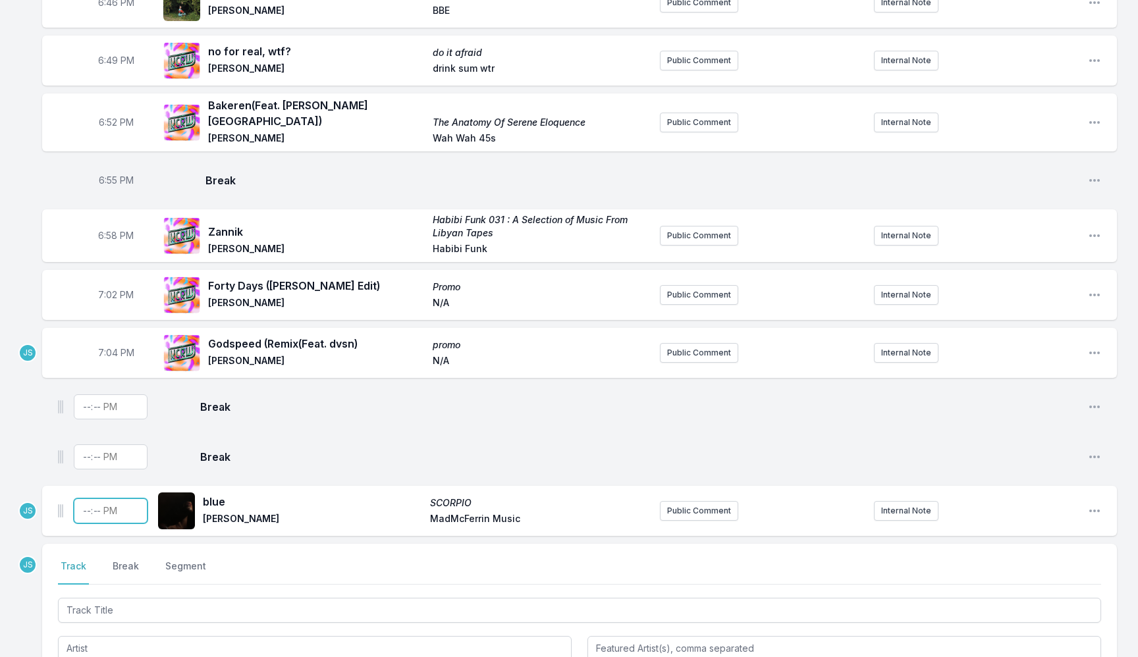
click at [86, 498] on input "Timestamp" at bounding box center [111, 510] width 74 height 25
type input "19:08"
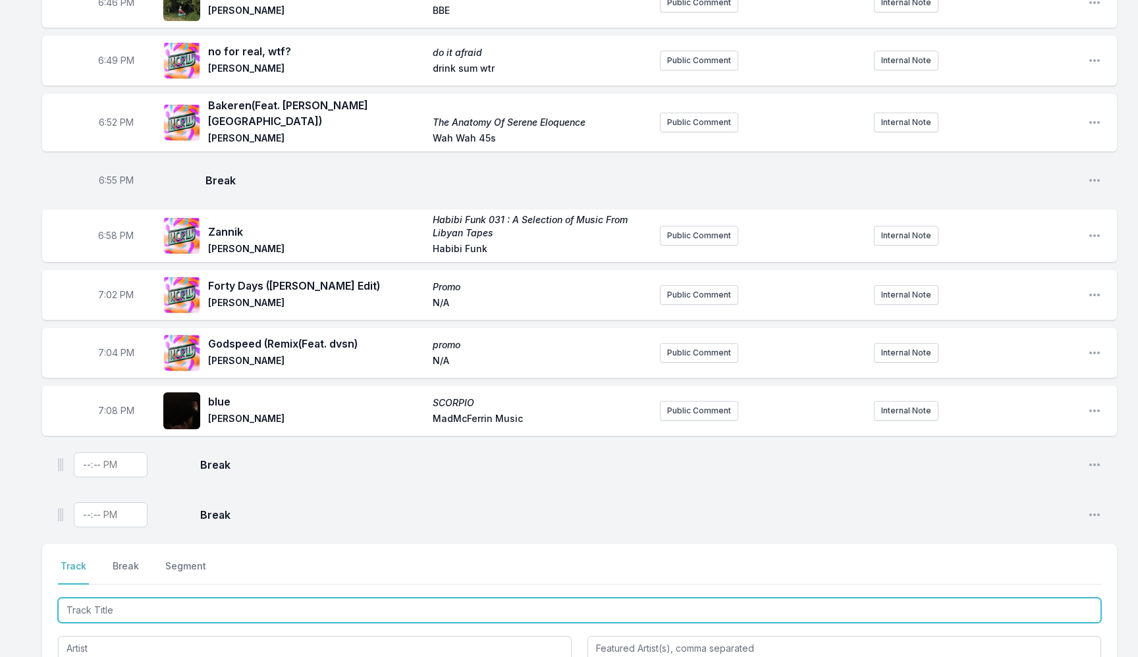
click at [95, 607] on input "Track Title" at bounding box center [579, 610] width 1043 height 25
type input "Because"
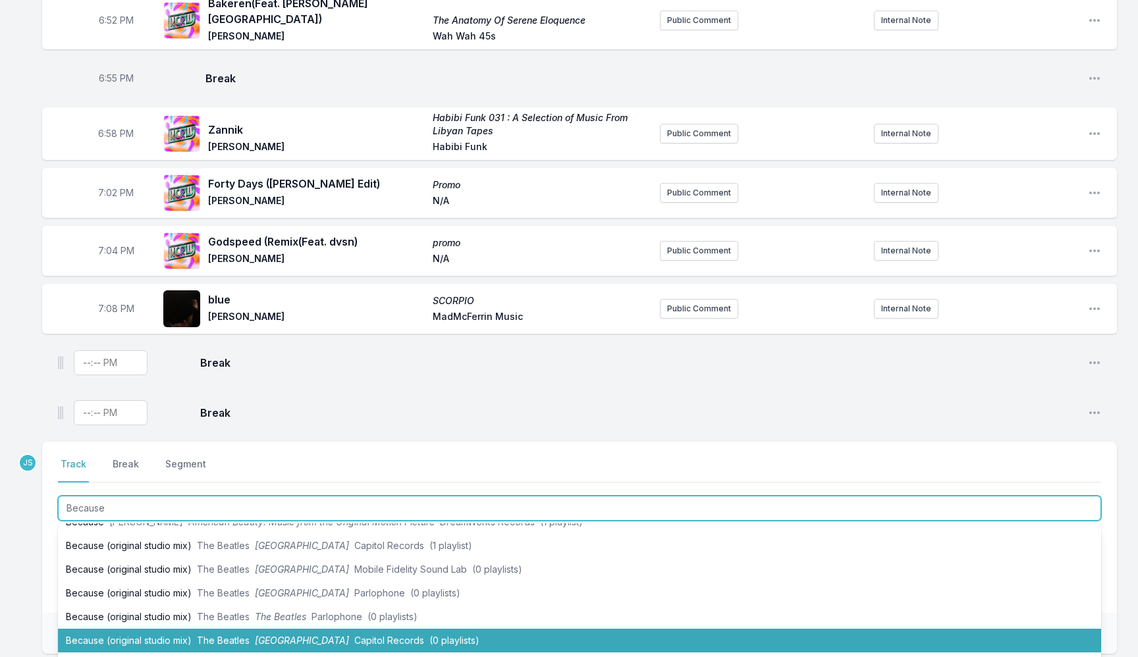
scroll to position [26, 0]
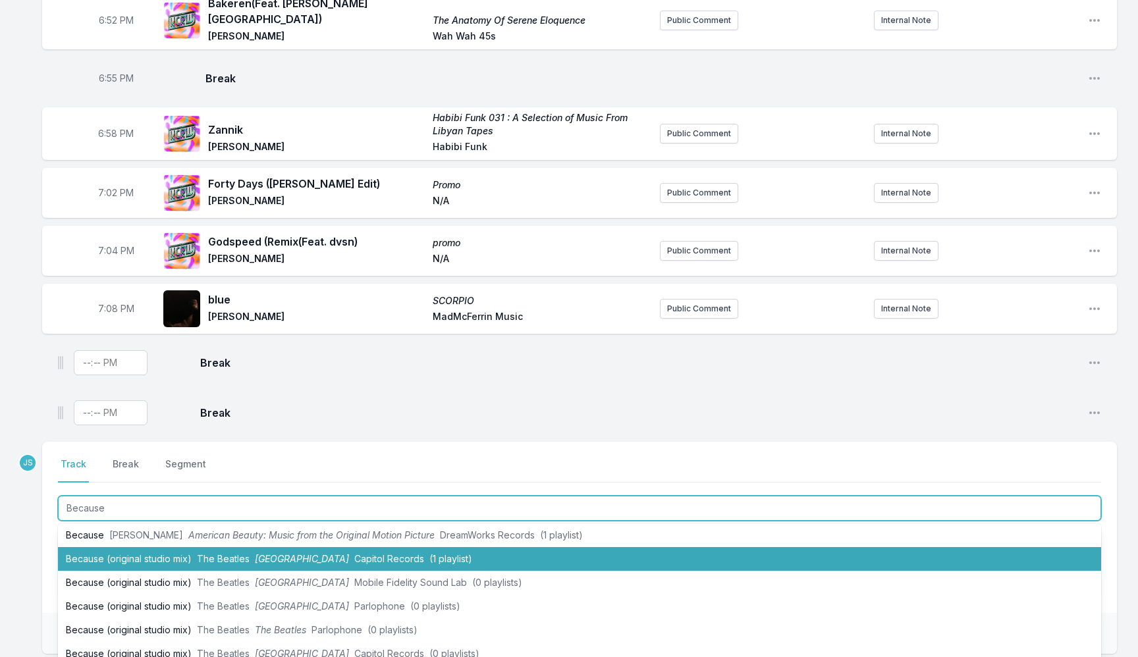
click at [354, 553] on span "Capitol Records" at bounding box center [389, 558] width 70 height 11
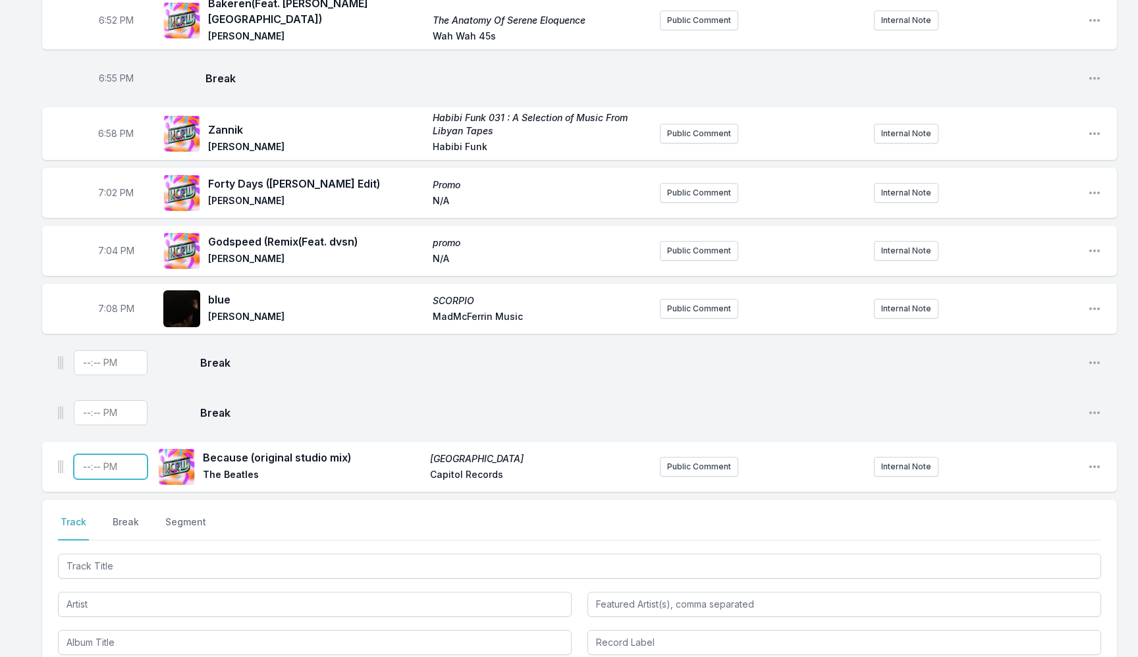
click at [89, 468] on input "Timestamp" at bounding box center [111, 466] width 74 height 25
type input "19:11"
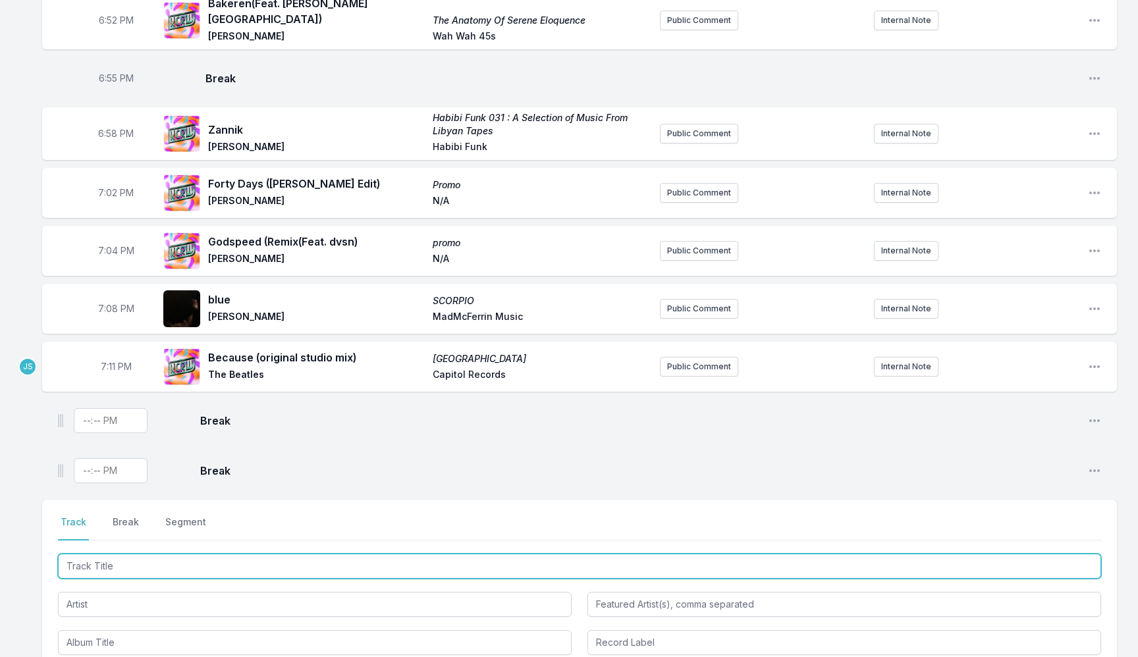
click at [132, 554] on input "Track Title" at bounding box center [579, 566] width 1043 height 25
type input "Rullio"
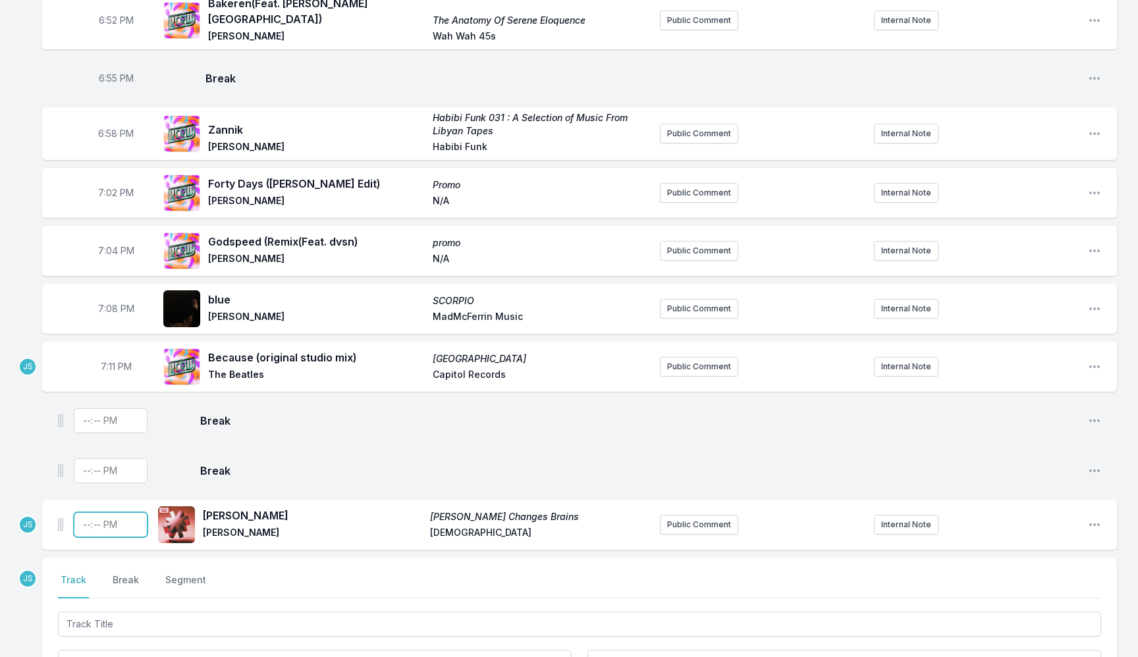
click at [86, 525] on input "Timestamp" at bounding box center [111, 524] width 74 height 25
type input "19:13"
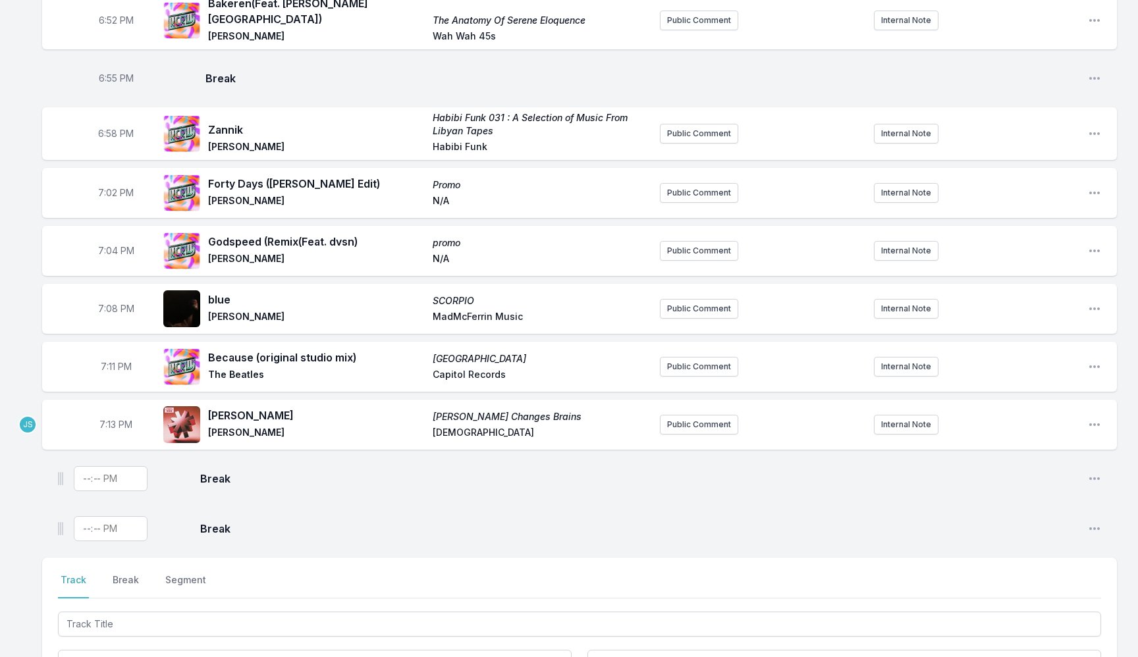
click at [123, 418] on span "7:13 PM" at bounding box center [115, 424] width 33 height 13
click at [111, 417] on input "19:13" at bounding box center [116, 424] width 74 height 25
click at [107, 418] on input "19:13" at bounding box center [116, 424] width 74 height 25
type input "19:14"
click at [74, 489] on aside at bounding box center [111, 479] width 74 height 42
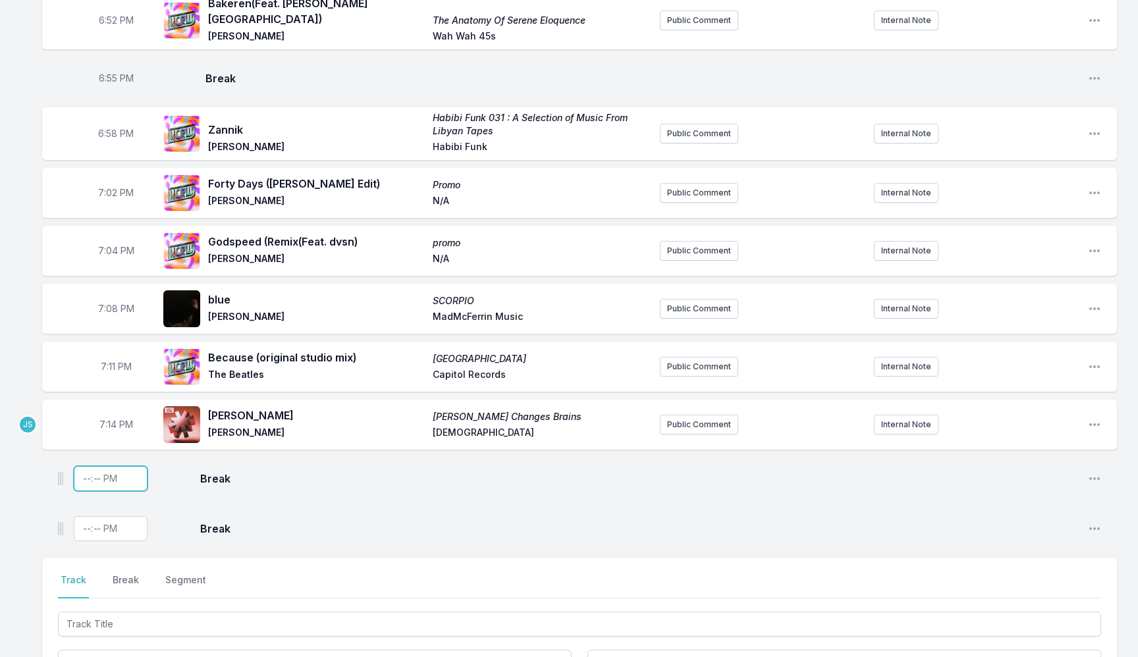
click at [82, 477] on input "Timestamp" at bounding box center [111, 478] width 74 height 25
type input "19:17"
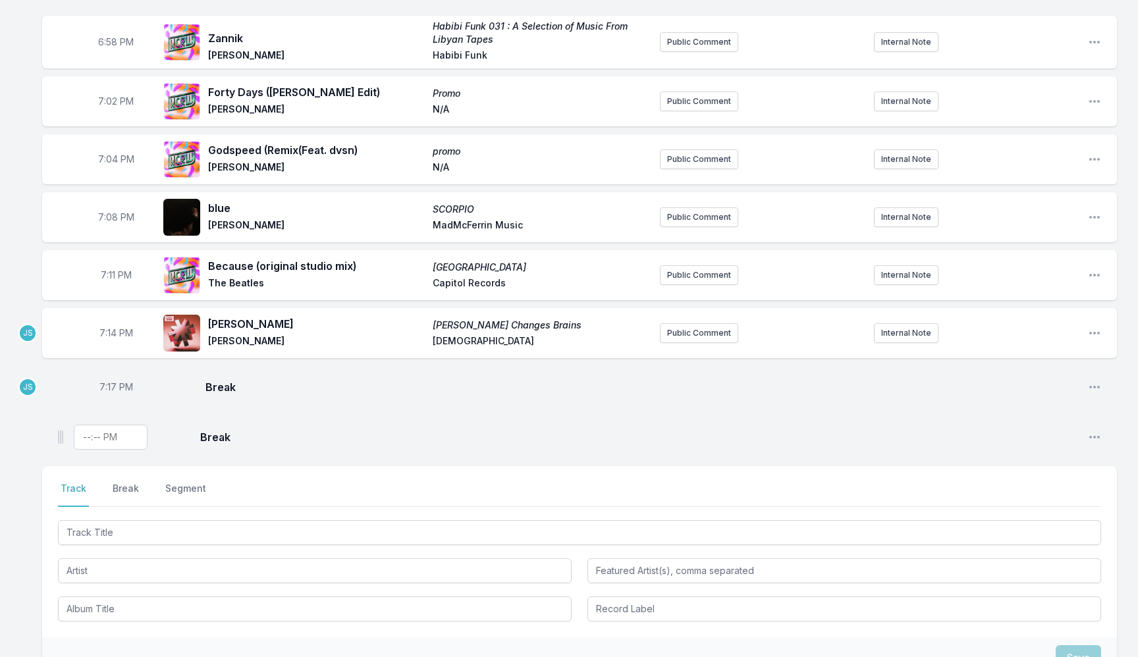
scroll to position [1159, 0]
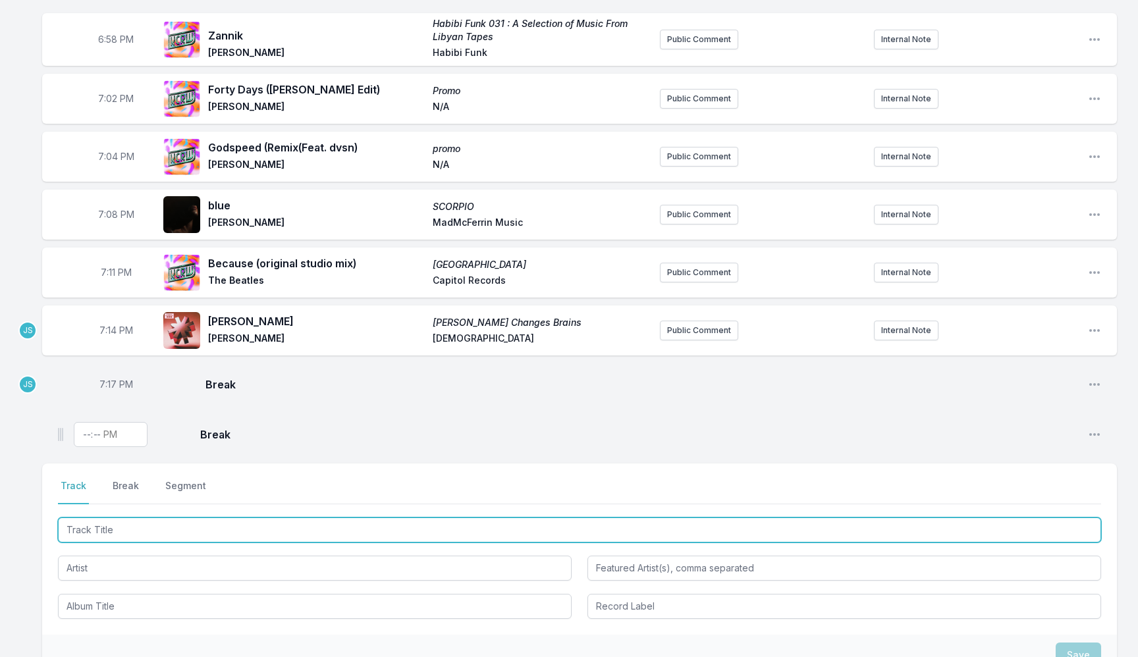
click at [112, 522] on input "Track Title" at bounding box center [579, 530] width 1043 height 25
click at [152, 520] on input "Mirandolina" at bounding box center [579, 530] width 1043 height 25
paste input "(NewLife Dirty Edit)"
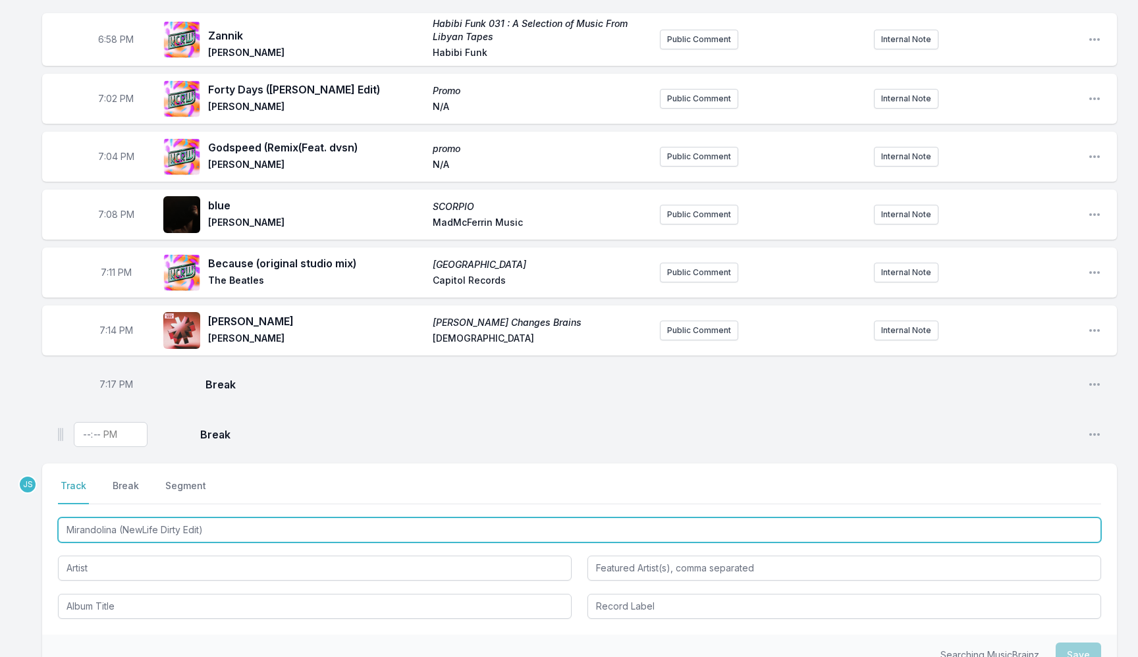
type input "Mirandolina (NewLife Dirty Edit)"
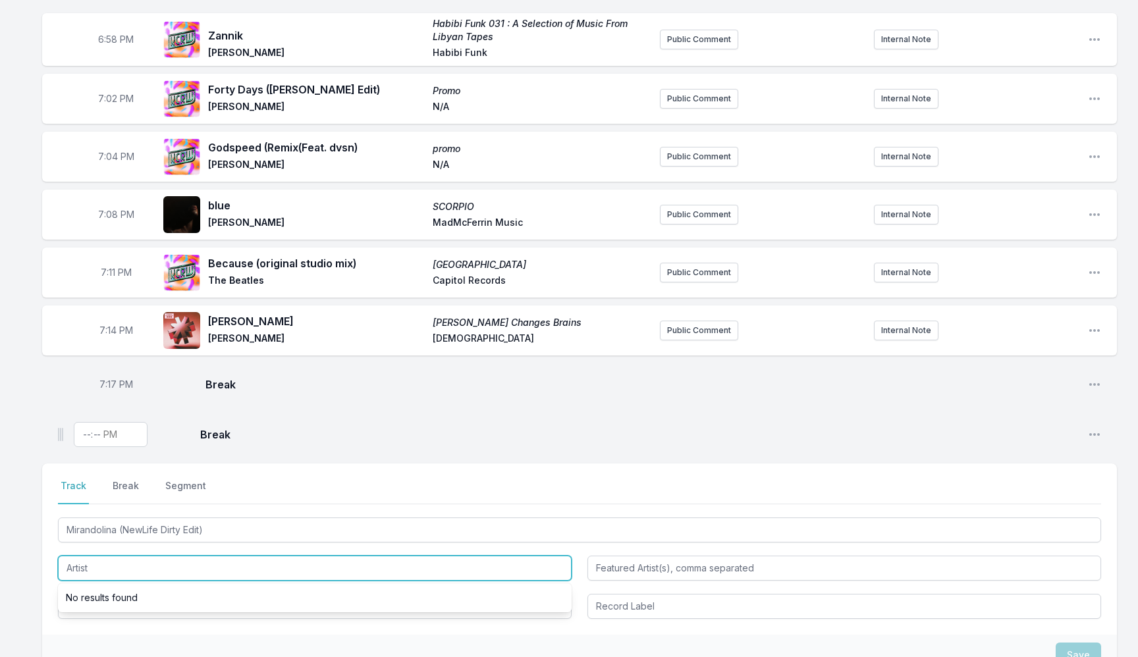
paste input "Burnier e Cartier"
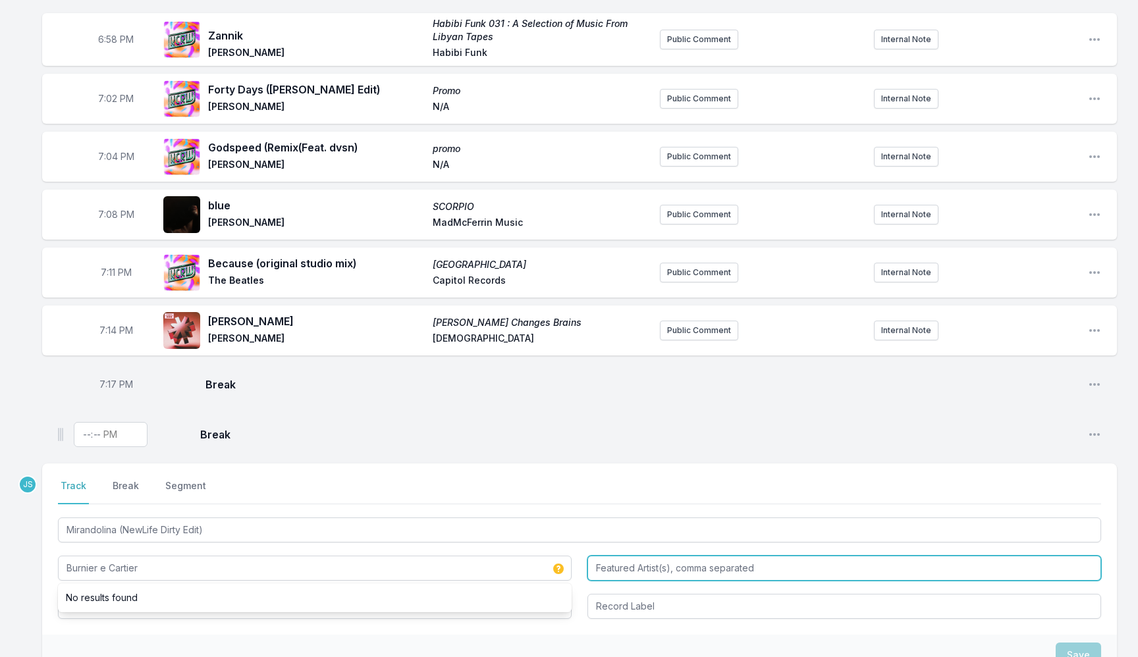
type input "Burnier e Cartier"
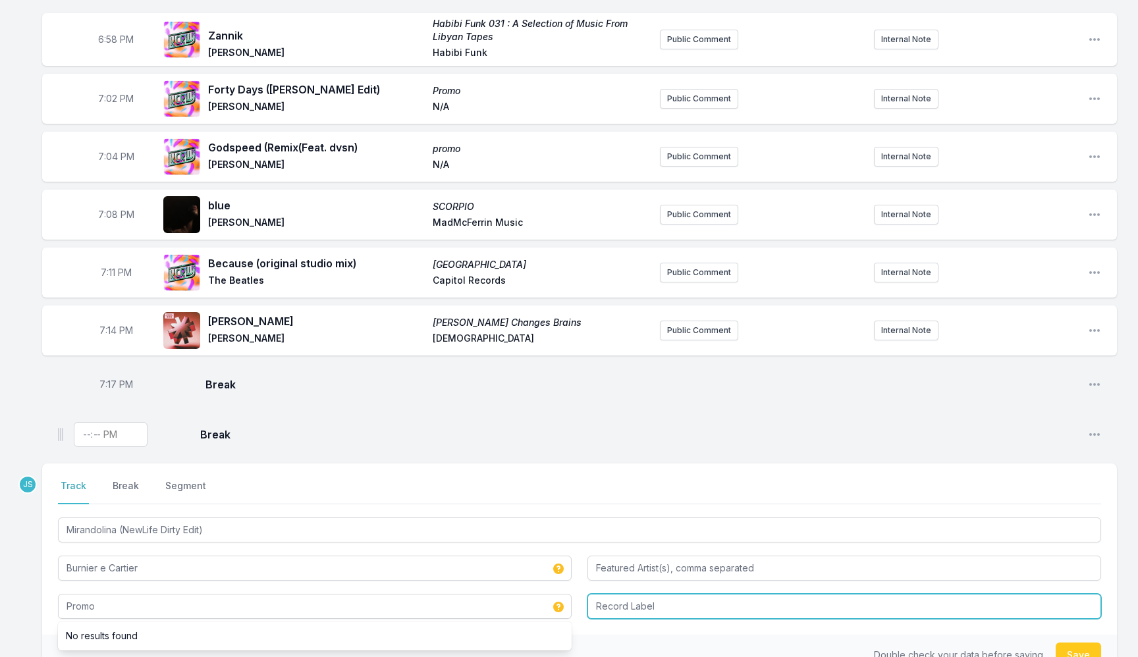
type input "Promo"
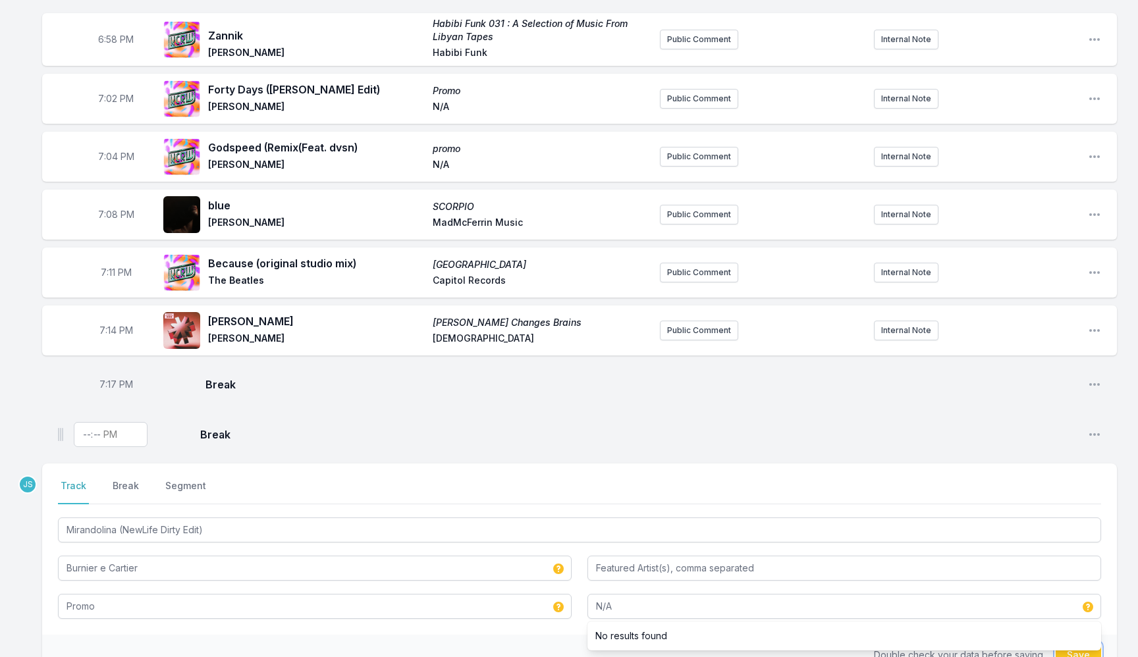
type input "N/A"
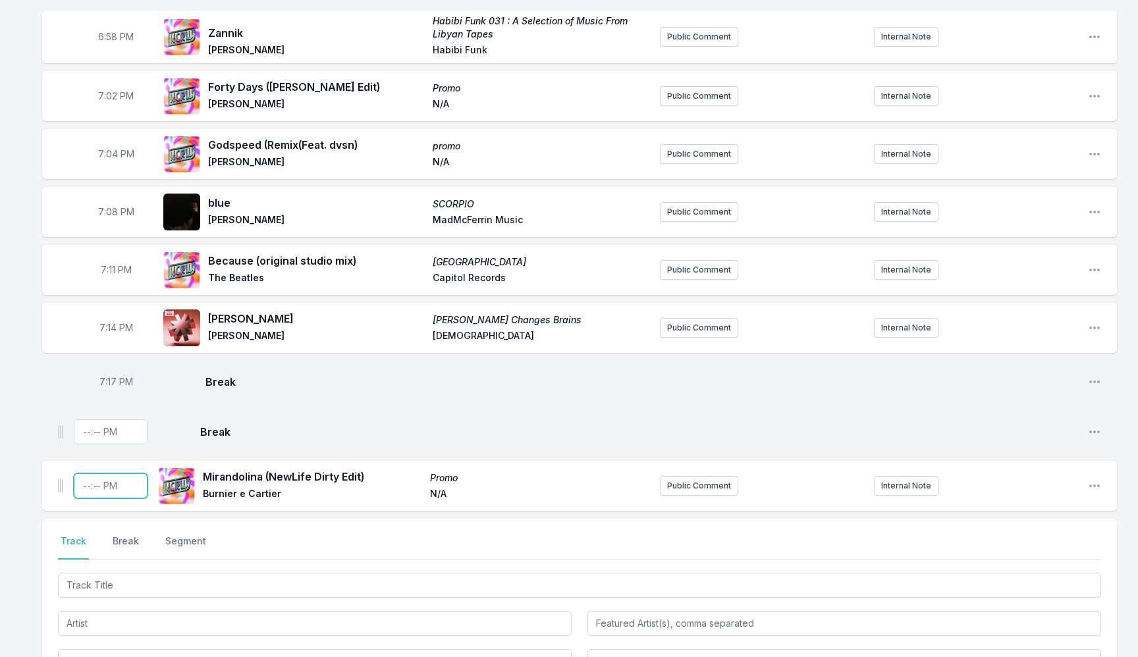
click at [81, 483] on input "Timestamp" at bounding box center [111, 485] width 74 height 25
type input "19:17"
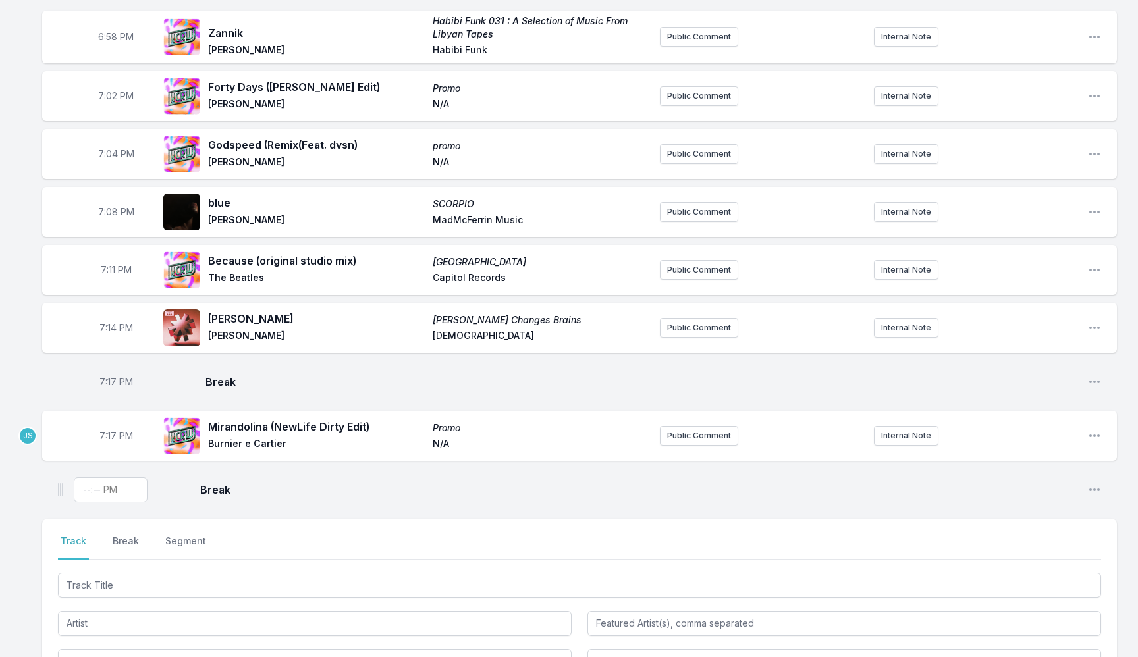
click at [110, 375] on span "7:17 PM" at bounding box center [116, 381] width 34 height 13
click at [110, 375] on input "19:17" at bounding box center [116, 381] width 74 height 25
type input "19:16"
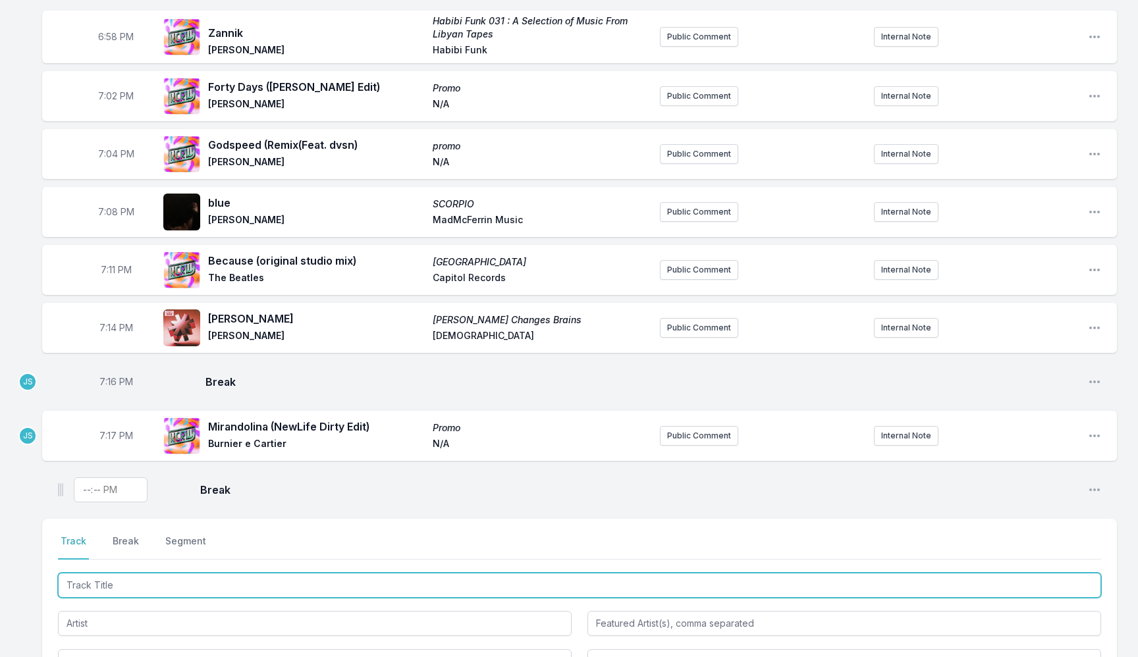
click at [120, 585] on input "Track Title" at bounding box center [579, 585] width 1043 height 25
paste input "La Musica (Din Daa Daa Version feat. George Kranz)"
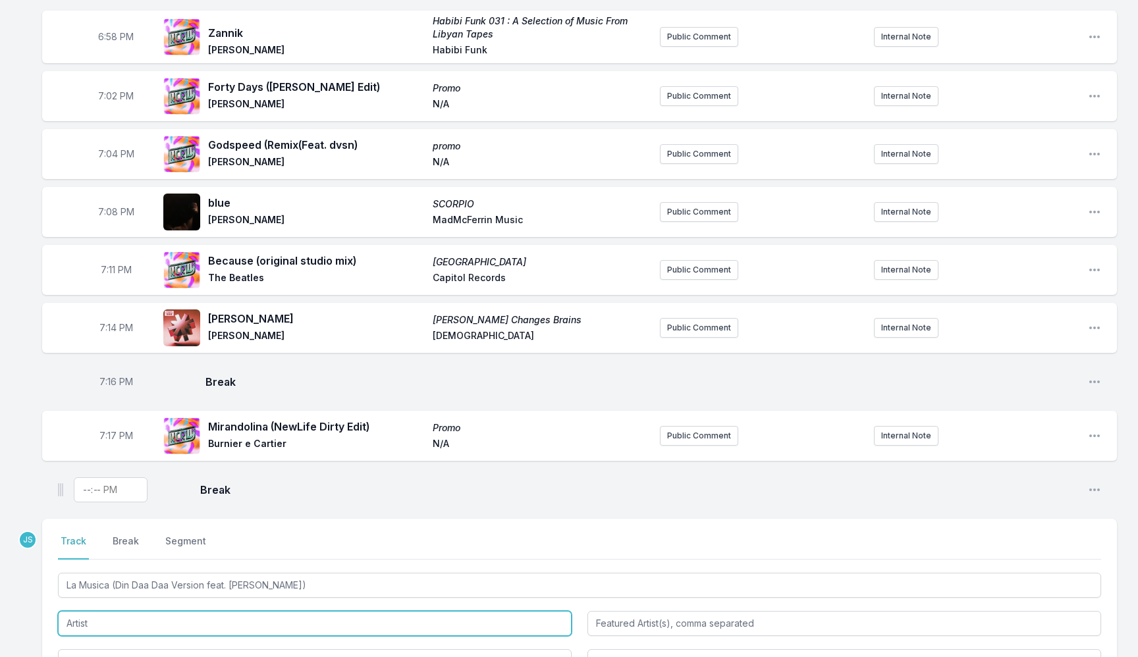
type input "La Musica (Din Daa Daa Version"
type input "George Kranz"
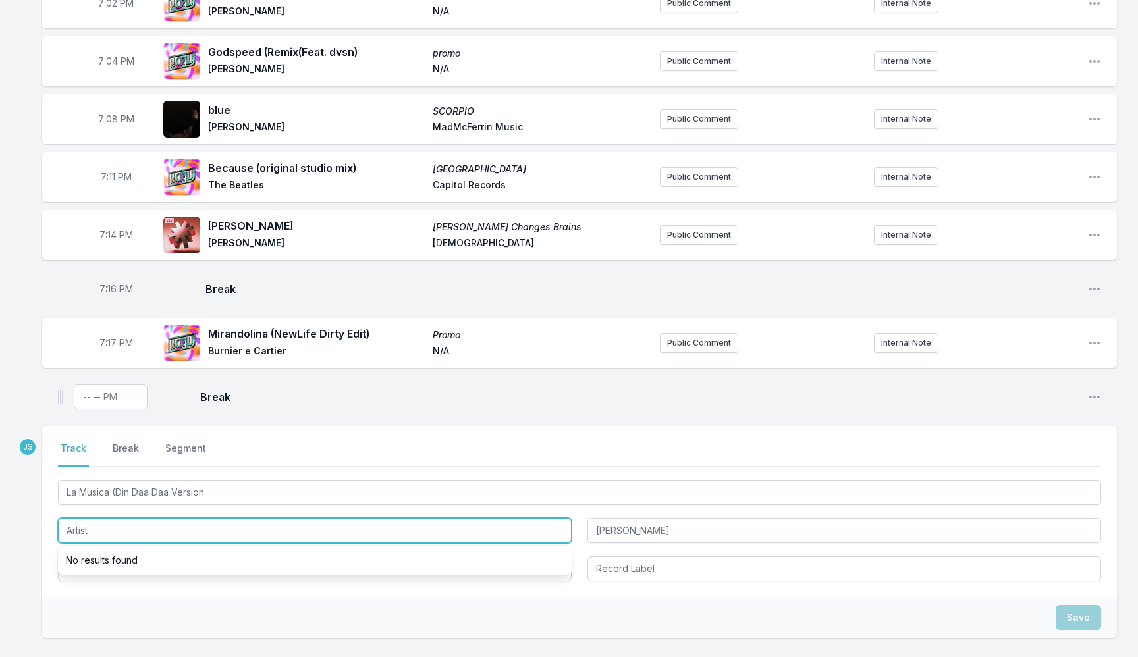
scroll to position [1252, 0]
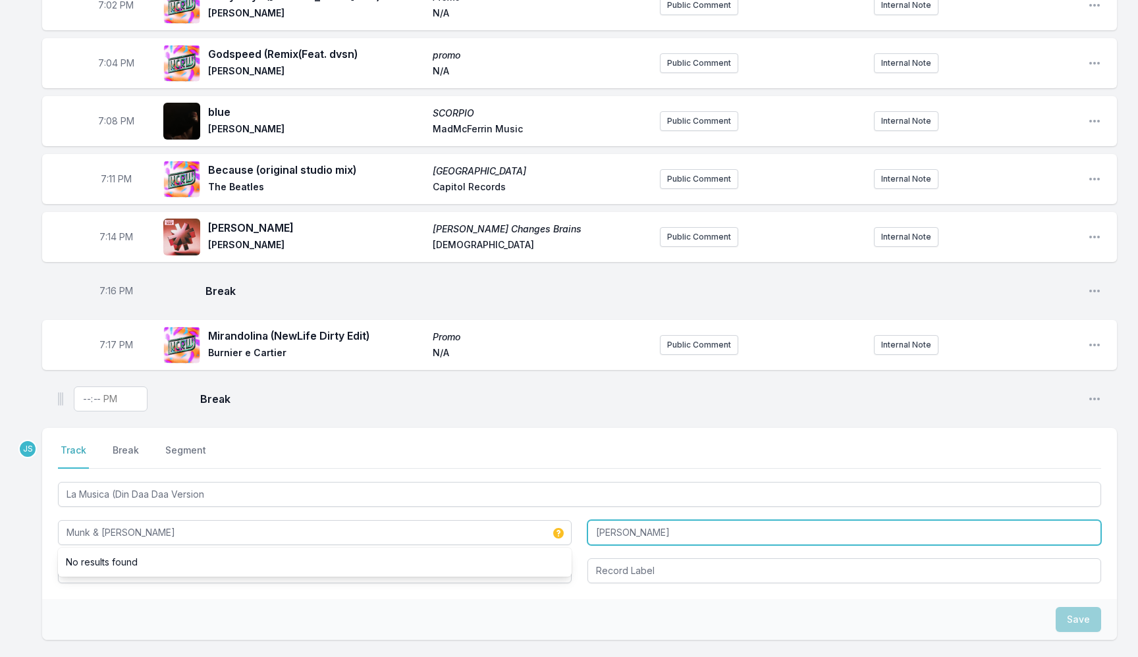
type input "Munk & Capote"
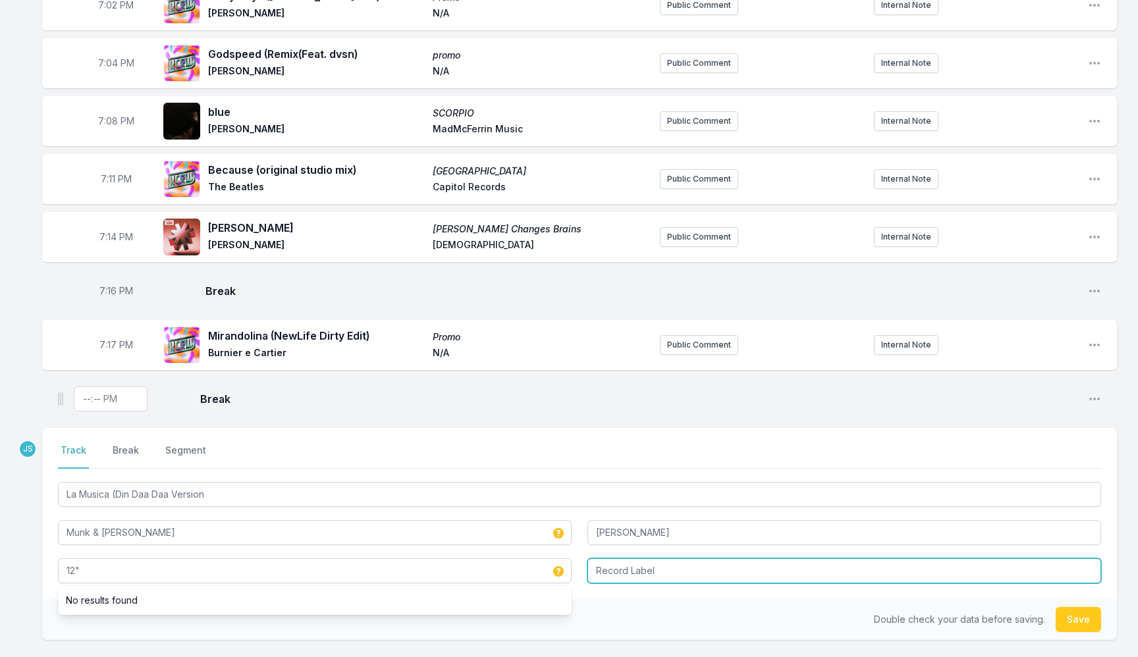
type input "12""
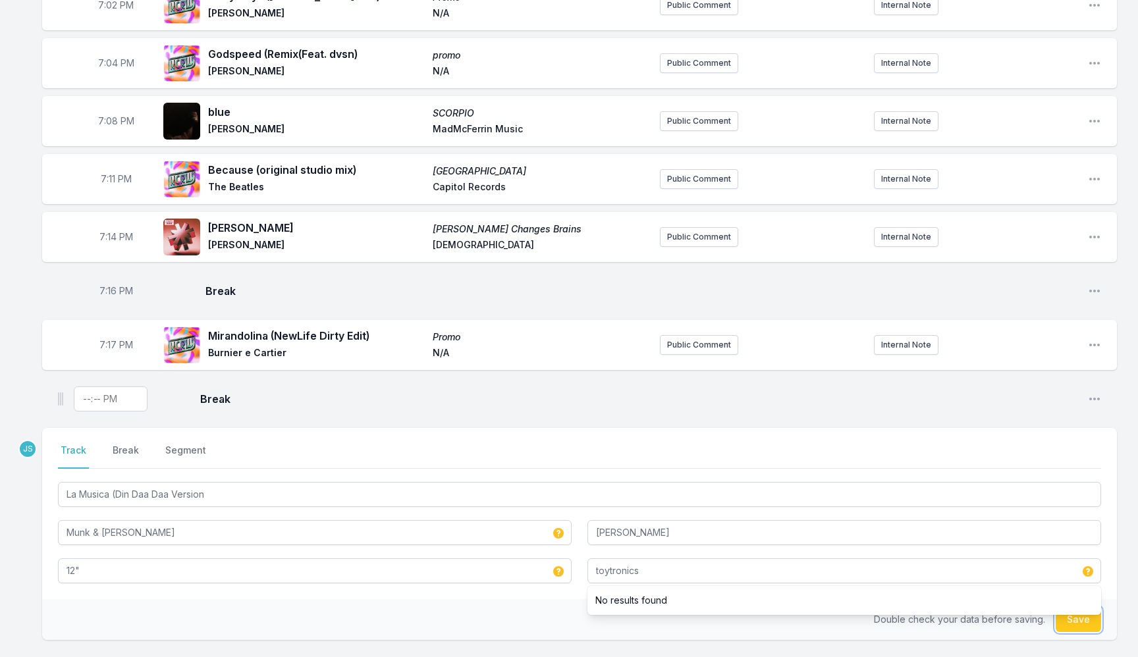
type input "toytronics"
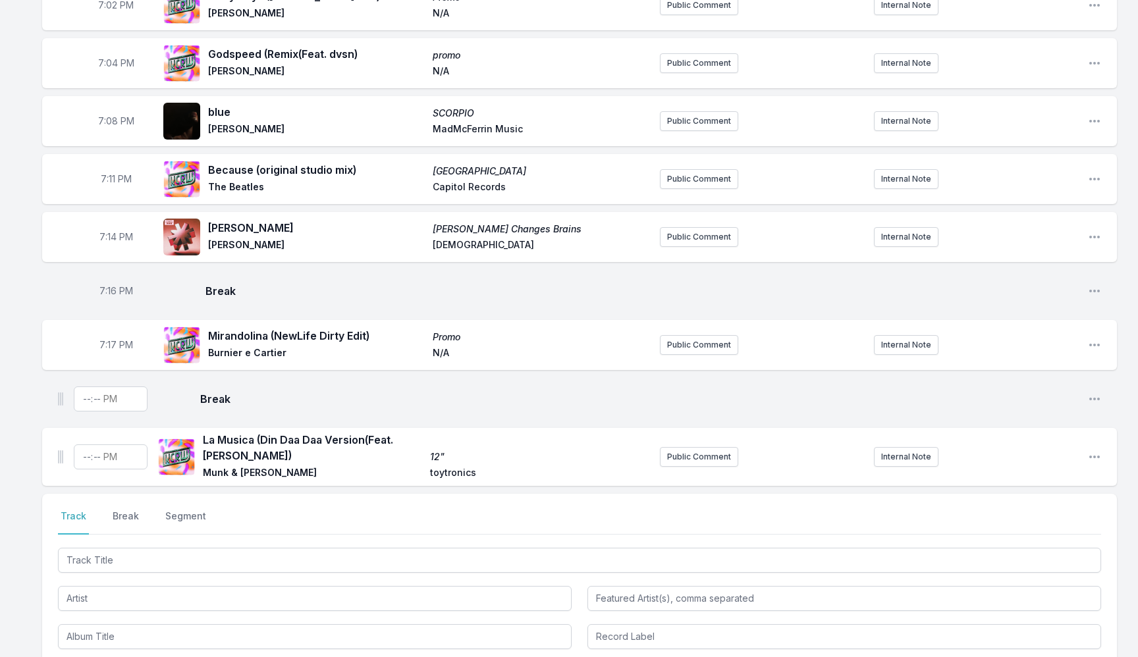
click at [1101, 444] on div "La Musica (Din Daa Daa Version (Feat. George Kranz) 12" Munk & Capote toytronic…" at bounding box center [579, 457] width 1075 height 58
click at [1093, 450] on icon "Open playlist item options" at bounding box center [1094, 456] width 13 height 13
click at [1017, 498] on button "Edit Track Details" at bounding box center [1026, 507] width 147 height 24
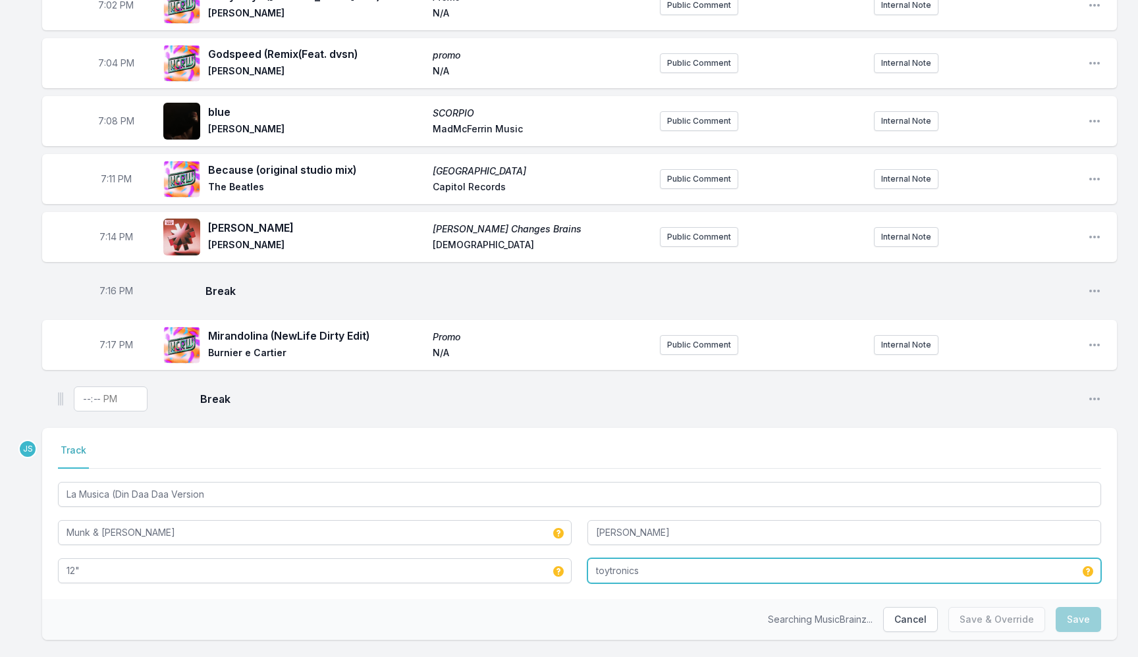
click at [621, 566] on input "toytronics" at bounding box center [844, 570] width 514 height 25
type input "Toy Tonics"
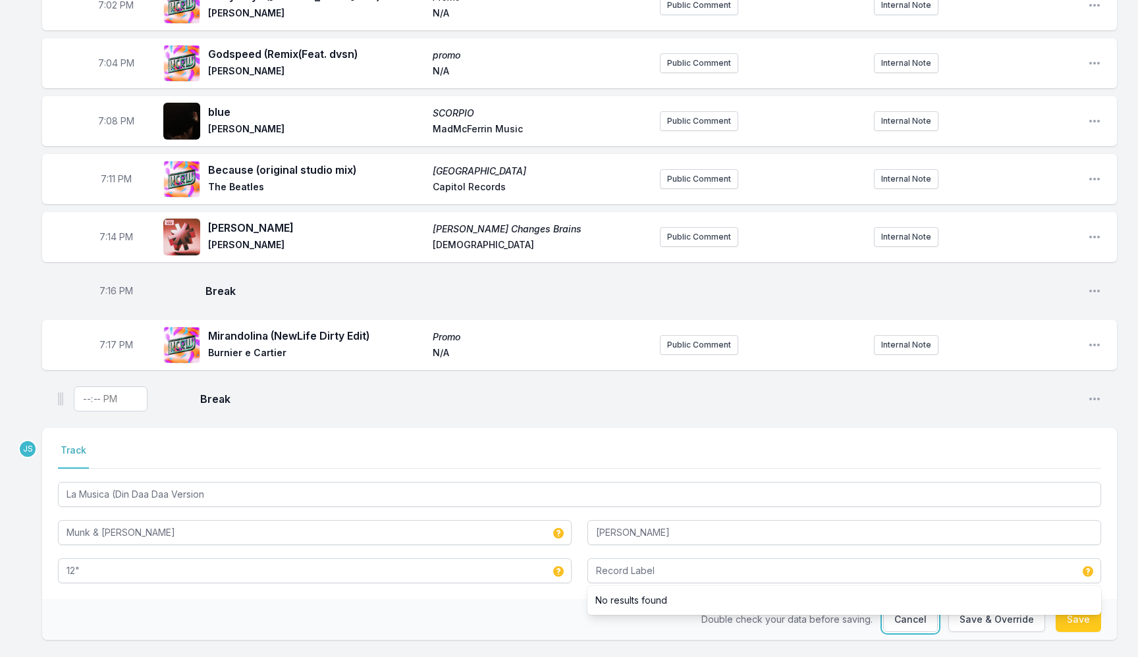
type input "Toy Tonics"
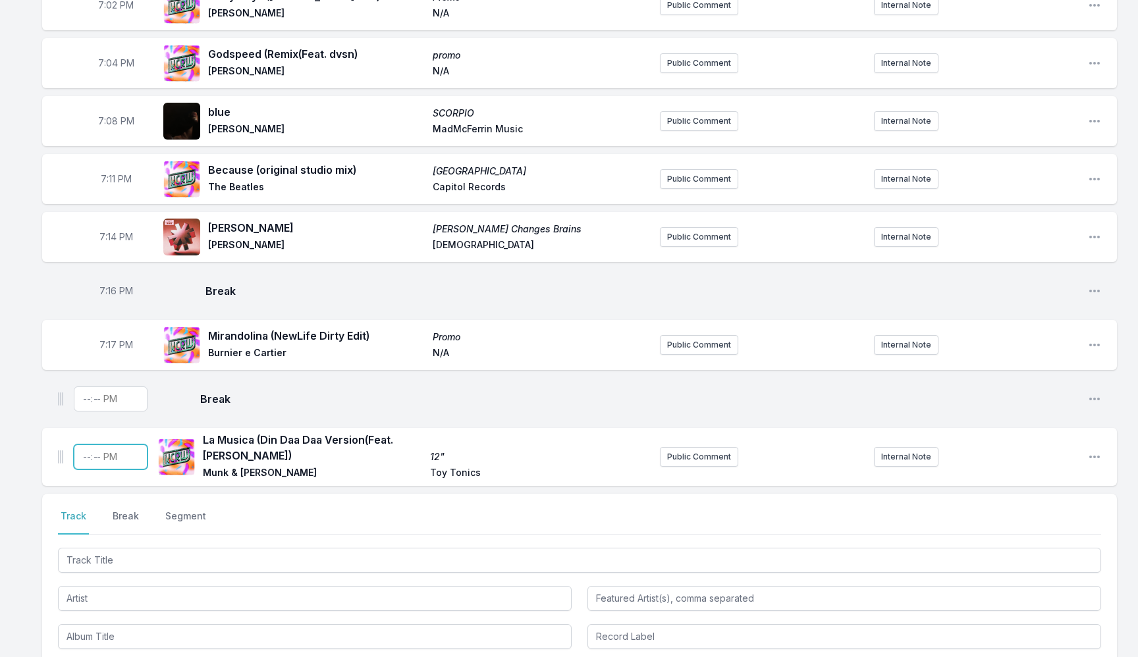
click at [95, 454] on input "Timestamp" at bounding box center [111, 456] width 74 height 25
click at [86, 452] on input "Timestamp" at bounding box center [111, 456] width 74 height 25
type input "19:20"
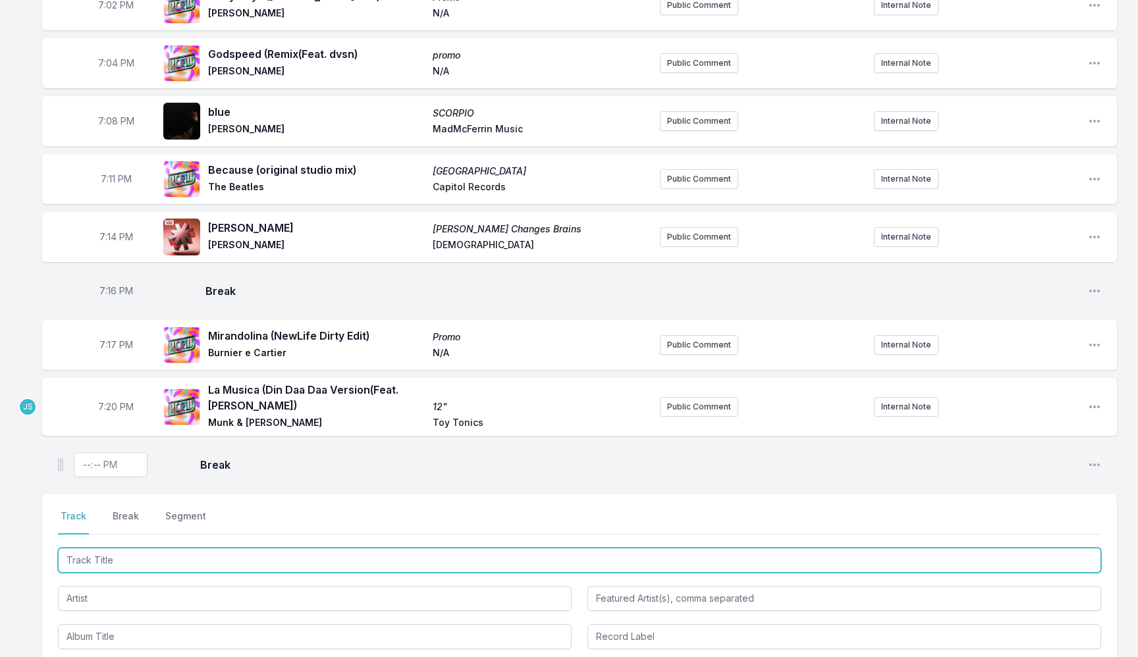
click at [124, 562] on input "Track Title" at bounding box center [579, 560] width 1043 height 25
type input "Today Years Old"
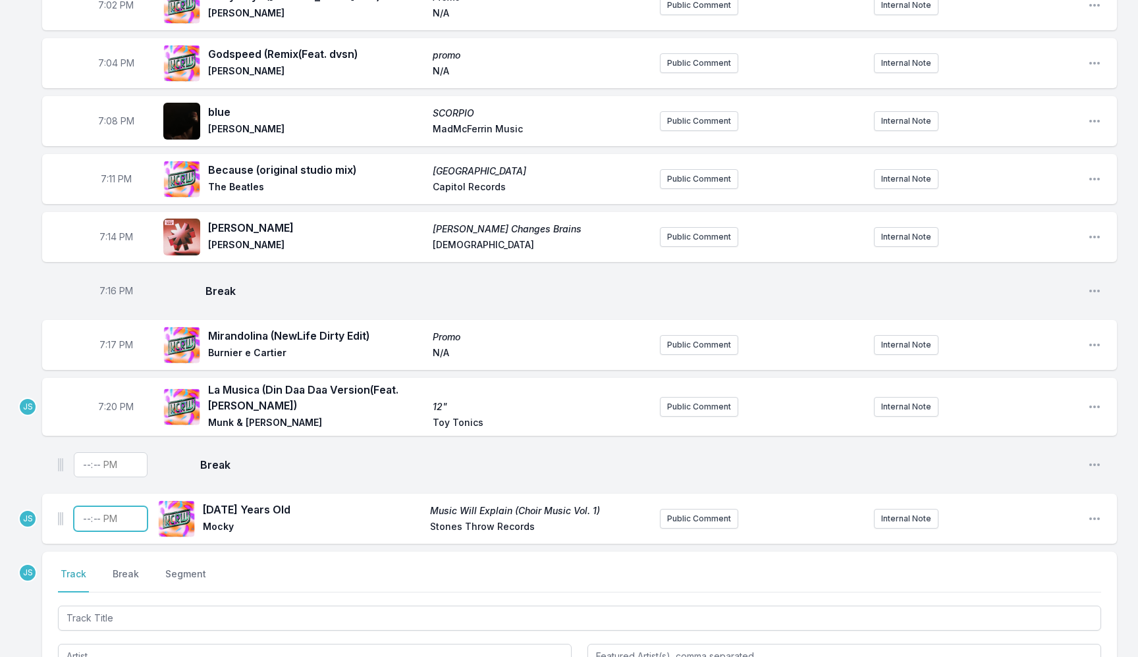
click at [82, 510] on input "Timestamp" at bounding box center [111, 518] width 74 height 25
type input "19:24"
